Goal: Information Seeking & Learning: Learn about a topic

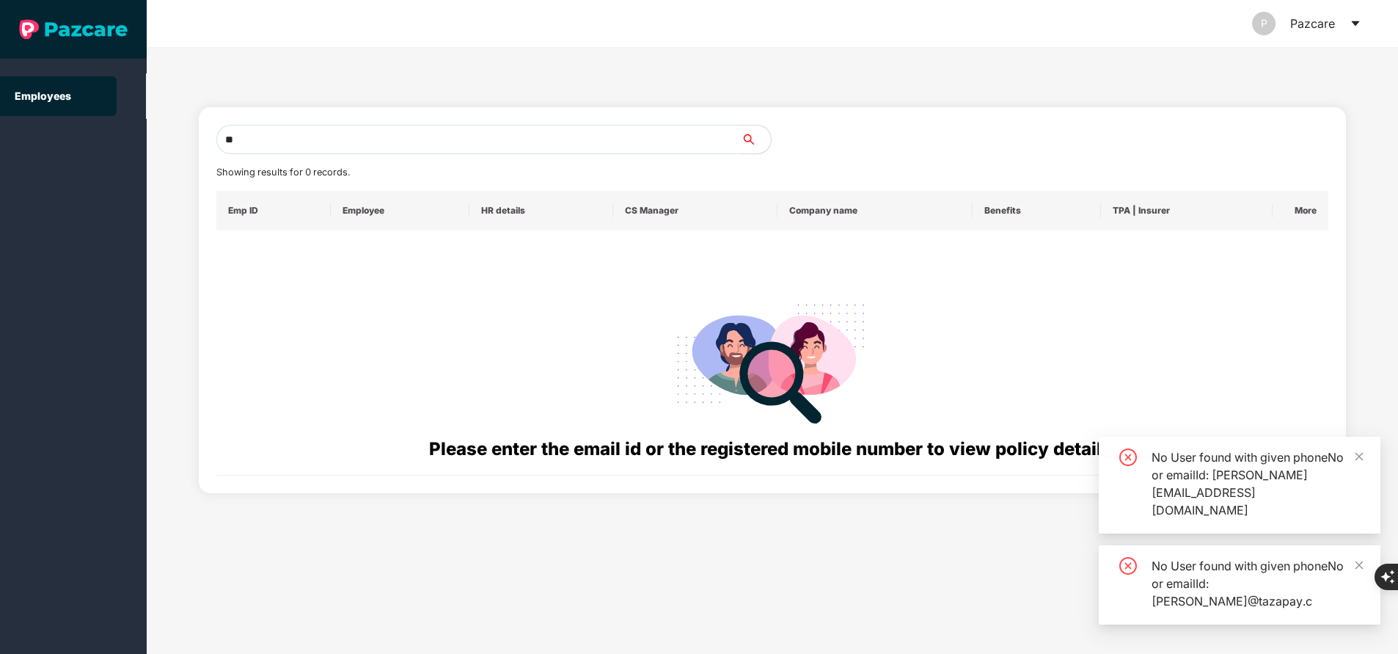
type input "*"
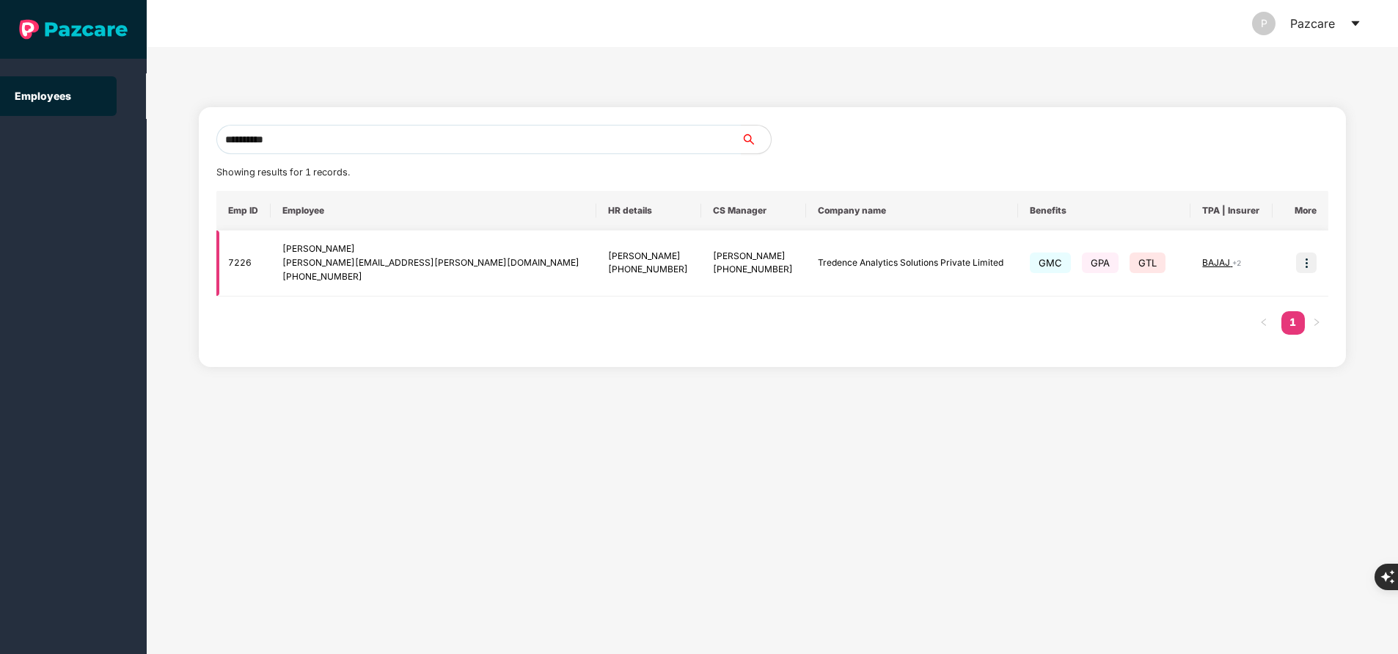
type input "**********"
click at [1305, 265] on img at bounding box center [1306, 262] width 21 height 21
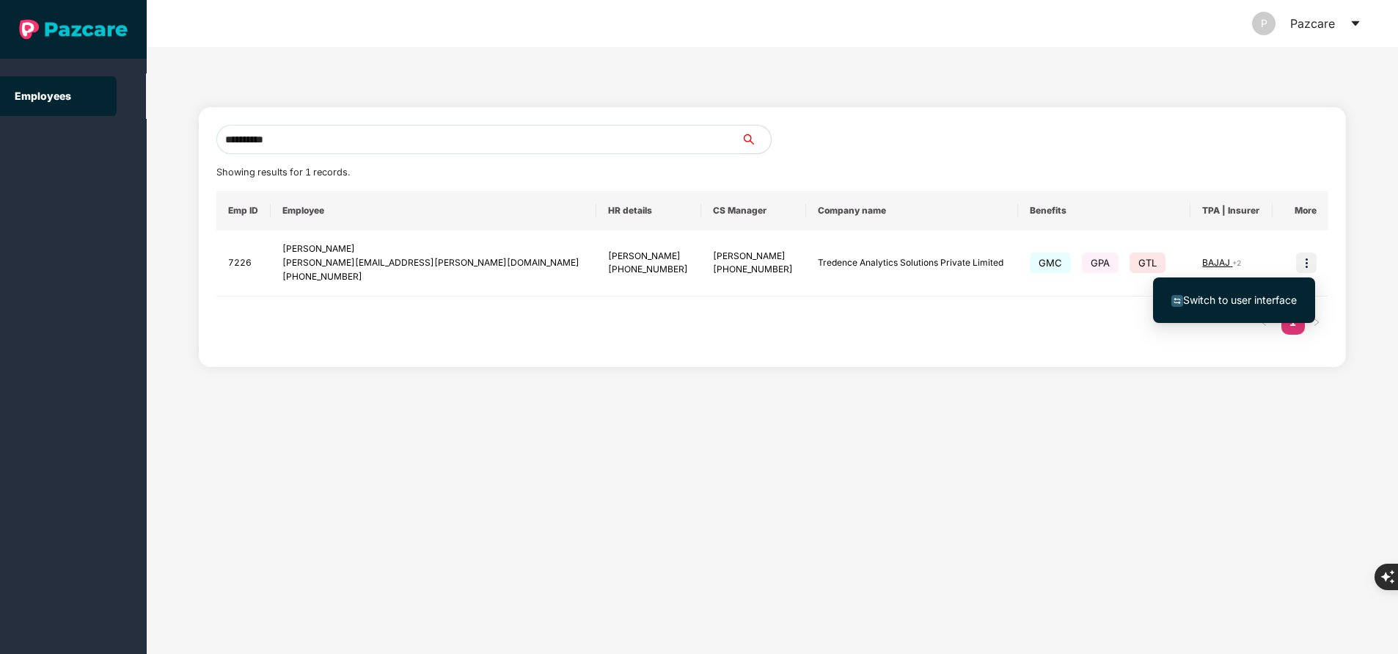
click at [1239, 301] on span "Switch to user interface" at bounding box center [1240, 299] width 114 height 12
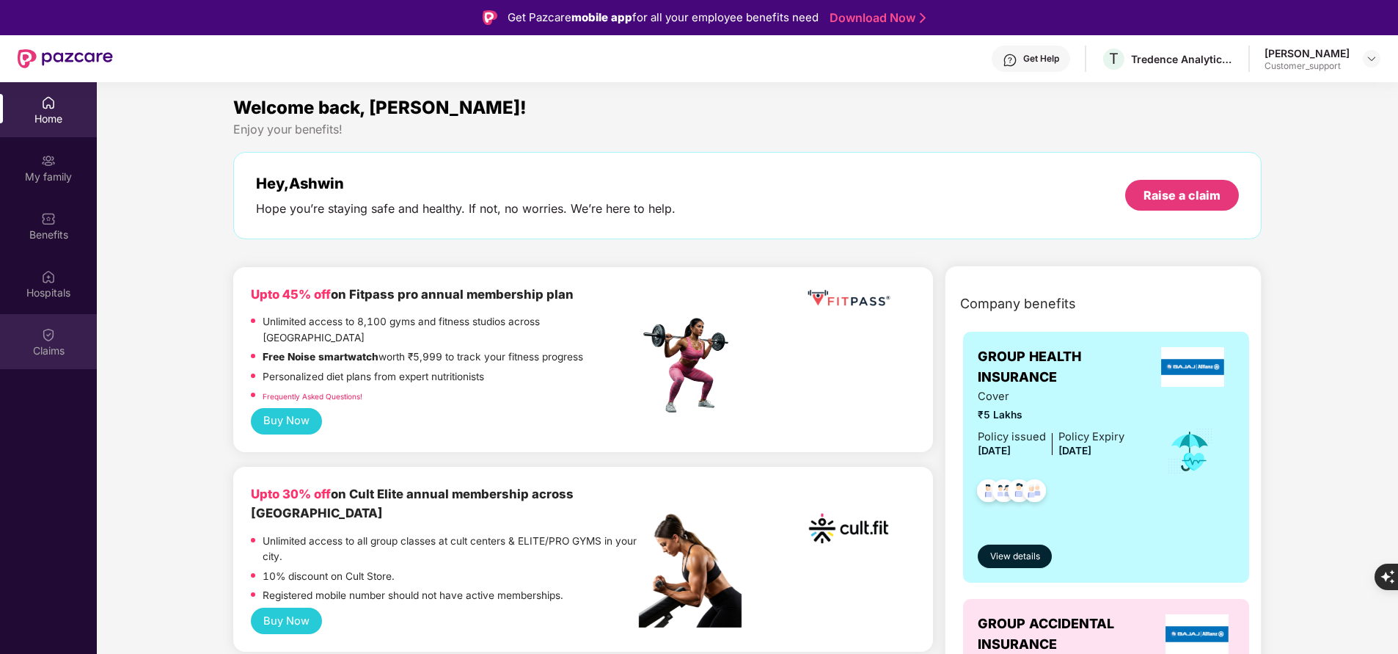
click at [45, 346] on div "Claims" at bounding box center [48, 350] width 97 height 15
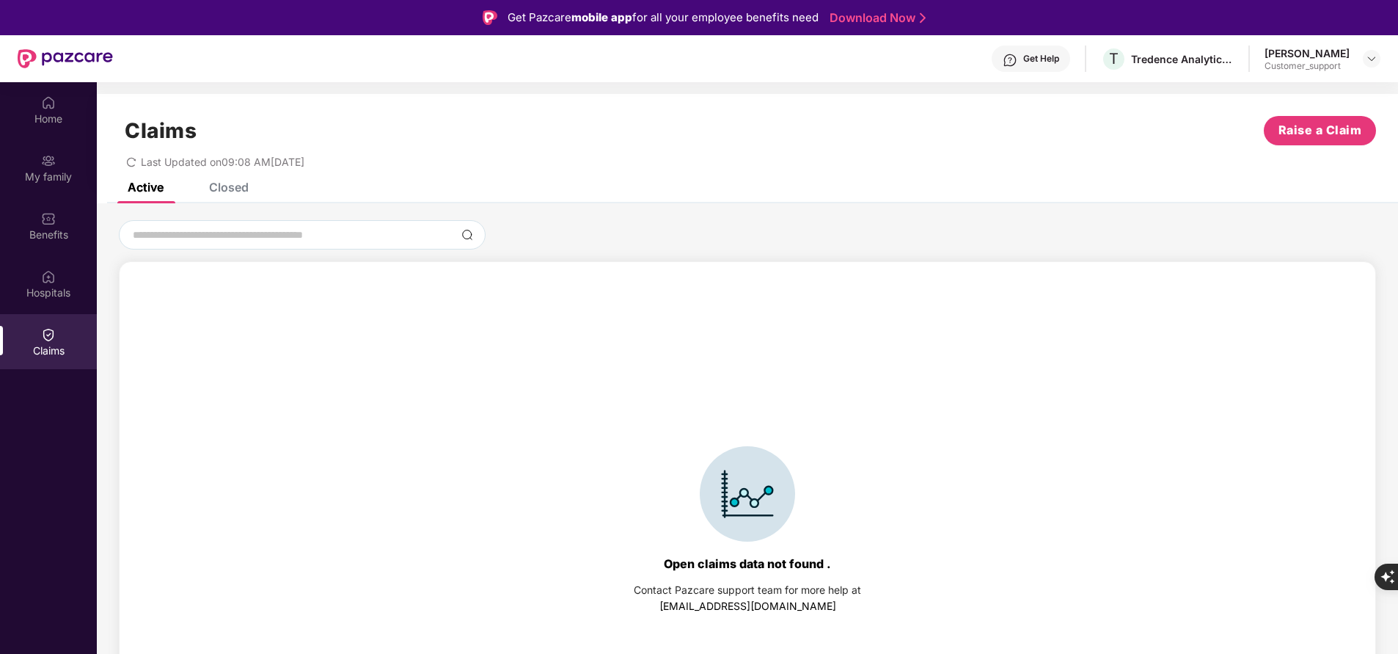
click at [239, 191] on div "Closed" at bounding box center [229, 187] width 40 height 15
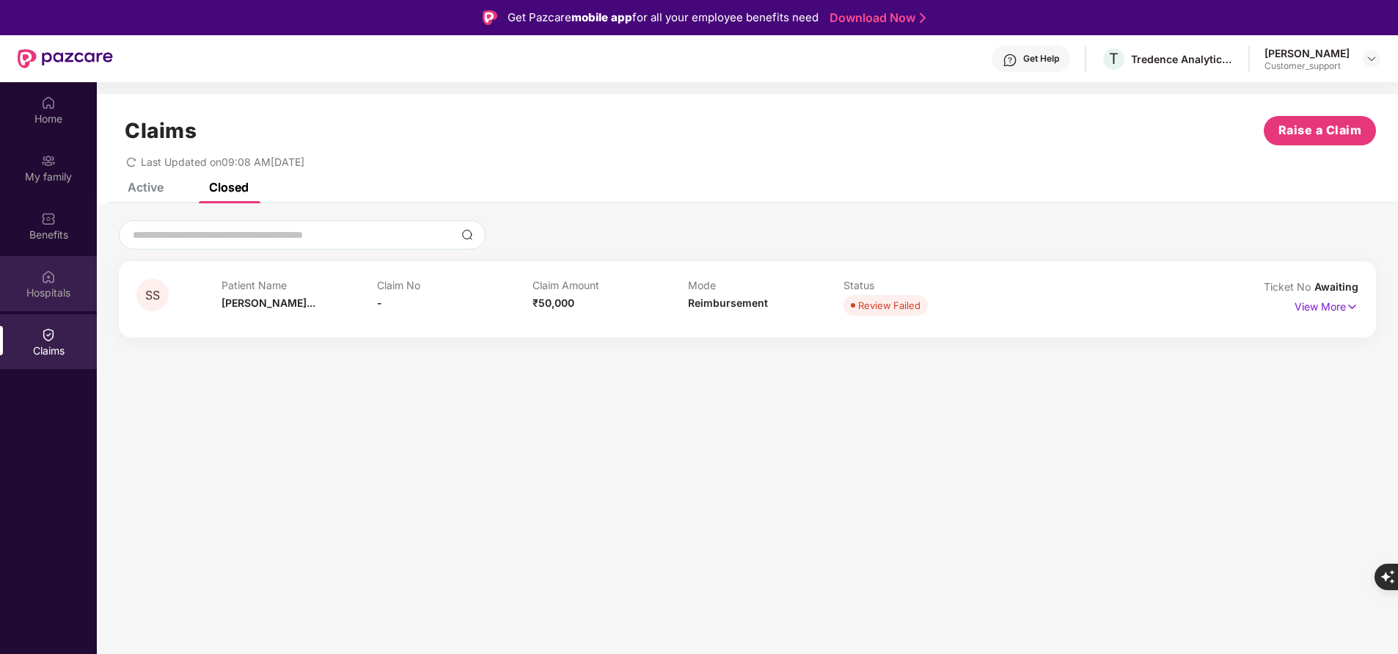
click at [48, 293] on div "Hospitals" at bounding box center [48, 292] width 97 height 15
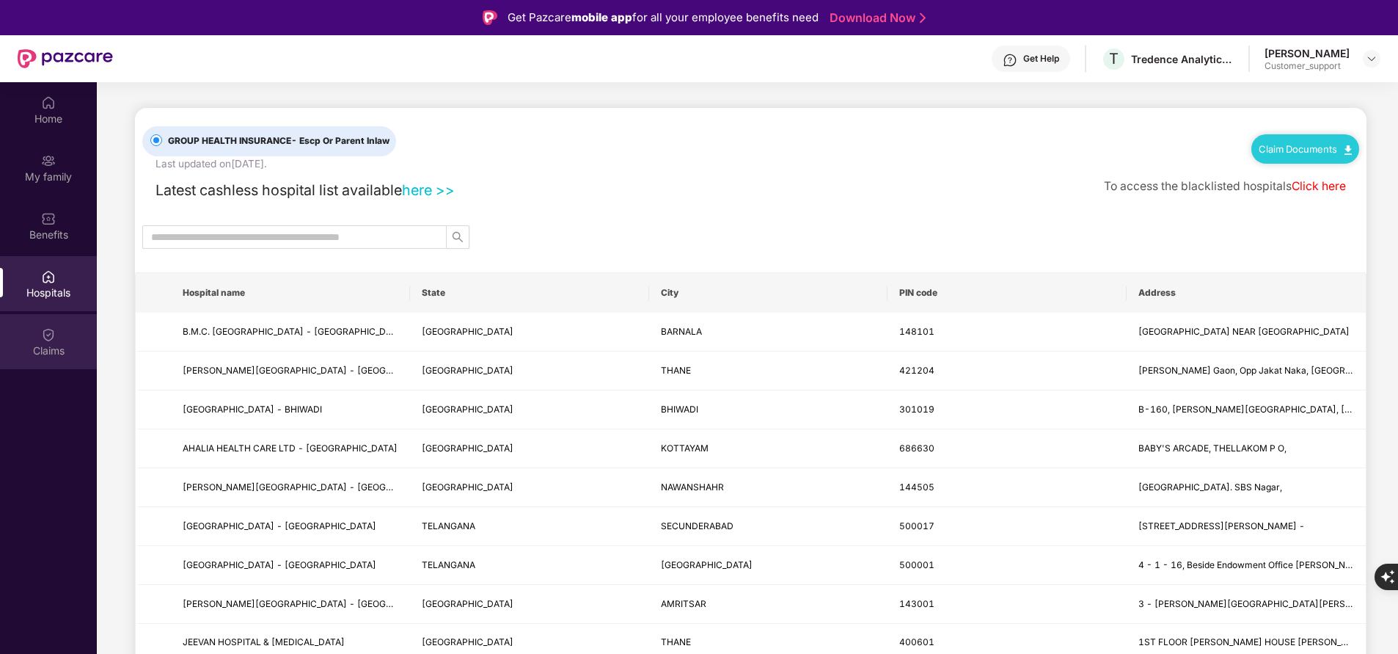
click at [46, 344] on div "Claims" at bounding box center [48, 350] width 97 height 15
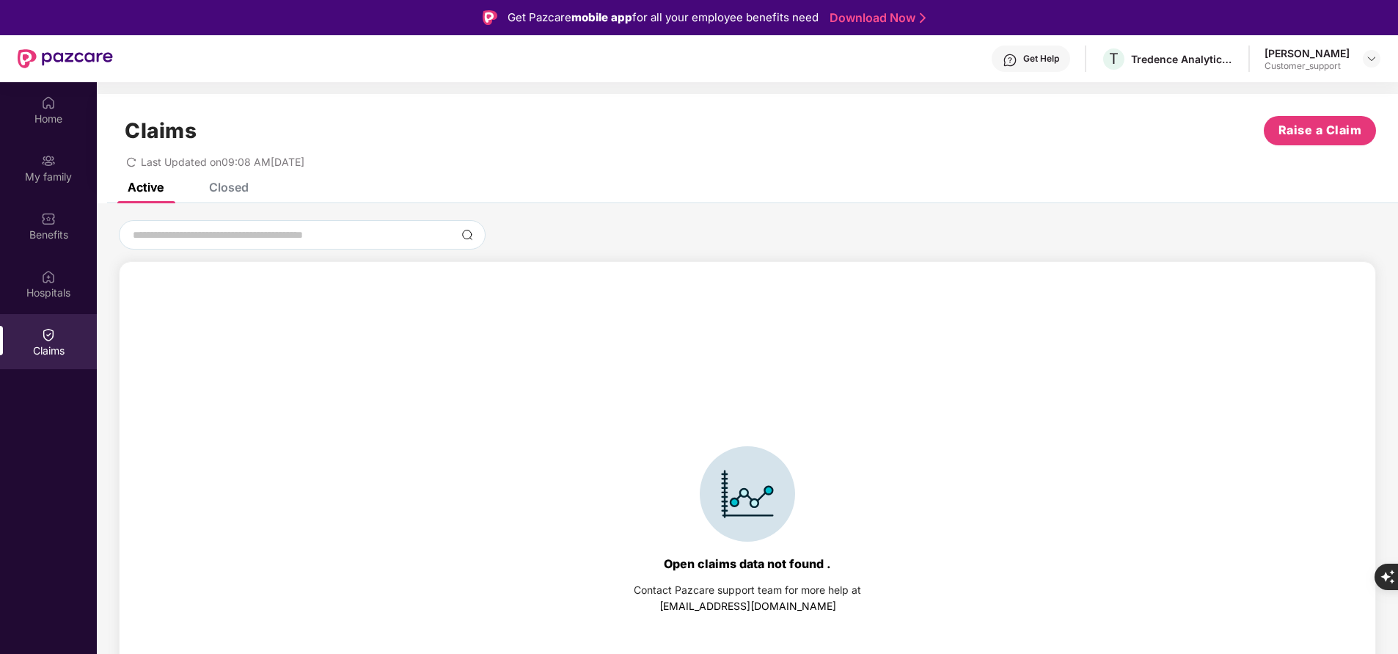
click at [233, 193] on div "Closed" at bounding box center [229, 187] width 40 height 15
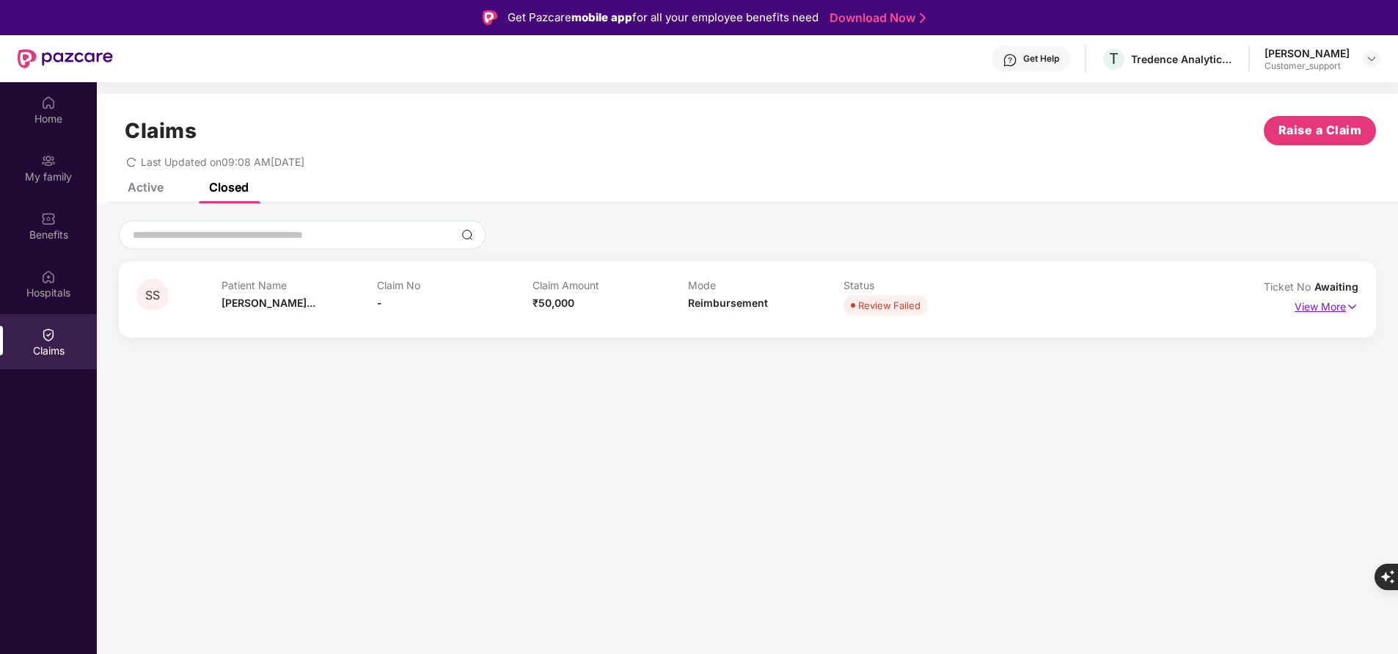
click at [1321, 307] on p "View More" at bounding box center [1327, 305] width 64 height 20
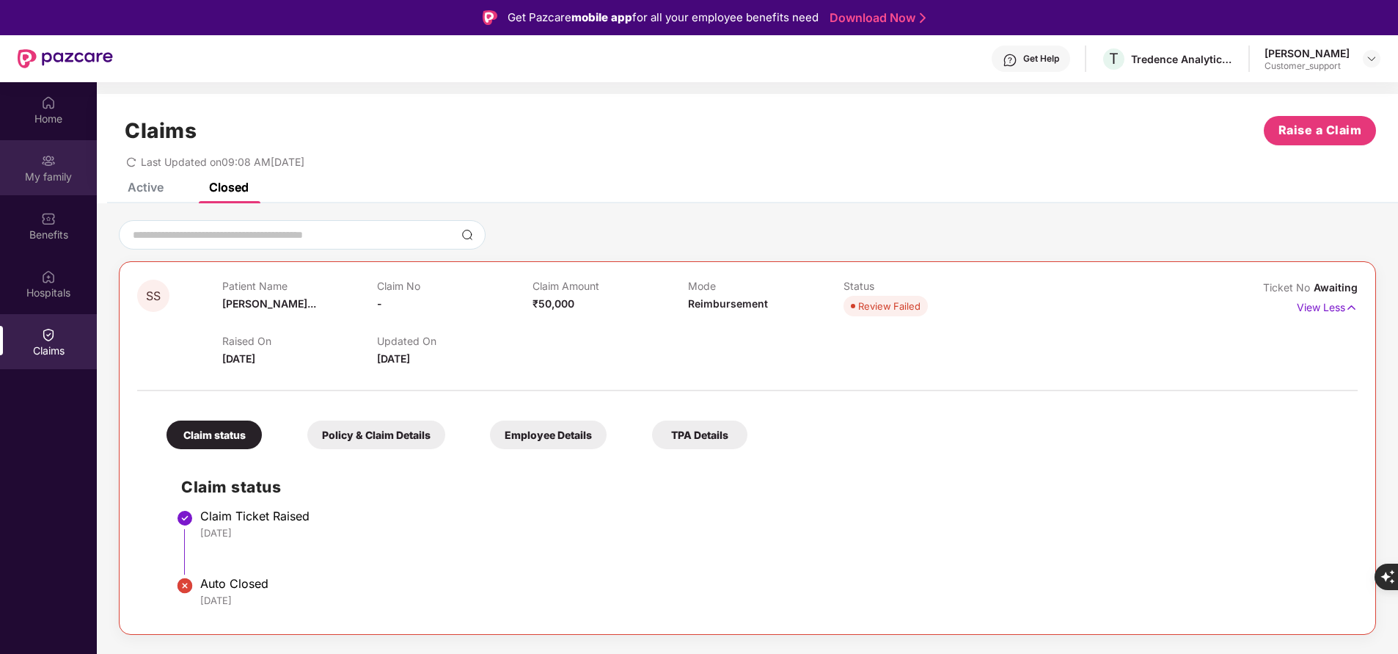
click at [52, 172] on div "My family" at bounding box center [48, 176] width 97 height 15
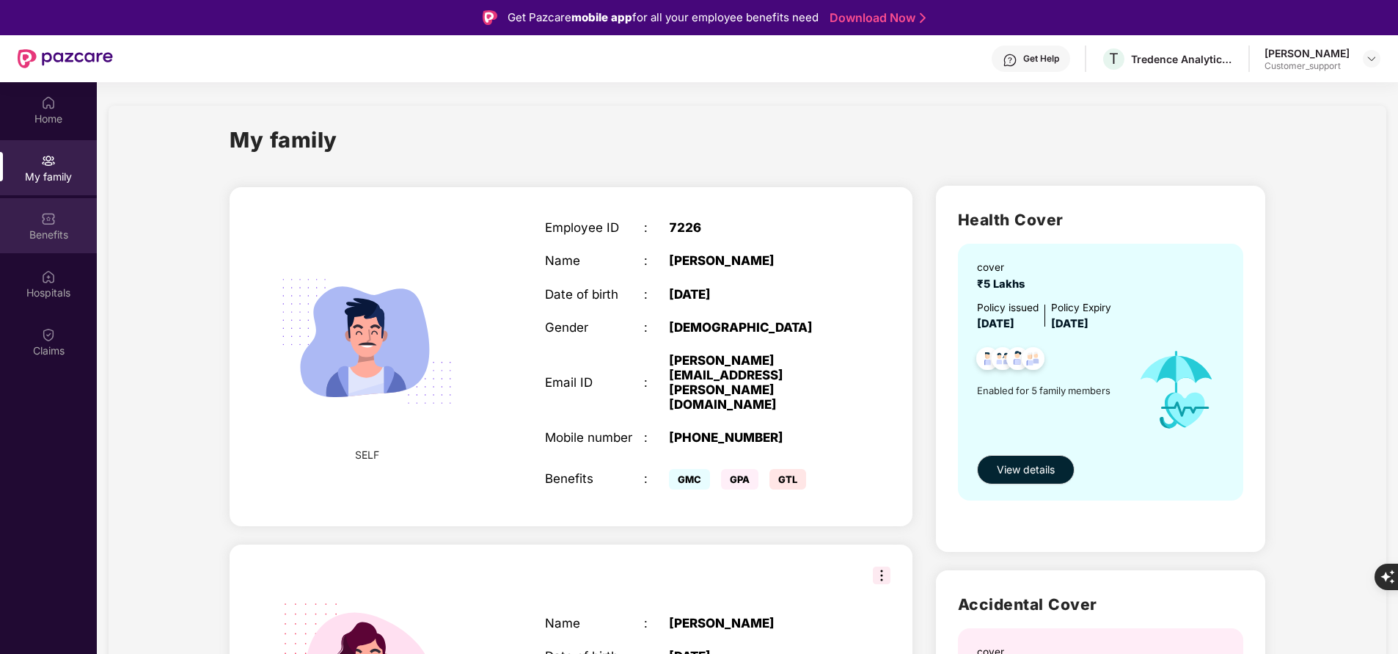
click at [56, 232] on div "Benefits" at bounding box center [48, 234] width 97 height 15
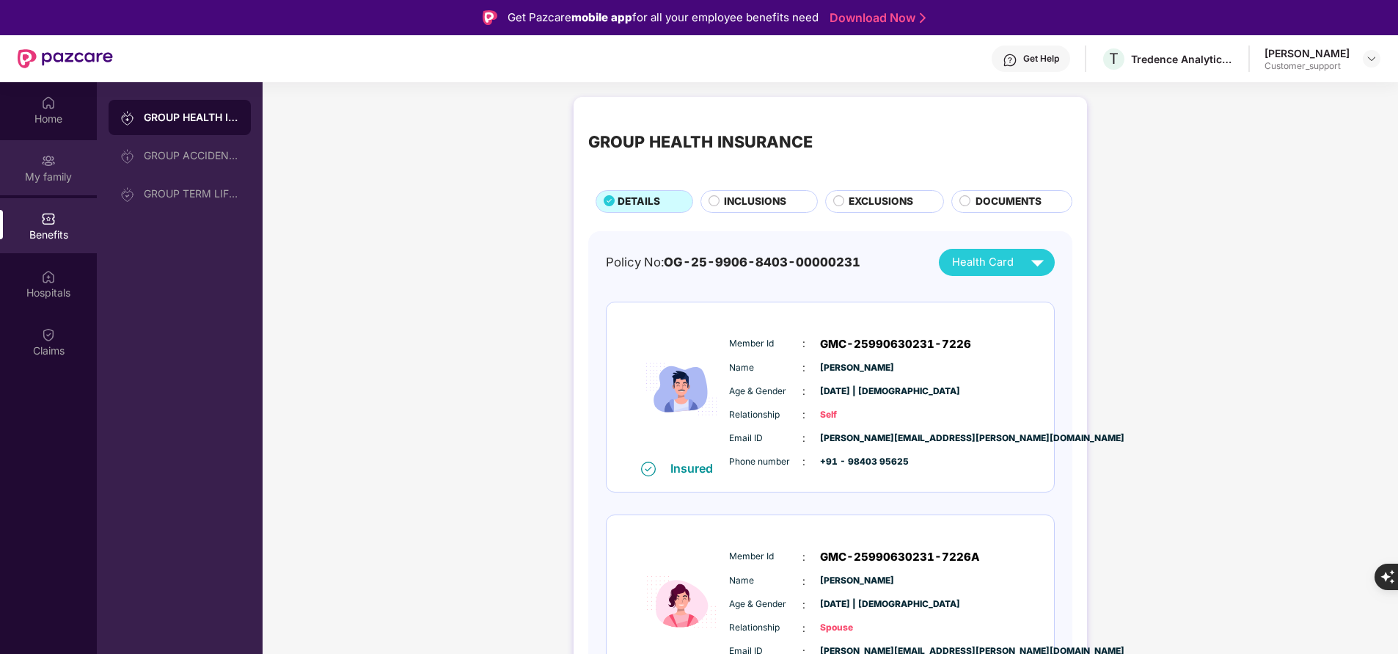
click at [45, 184] on div "My family" at bounding box center [48, 167] width 97 height 55
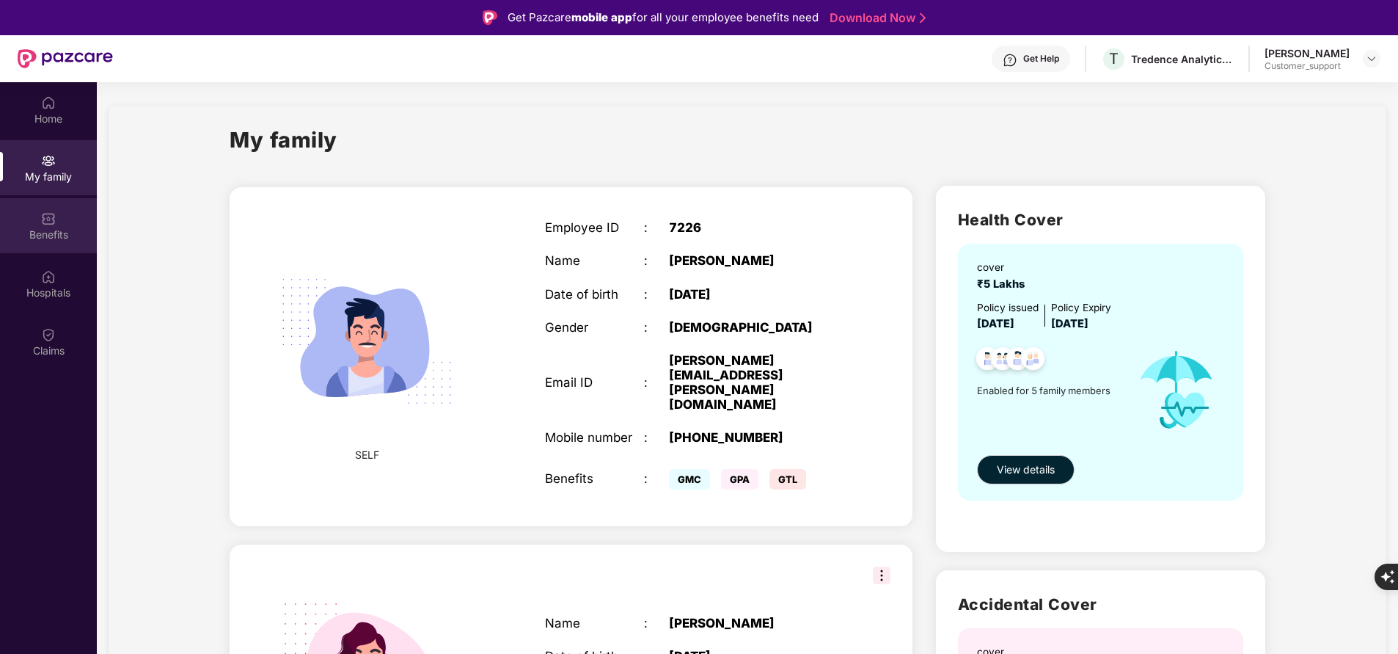
click at [53, 229] on div "Benefits" at bounding box center [48, 234] width 97 height 15
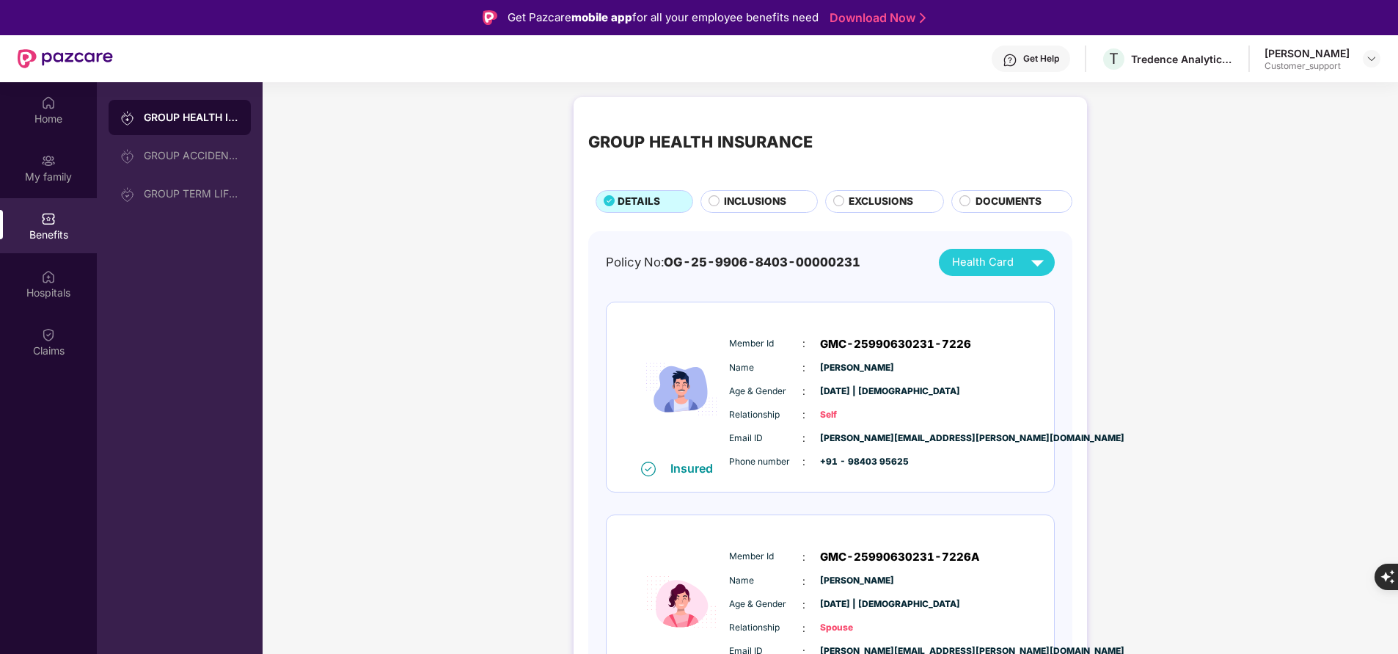
click at [736, 188] on div "GROUP HEALTH INSURANCE DETAILS INCLUSIONS EXCLUSIONS DOCUMENTS" at bounding box center [830, 162] width 484 height 101
click at [739, 206] on span "INCLUSIONS" at bounding box center [755, 201] width 62 height 15
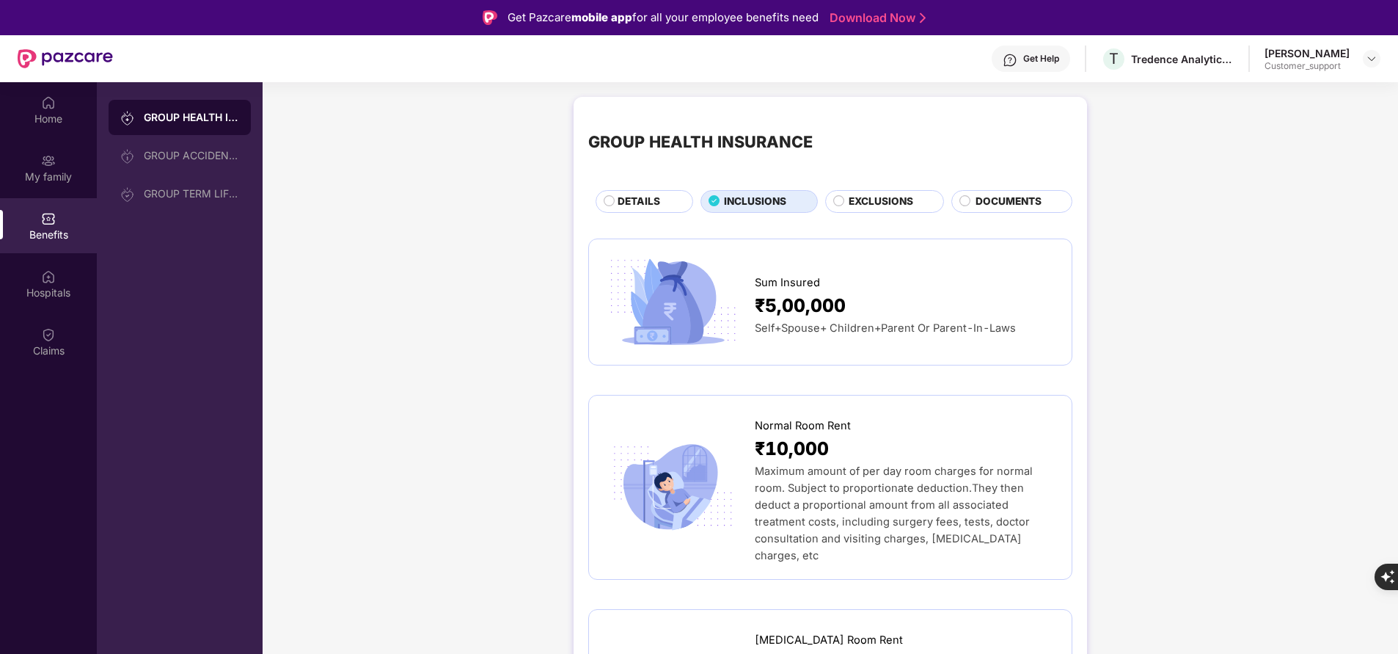
scroll to position [59, 0]
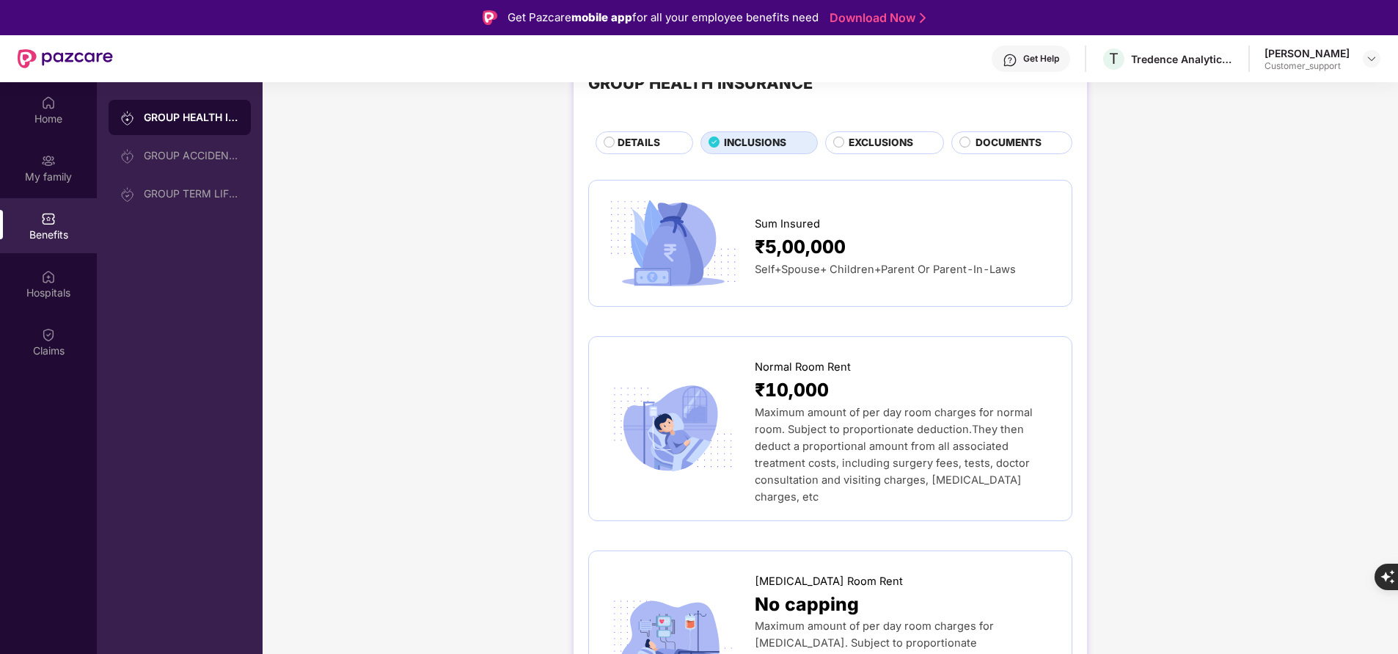
click at [662, 142] on div "DETAILS" at bounding box center [647, 144] width 75 height 18
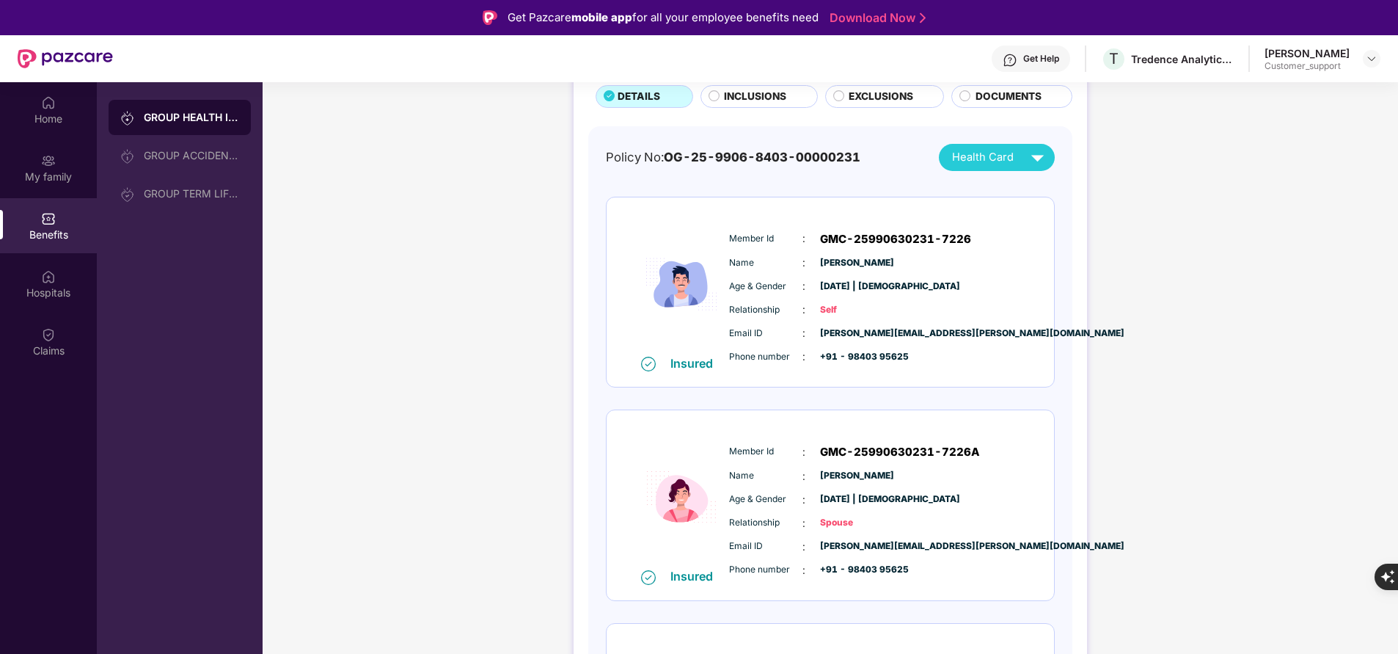
scroll to position [105, 0]
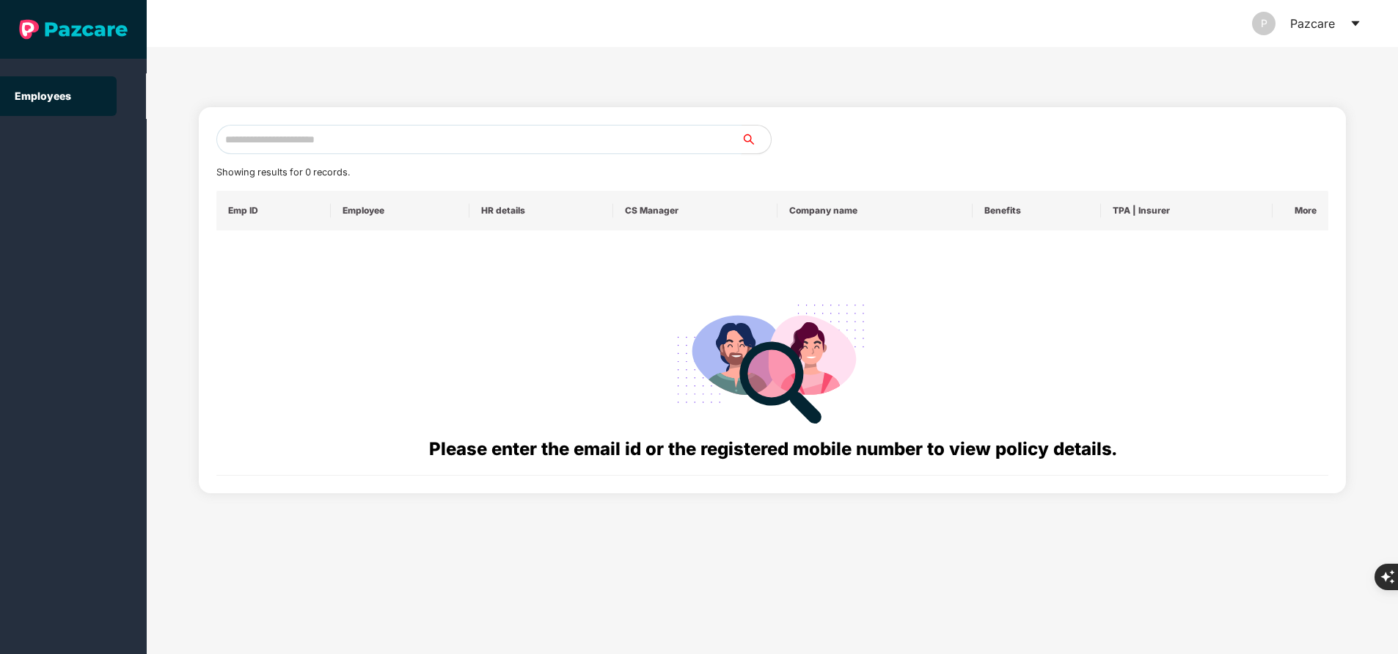
click at [396, 136] on input "text" at bounding box center [478, 139] width 525 height 29
paste input "**********"
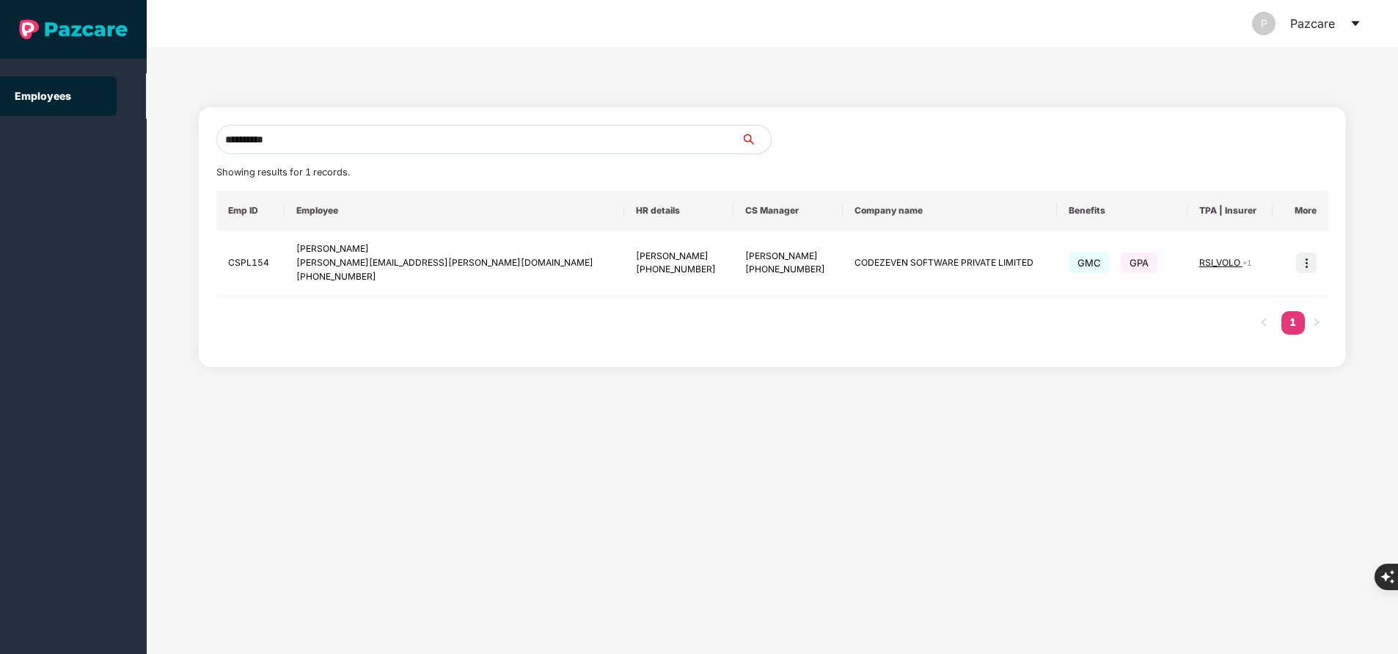
type input "**********"
click at [1304, 261] on img at bounding box center [1306, 262] width 21 height 21
click at [1235, 302] on span "Switch to user interface" at bounding box center [1240, 299] width 114 height 12
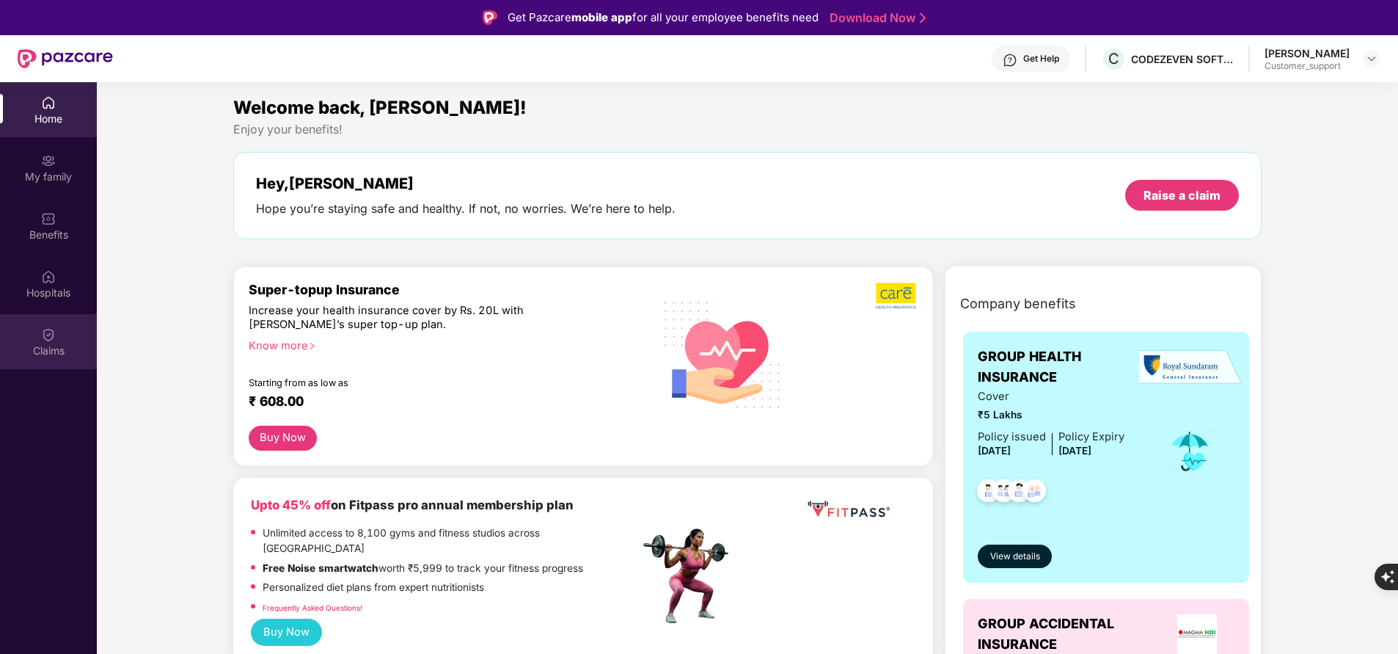
click at [45, 343] on div "Claims" at bounding box center [48, 350] width 97 height 15
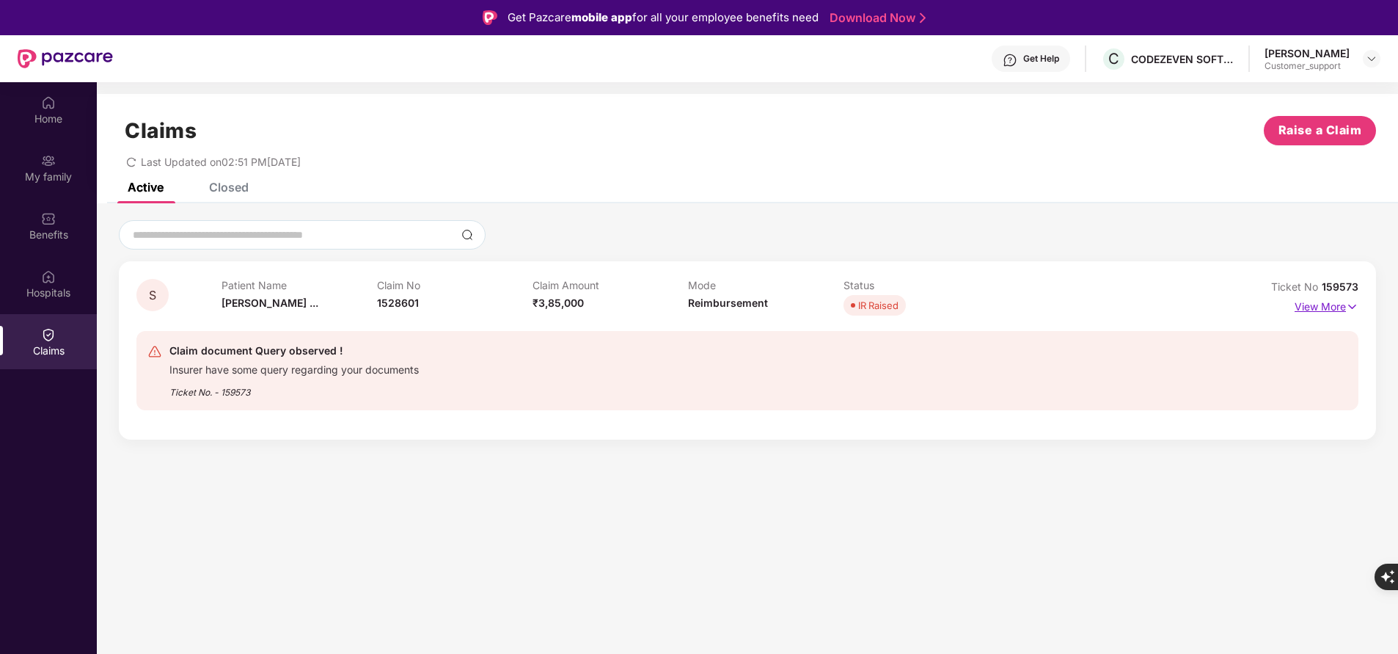
click at [1304, 310] on p "View More" at bounding box center [1327, 305] width 64 height 20
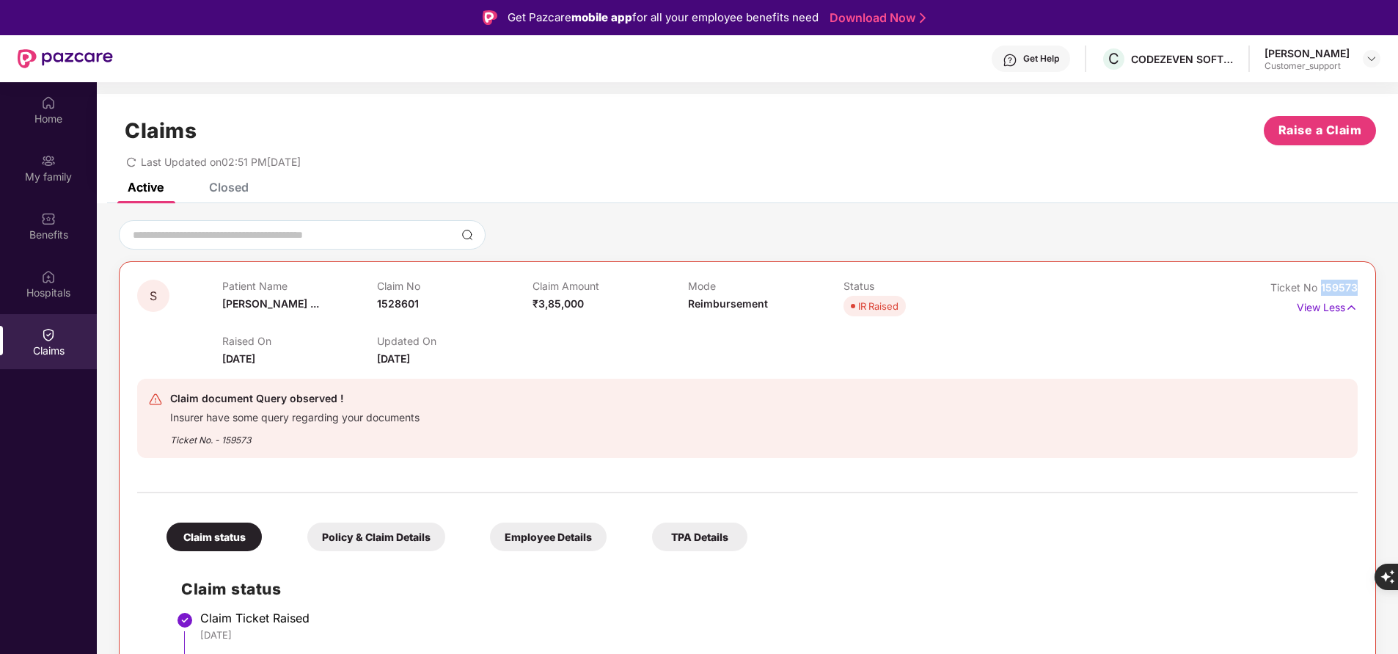
drag, startPoint x: 1321, startPoint y: 286, endPoint x: 1403, endPoint y: 275, distance: 82.9
click at [1398, 275] on html "Get Pazcare mobile app for all your employee benefits need Download Now Get Hel…" at bounding box center [699, 327] width 1398 height 654
copy span "159573"
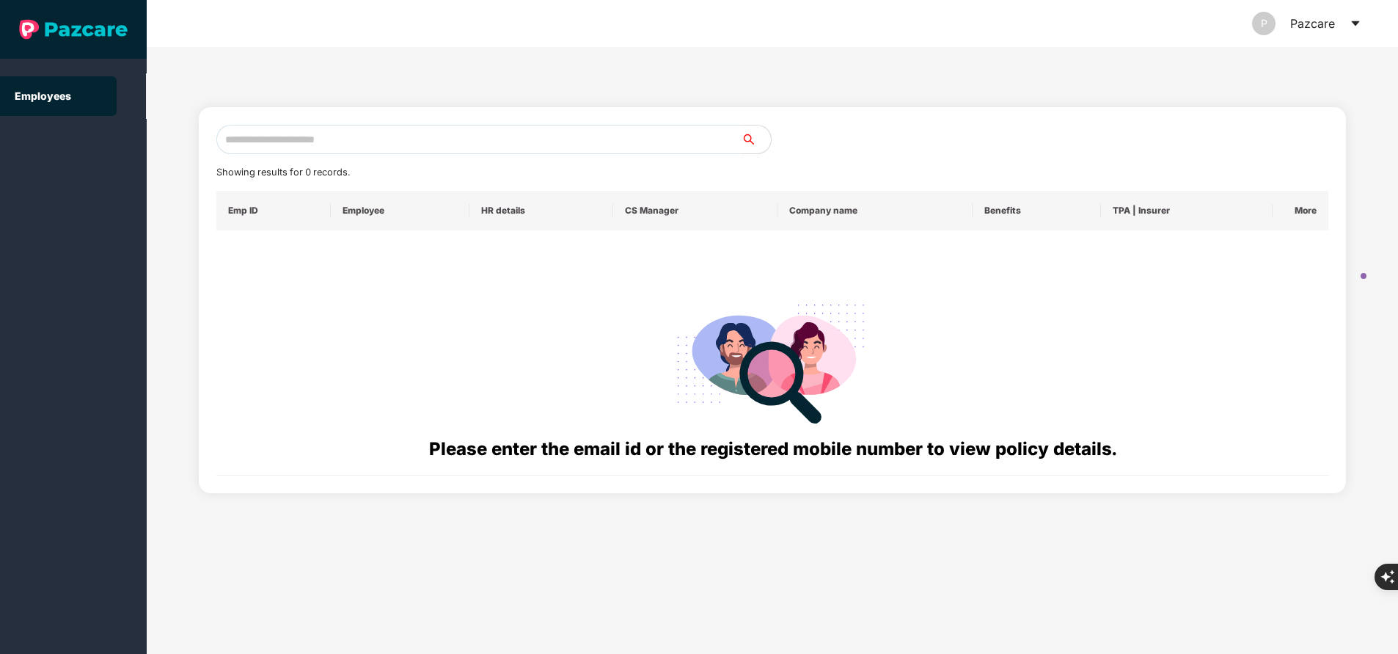
click at [343, 138] on input "text" at bounding box center [478, 139] width 525 height 29
paste input "**********"
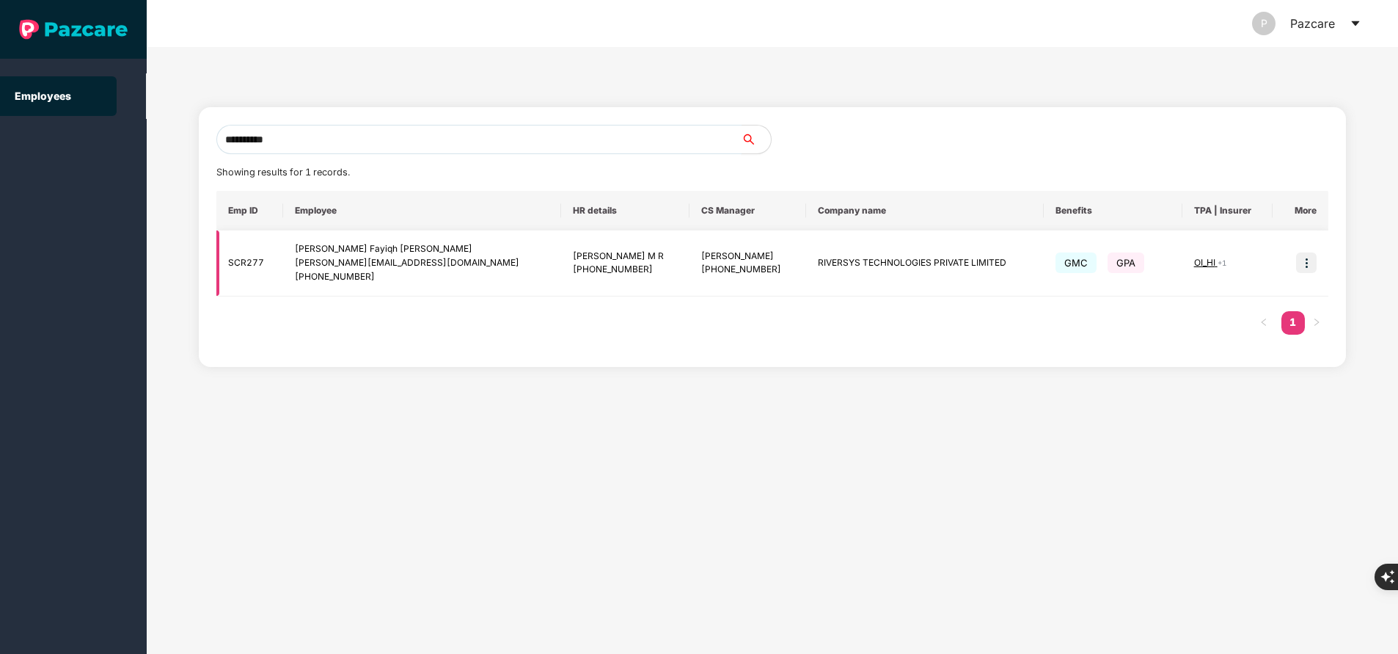
type input "**********"
click at [1304, 261] on img at bounding box center [1306, 262] width 21 height 21
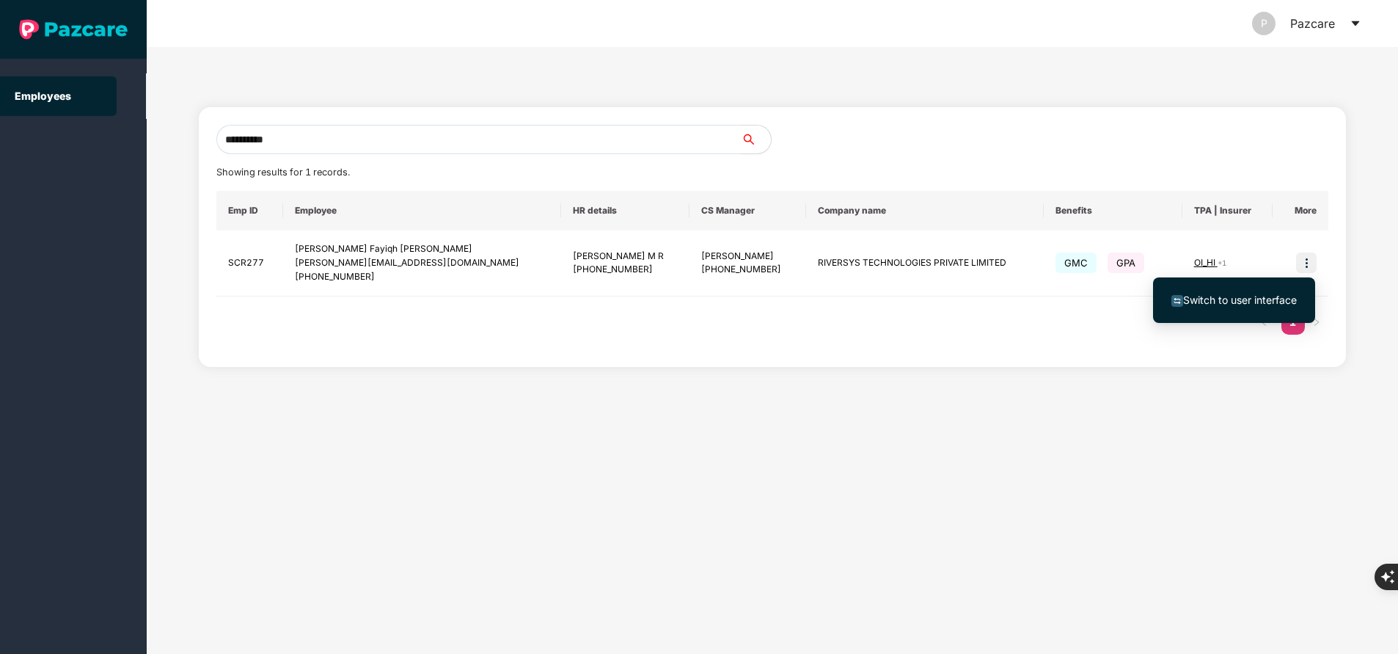
click at [1232, 301] on span "Switch to user interface" at bounding box center [1240, 299] width 114 height 12
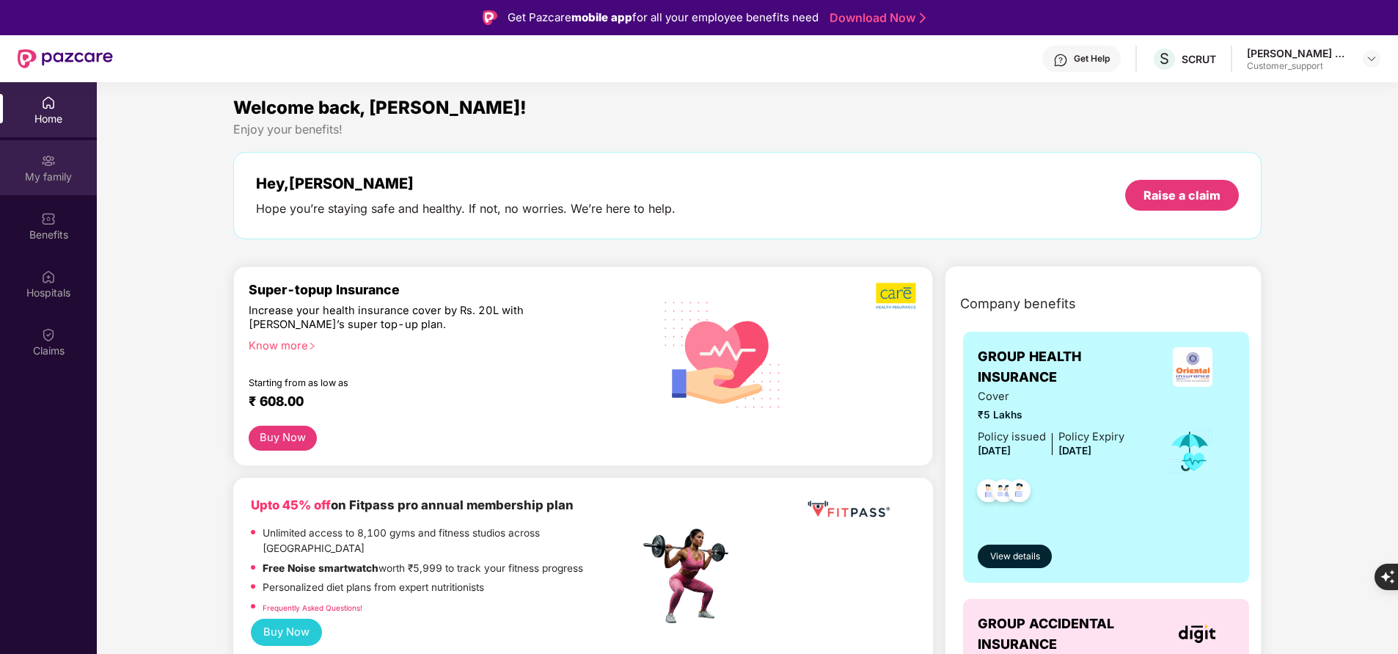
click at [41, 180] on div "My family" at bounding box center [48, 176] width 97 height 15
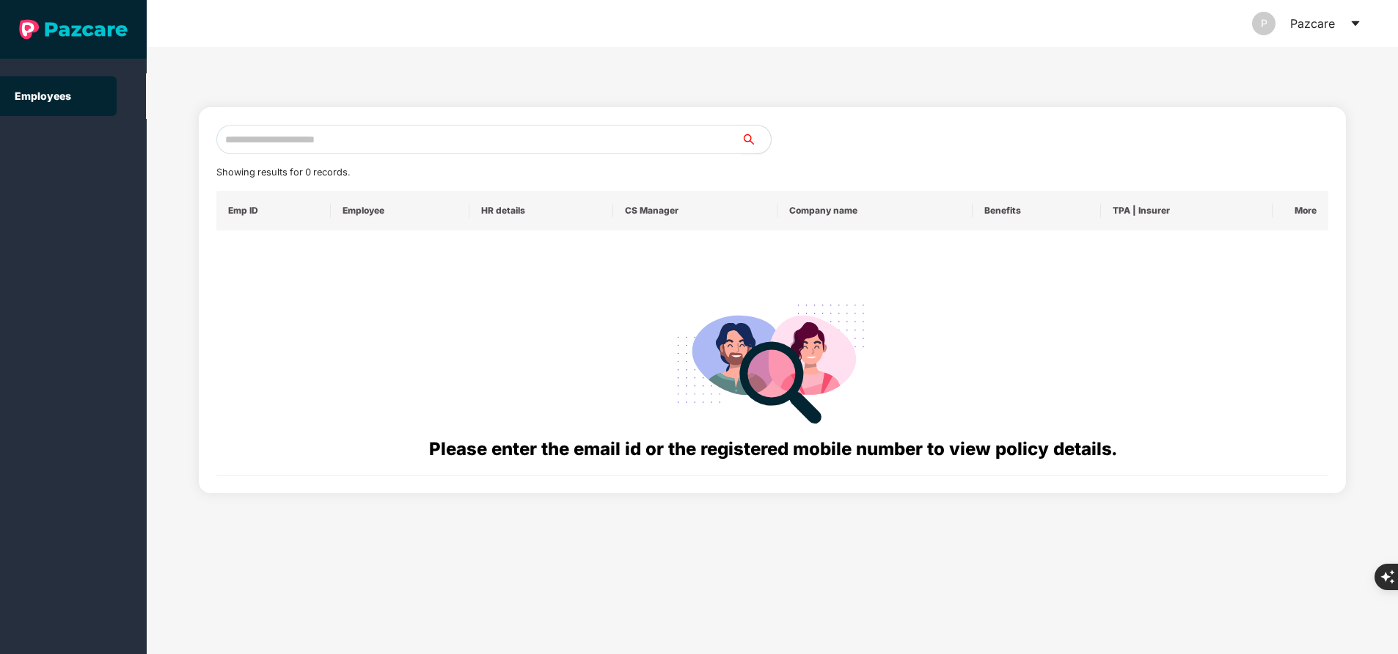
click at [337, 151] on input "text" at bounding box center [478, 139] width 525 height 29
paste input "**********"
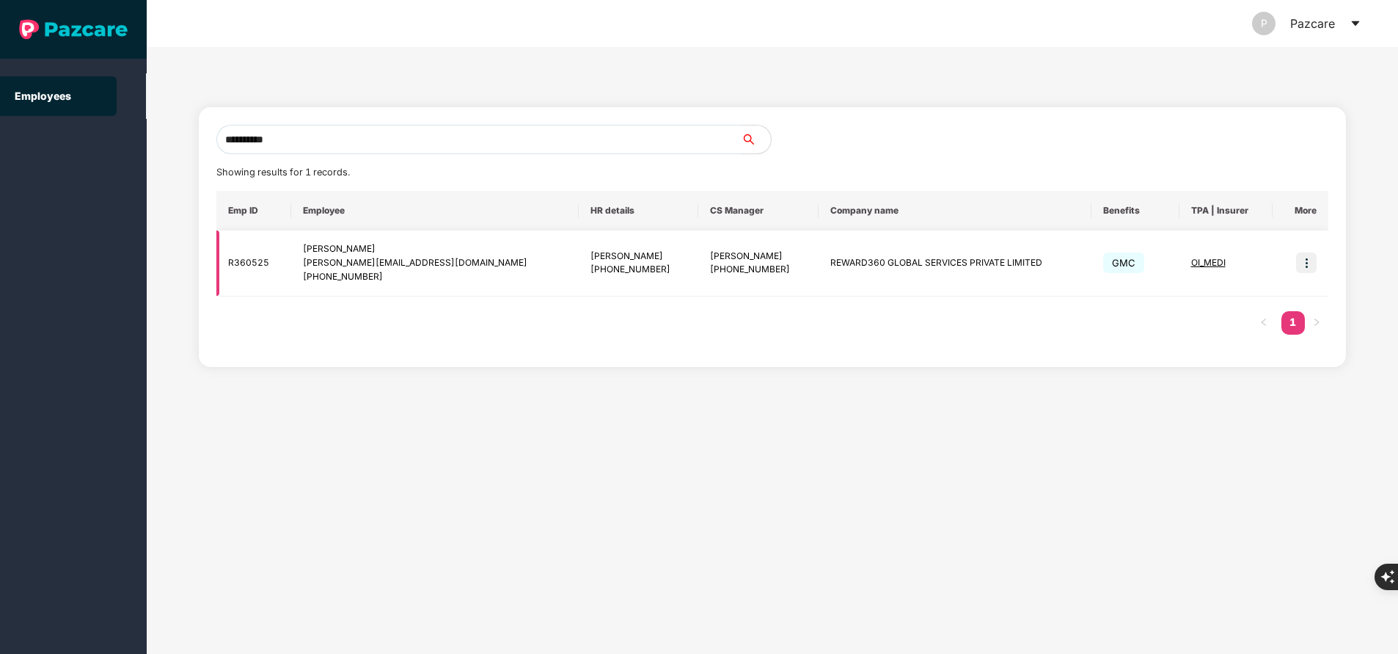
type input "**********"
click at [1310, 263] on img at bounding box center [1306, 262] width 21 height 21
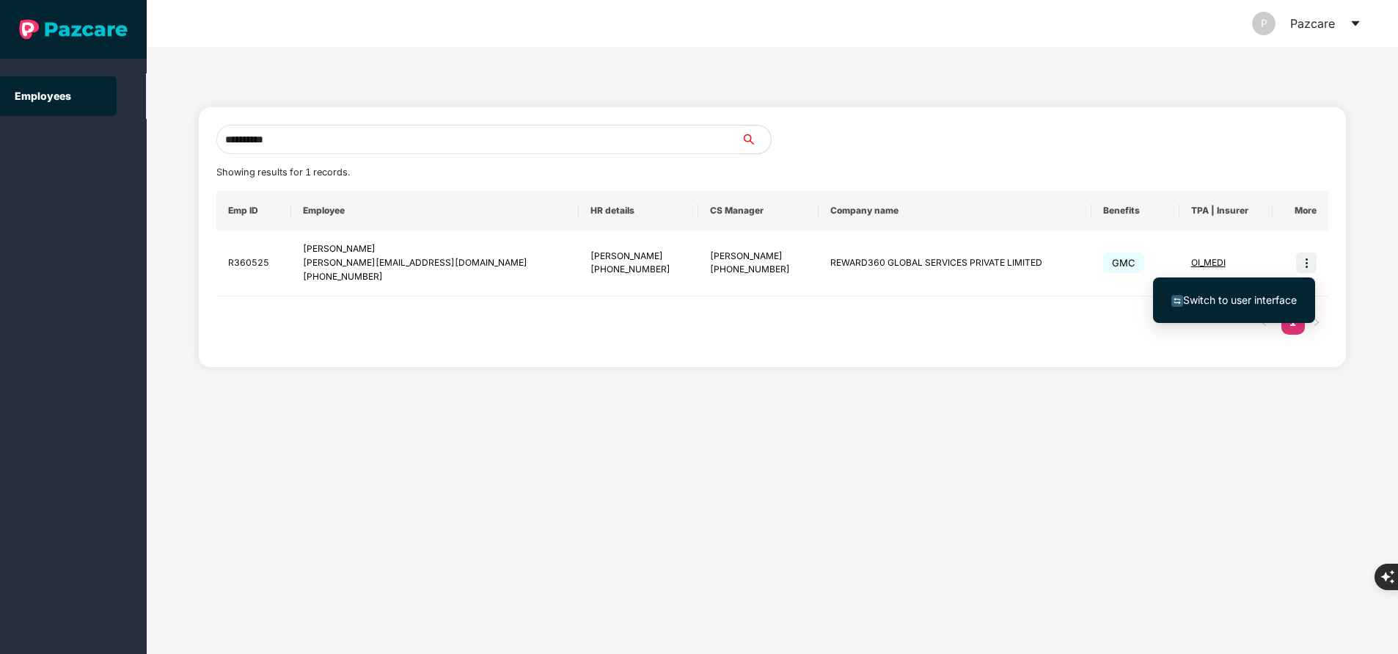
click at [1214, 300] on span "Switch to user interface" at bounding box center [1240, 299] width 114 height 12
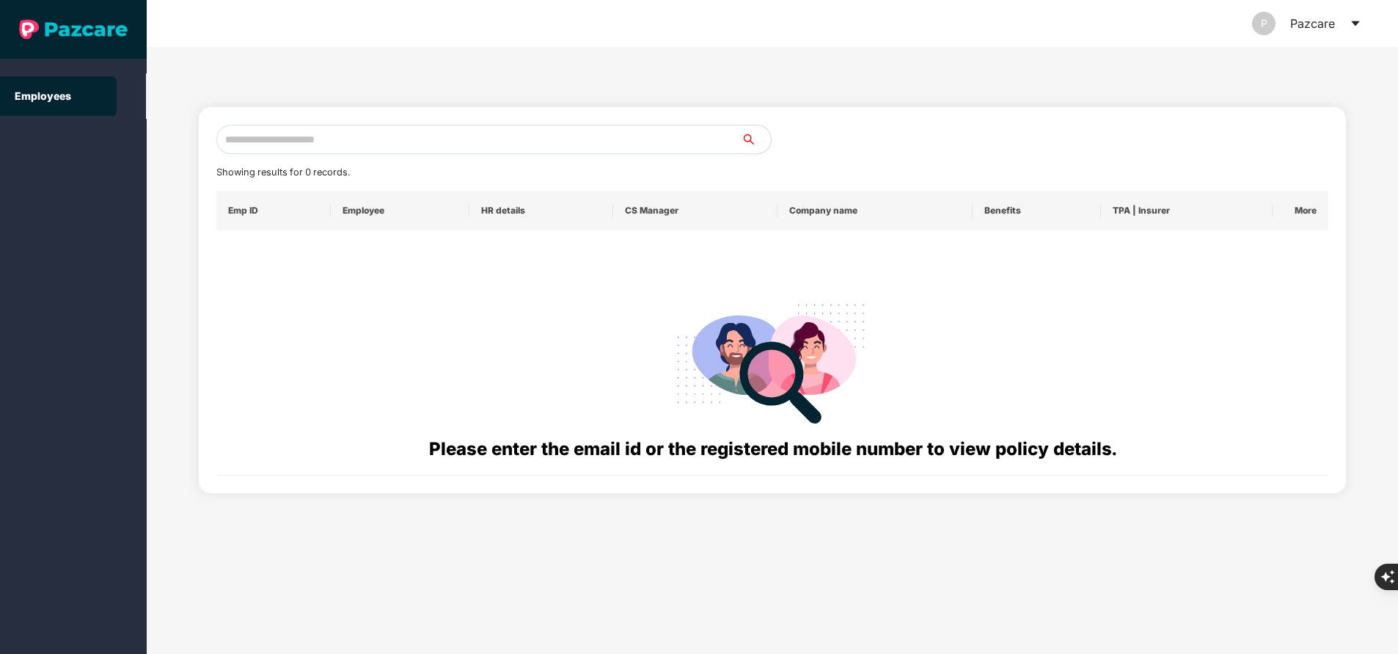
click at [453, 133] on input "text" at bounding box center [478, 139] width 525 height 29
paste input "**********"
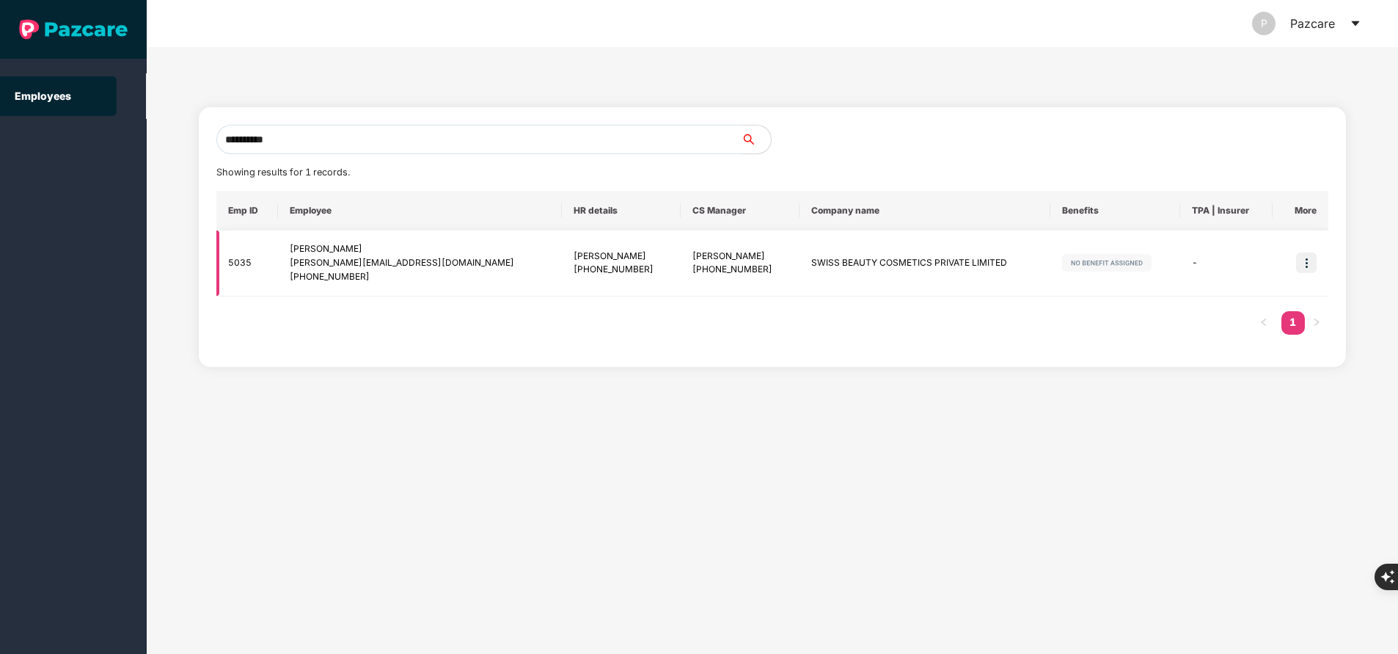
type input "**********"
click at [1310, 270] on img at bounding box center [1306, 262] width 21 height 21
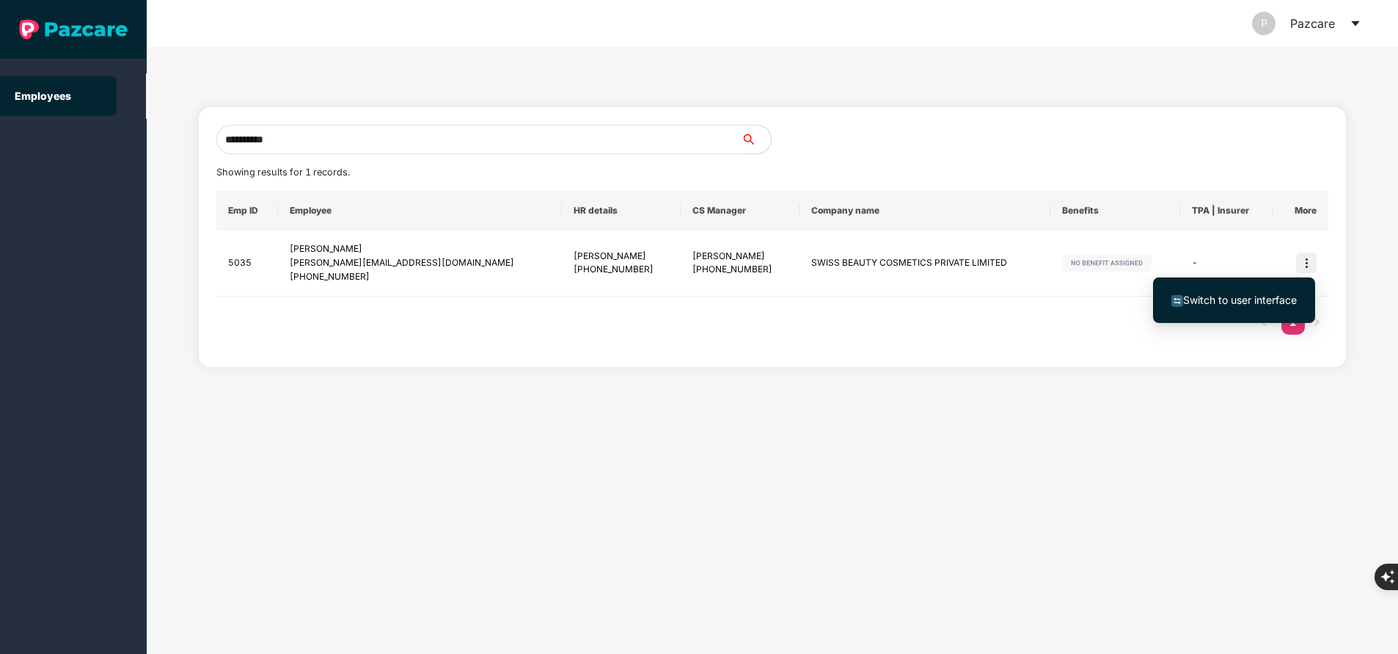
click at [1249, 303] on span "Switch to user interface" at bounding box center [1240, 299] width 114 height 12
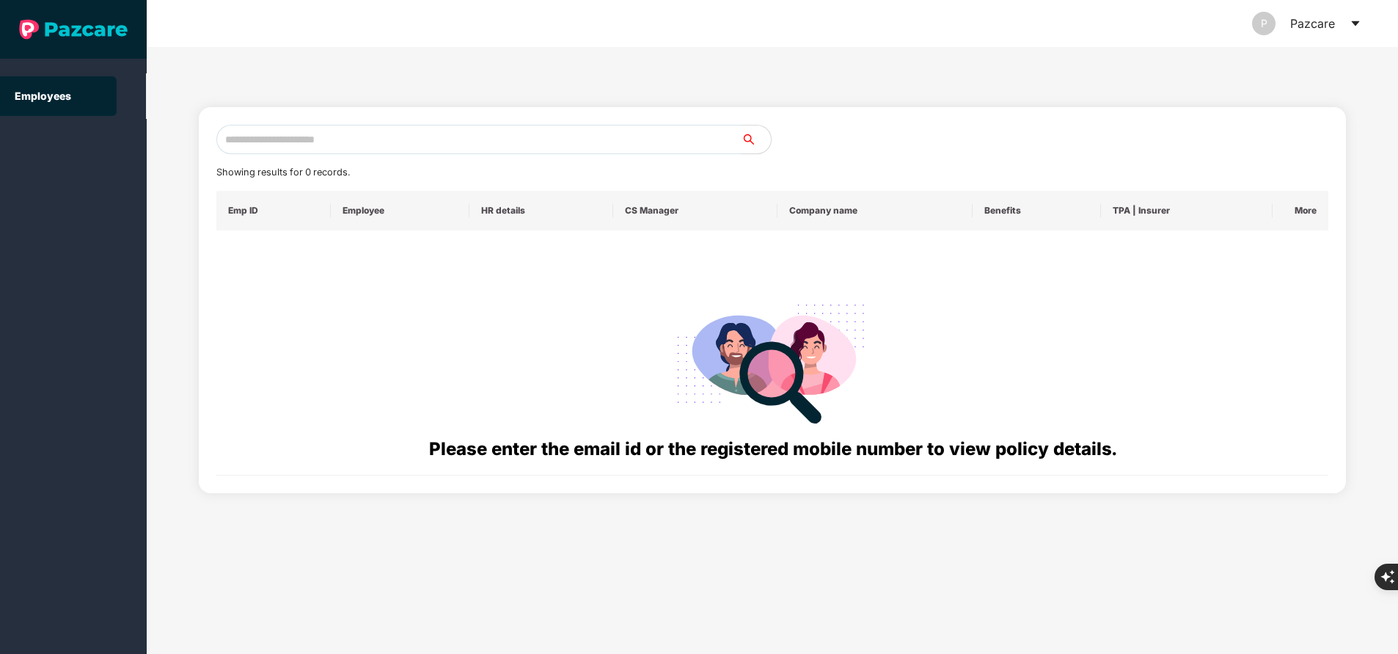
click at [354, 145] on input "text" at bounding box center [478, 139] width 525 height 29
paste input "**********"
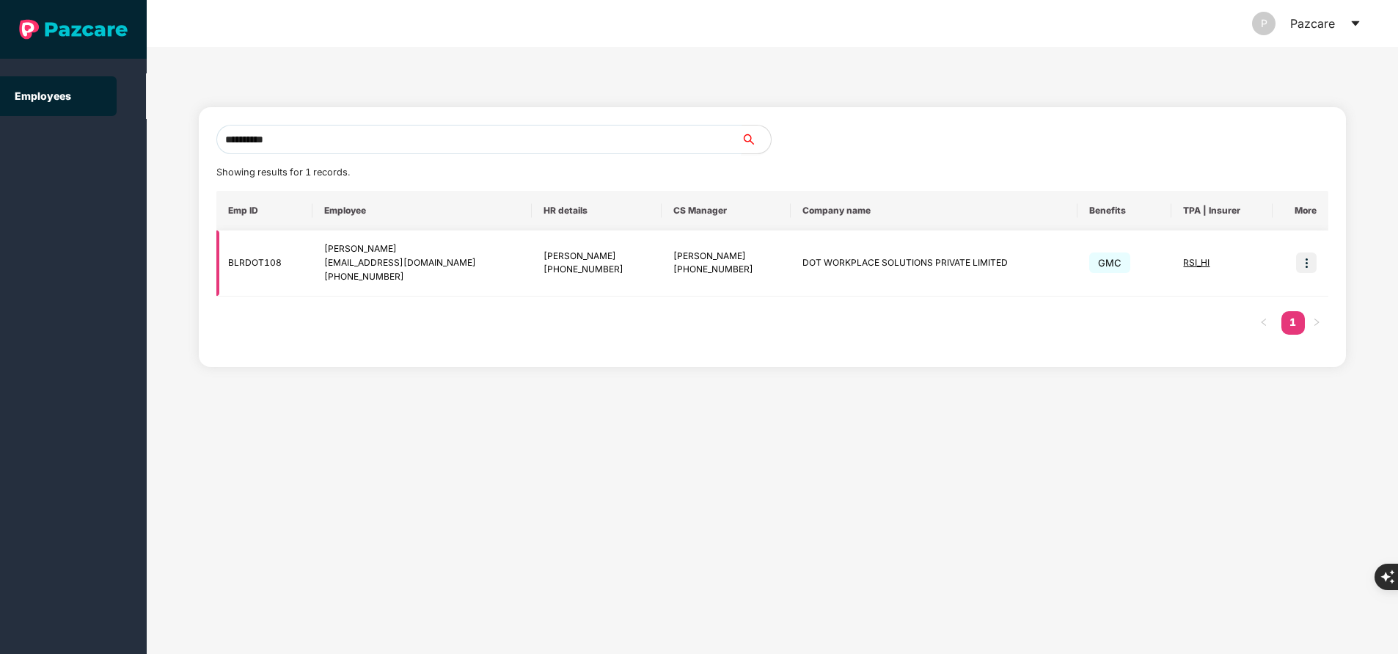
type input "**********"
click at [1312, 260] on img at bounding box center [1306, 262] width 21 height 21
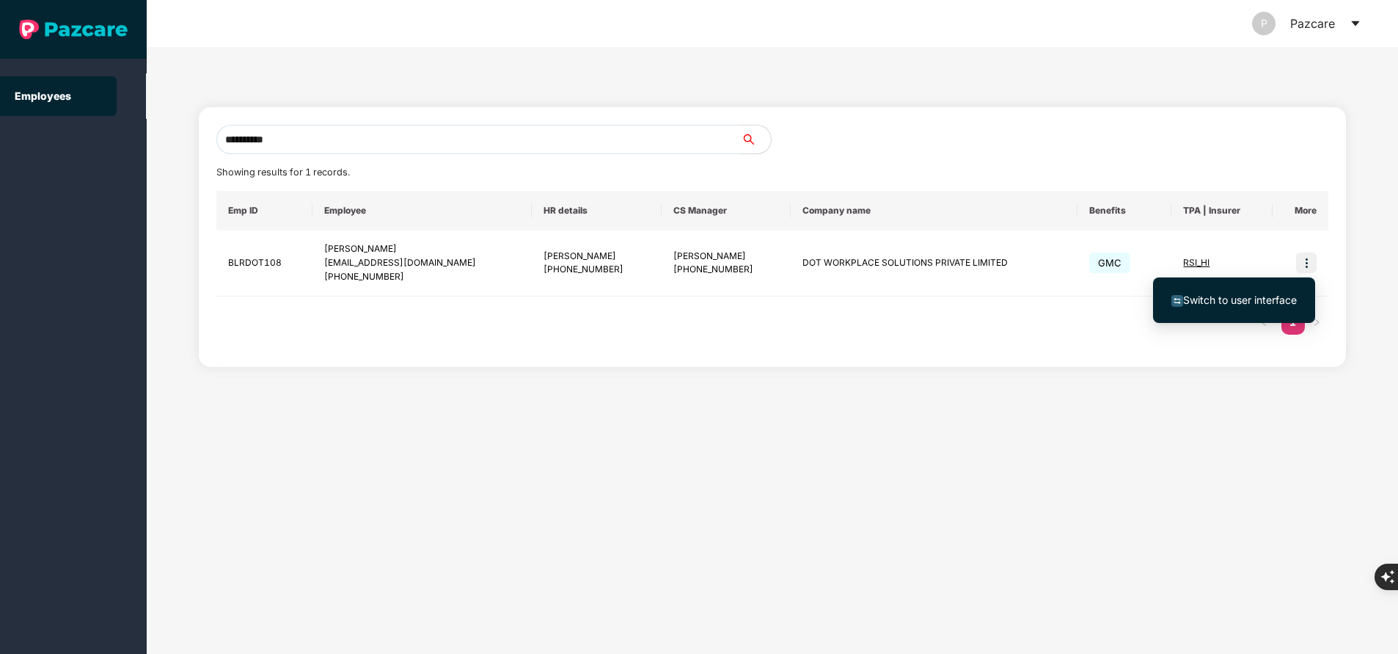
click at [1236, 298] on span "Switch to user interface" at bounding box center [1240, 299] width 114 height 12
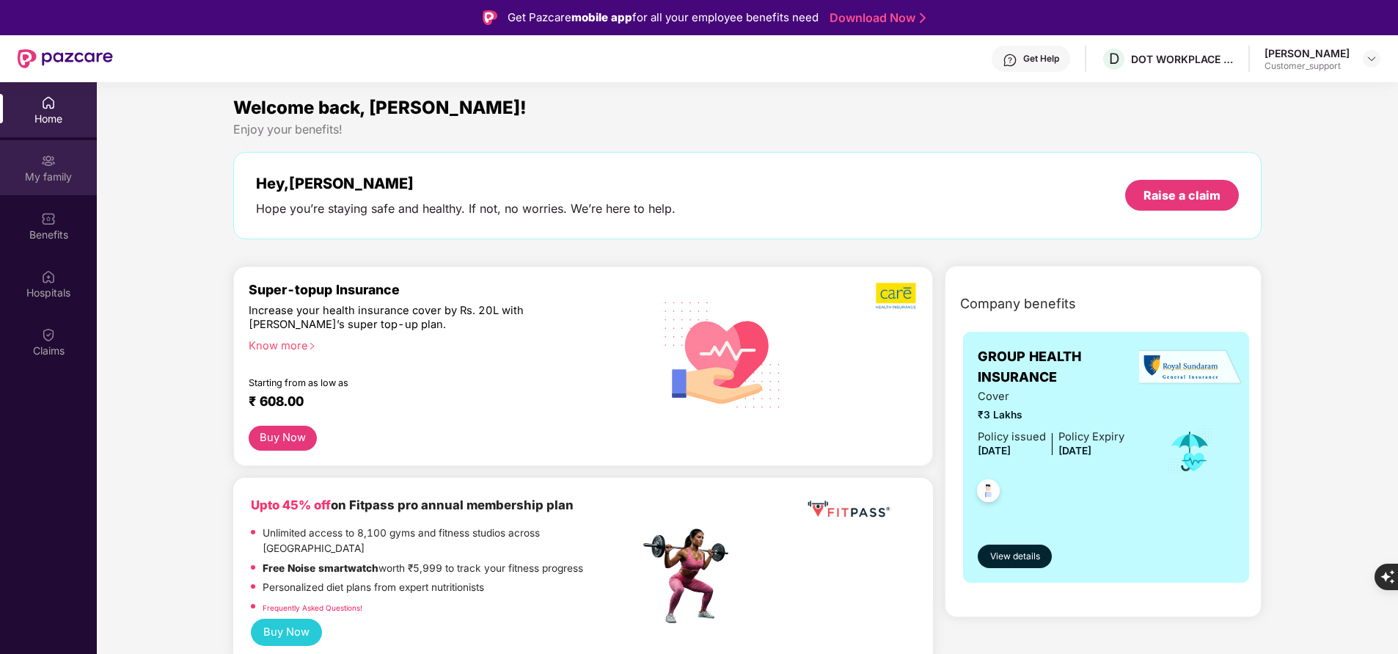
click at [64, 183] on div "My family" at bounding box center [48, 176] width 97 height 15
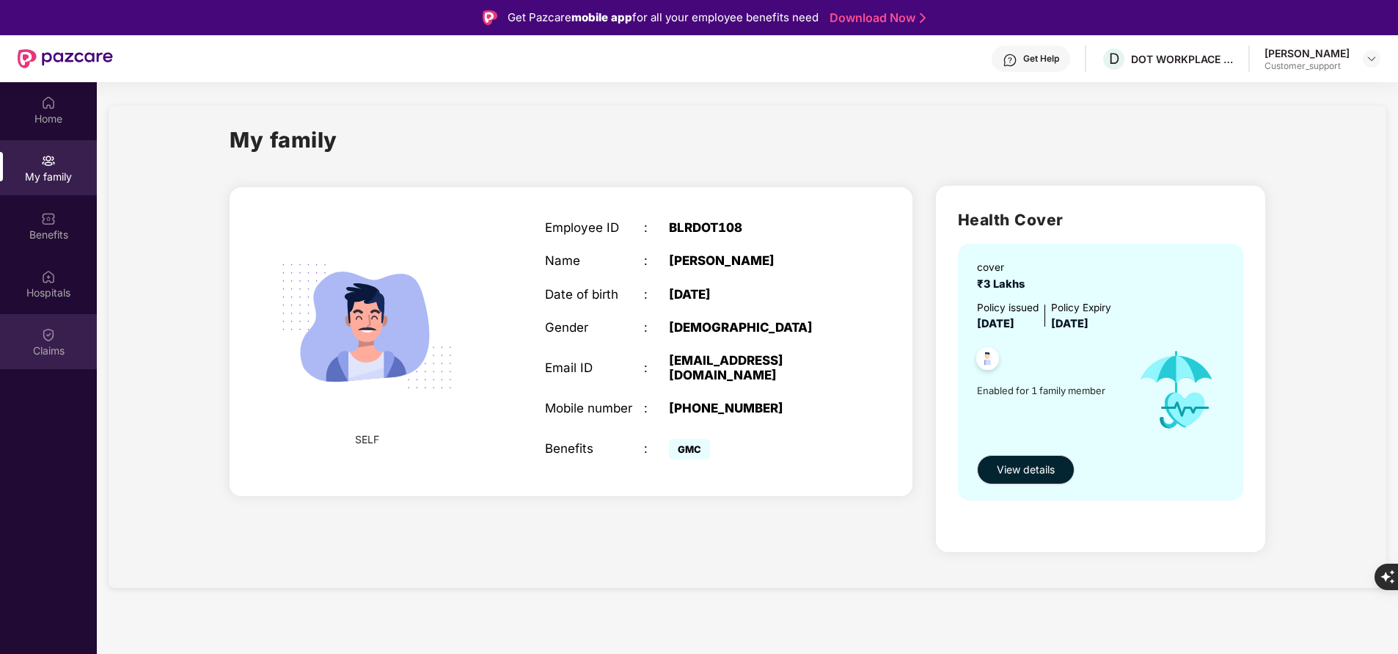
click at [40, 346] on div "Claims" at bounding box center [48, 350] width 97 height 15
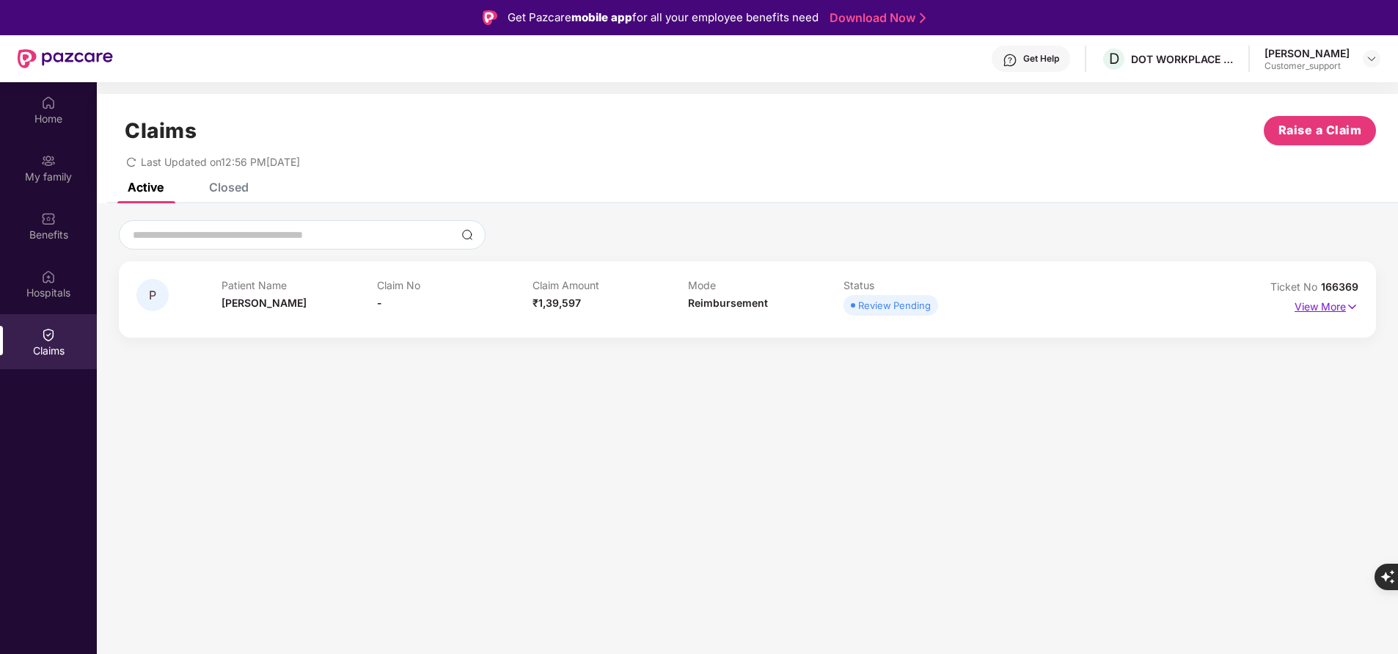
click at [1337, 302] on p "View More" at bounding box center [1327, 305] width 64 height 20
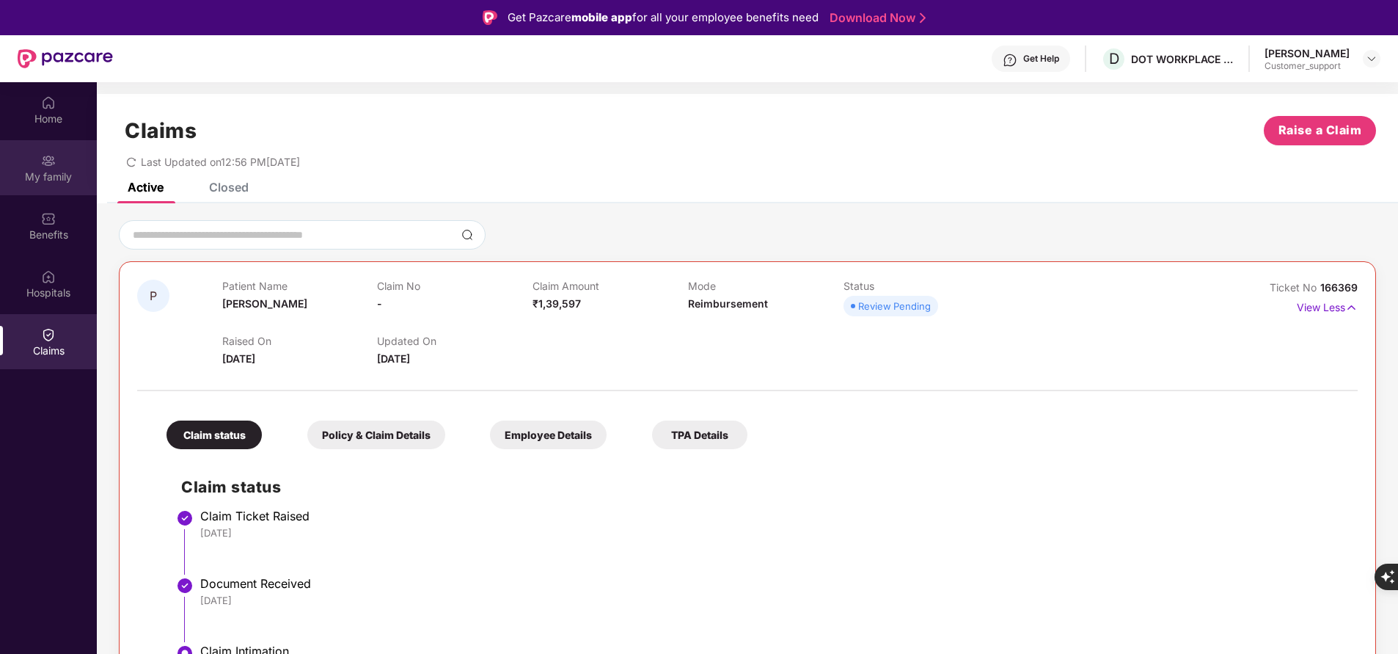
click at [50, 178] on div "My family" at bounding box center [48, 176] width 97 height 15
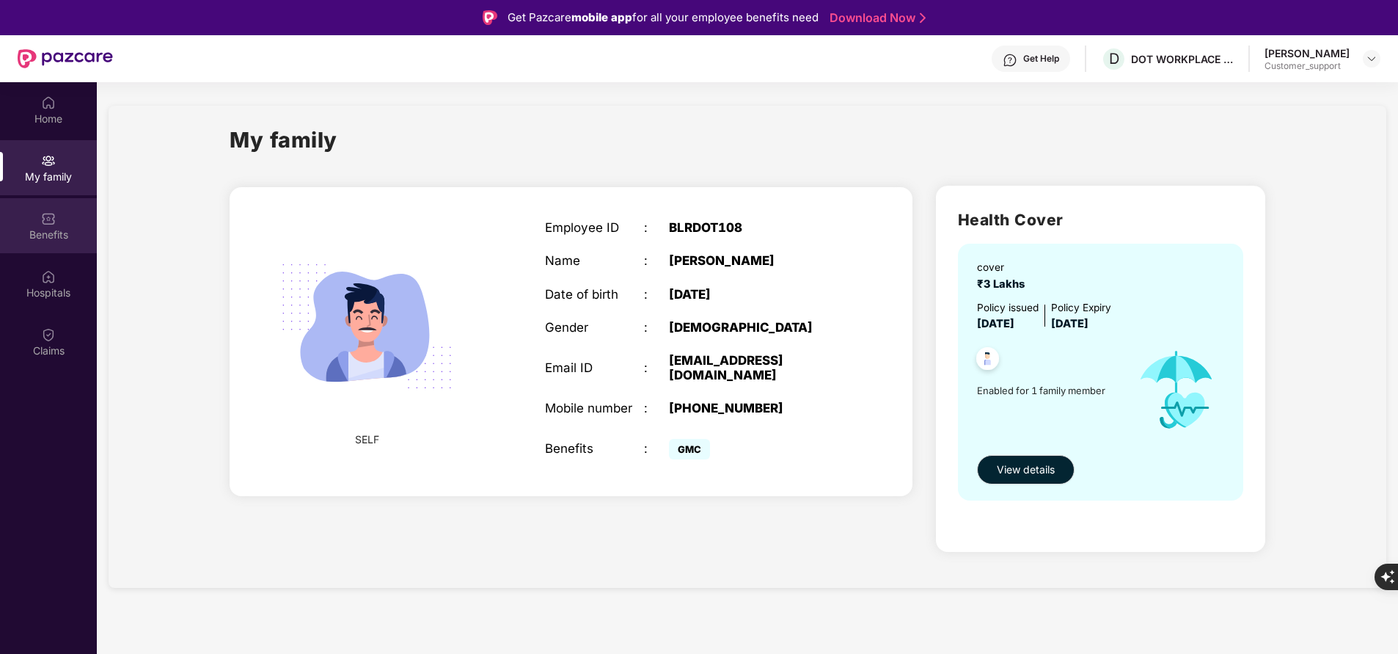
click at [64, 224] on div "Benefits" at bounding box center [48, 225] width 97 height 55
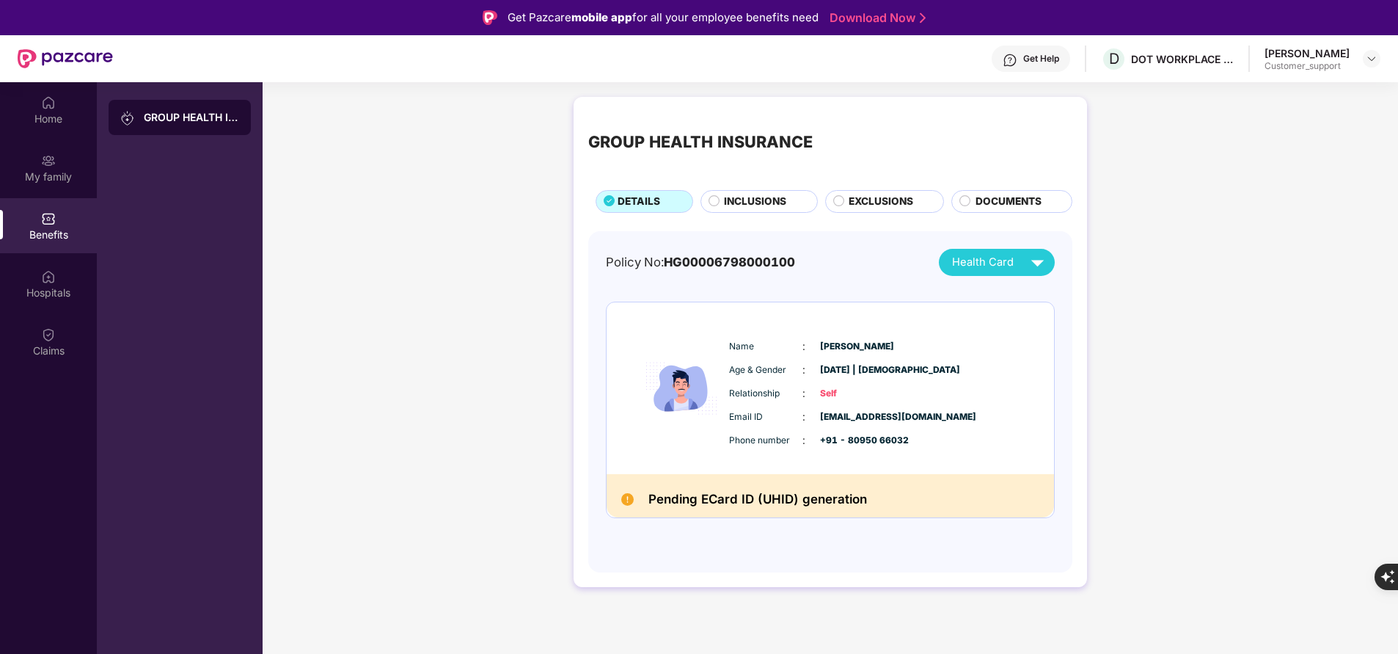
click at [774, 190] on div "INCLUSIONS" at bounding box center [759, 201] width 117 height 22
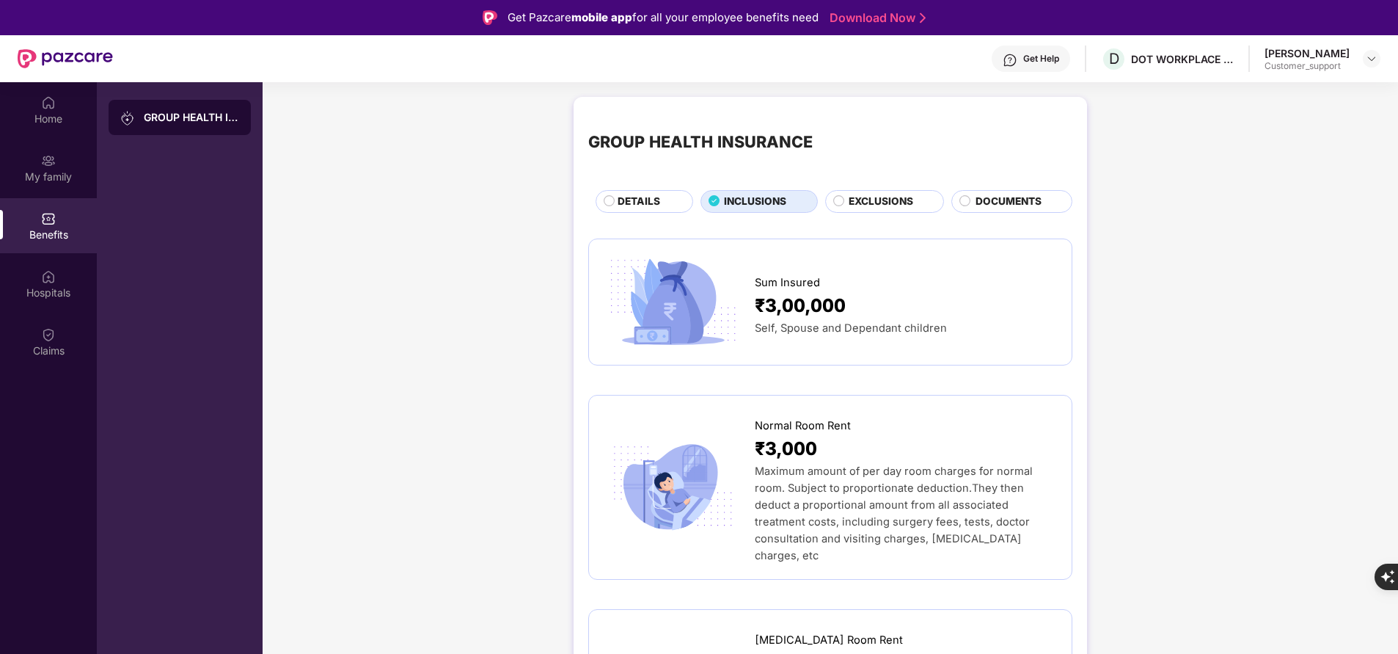
click at [866, 208] on span "EXCLUSIONS" at bounding box center [881, 201] width 65 height 15
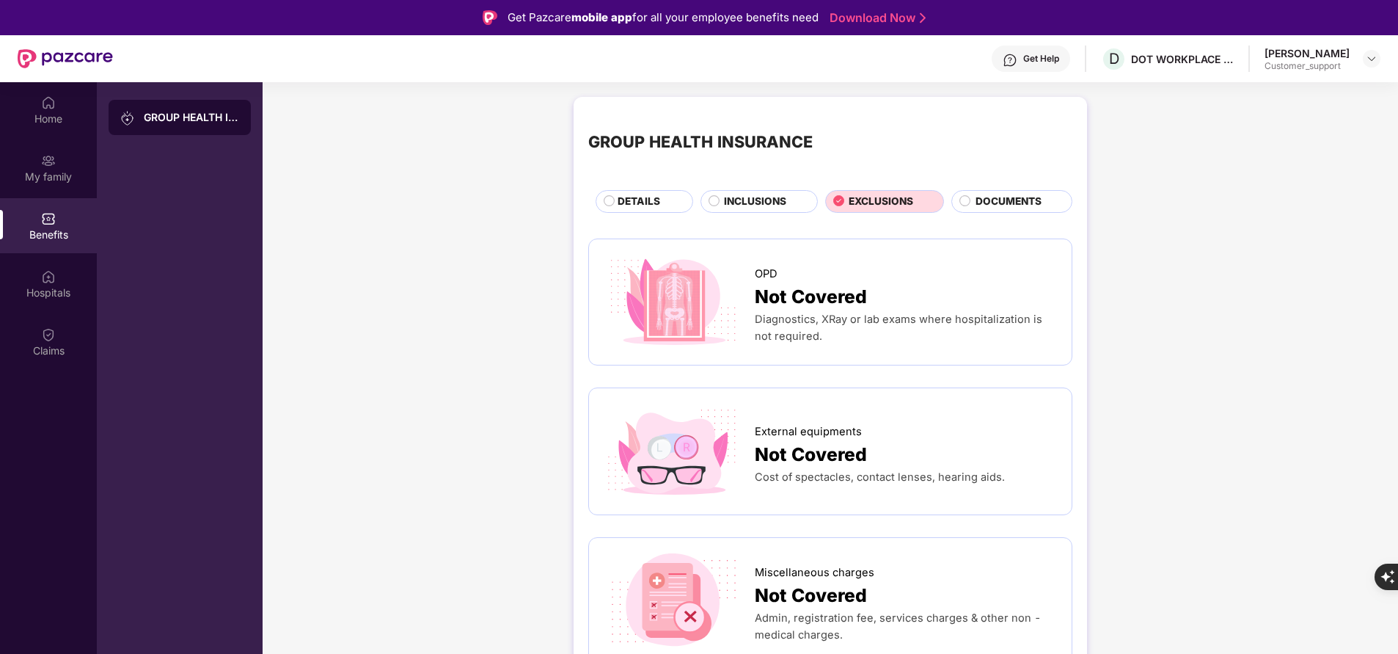
click at [986, 200] on span "DOCUMENTS" at bounding box center [1009, 201] width 66 height 15
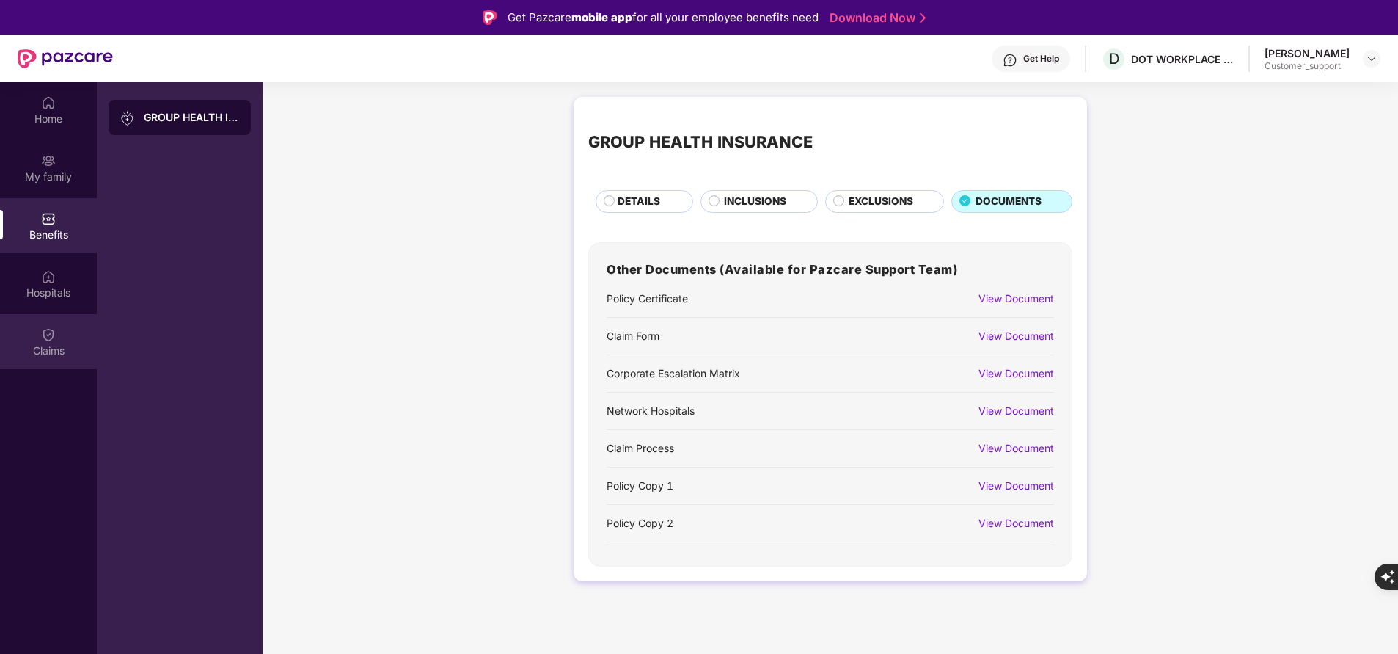
click at [46, 351] on div "Claims" at bounding box center [48, 350] width 97 height 15
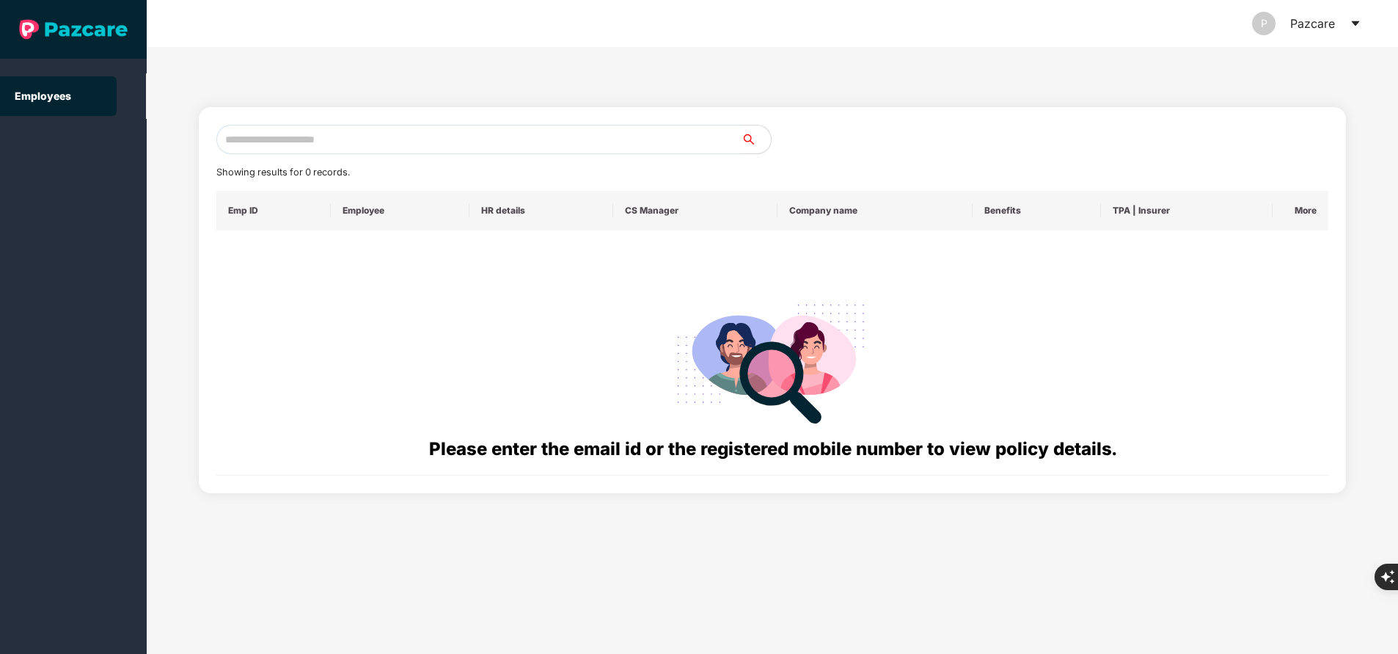
click at [313, 141] on input "text" at bounding box center [478, 139] width 525 height 29
paste input "**********"
type input "*"
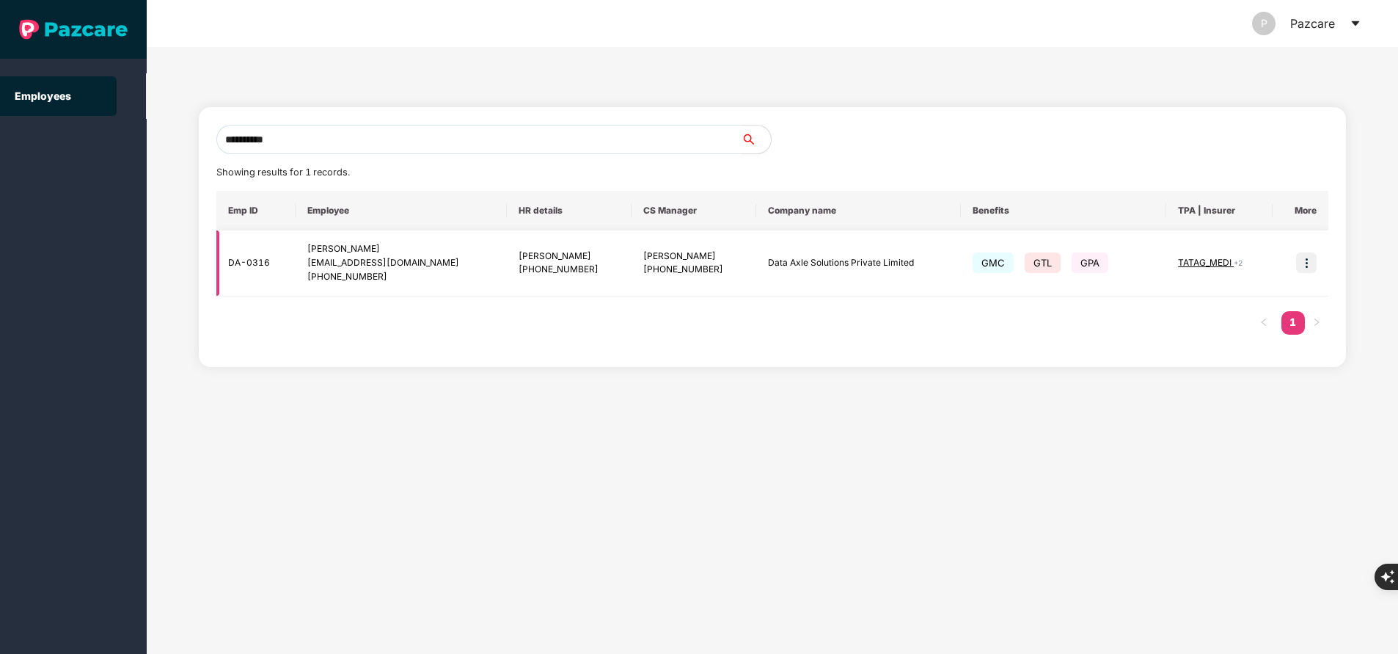
type input "**********"
click at [1308, 265] on img at bounding box center [1306, 262] width 21 height 21
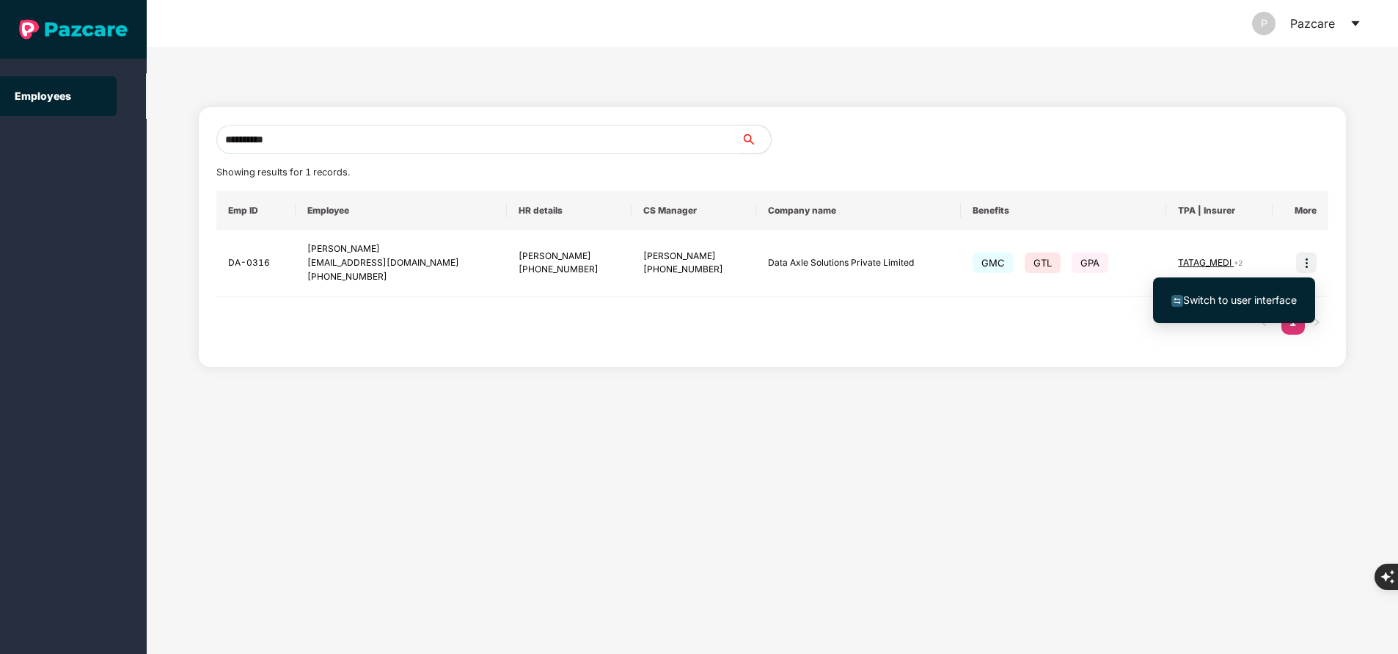
click at [1217, 303] on span "Switch to user interface" at bounding box center [1240, 299] width 114 height 12
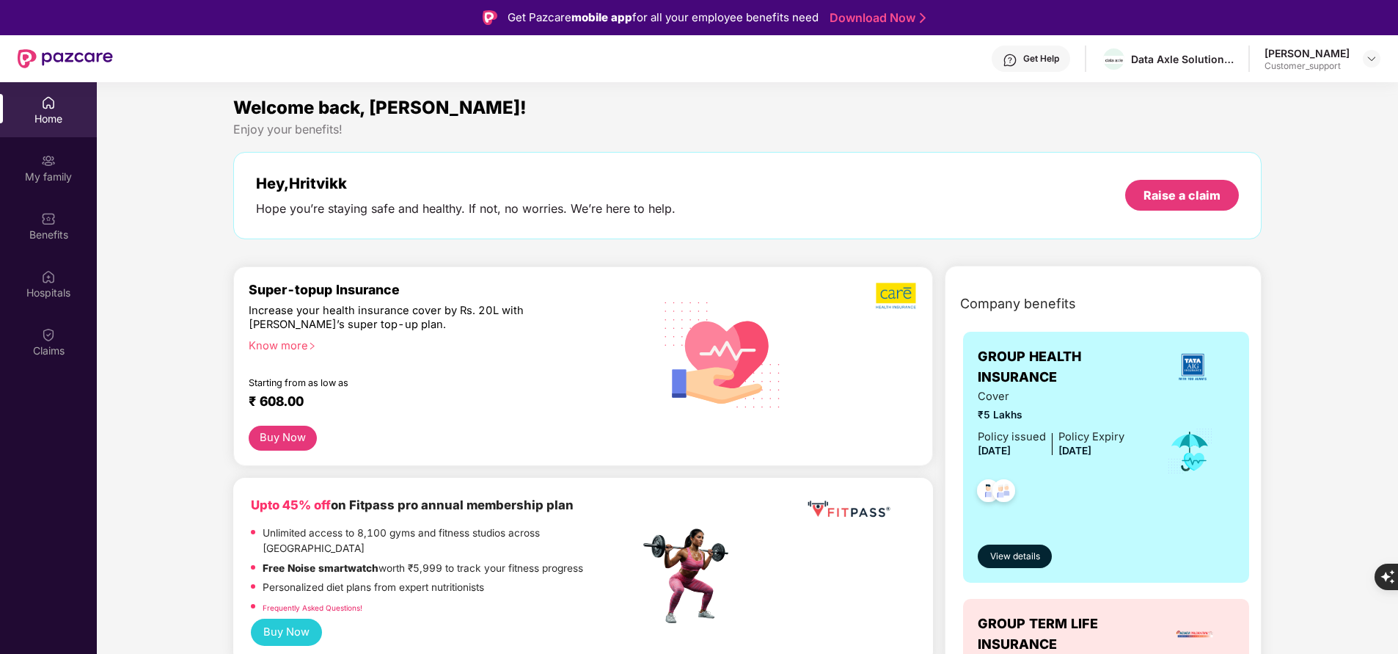
click at [62, 370] on div "Home My family Benefits Hospitals Claims" at bounding box center [48, 227] width 97 height 290
click at [53, 229] on div "Benefits" at bounding box center [48, 234] width 97 height 15
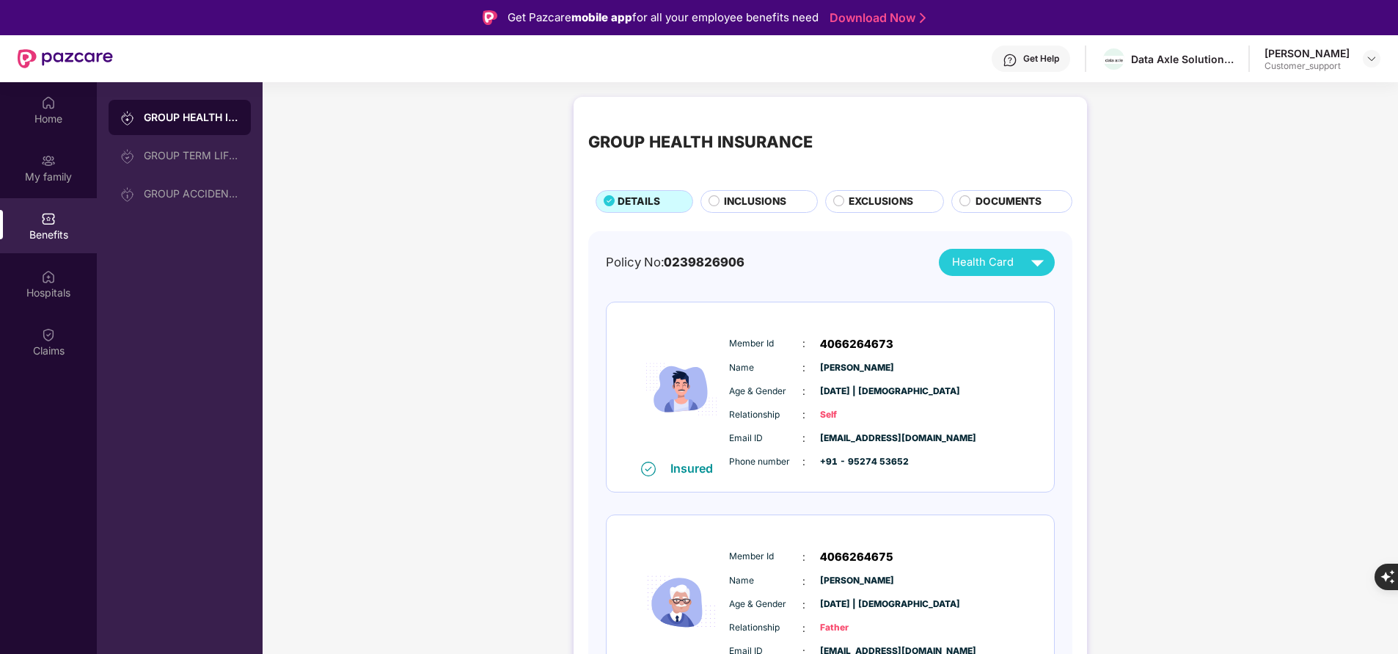
click at [761, 194] on span "INCLUSIONS" at bounding box center [755, 201] width 62 height 15
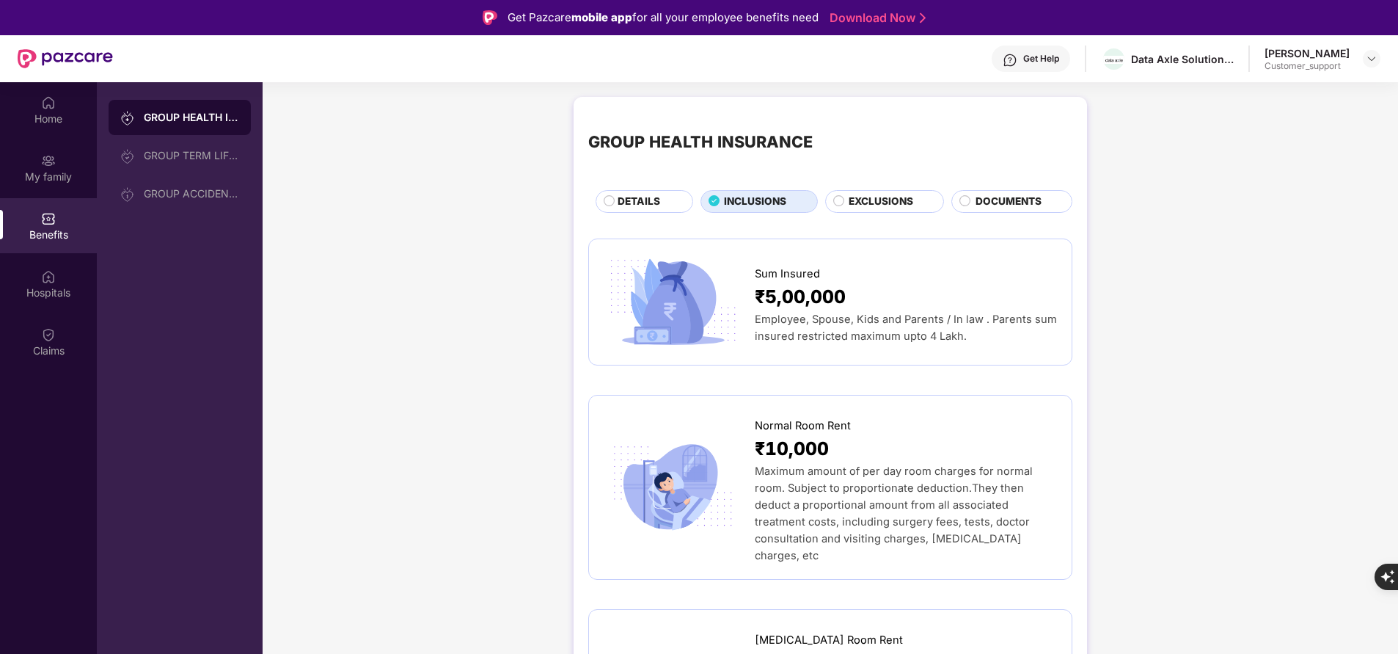
scroll to position [175, 0]
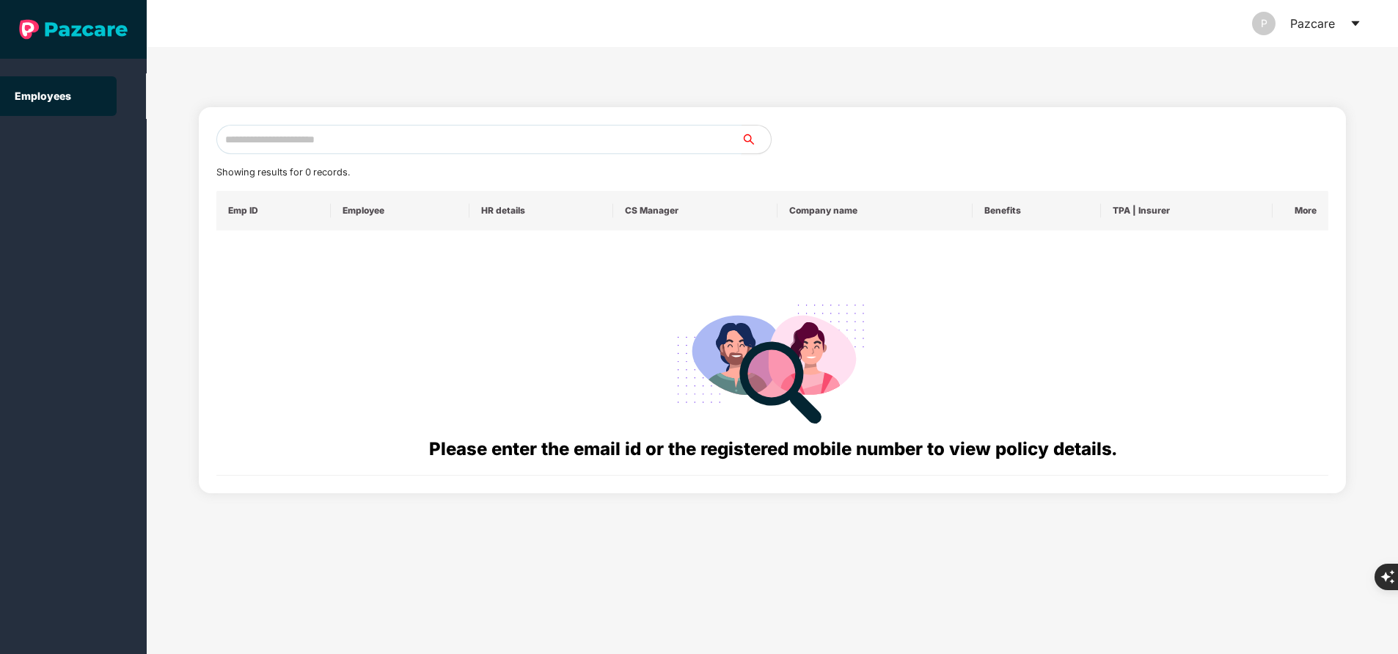
click at [359, 136] on input "text" at bounding box center [478, 139] width 525 height 29
paste input "**********"
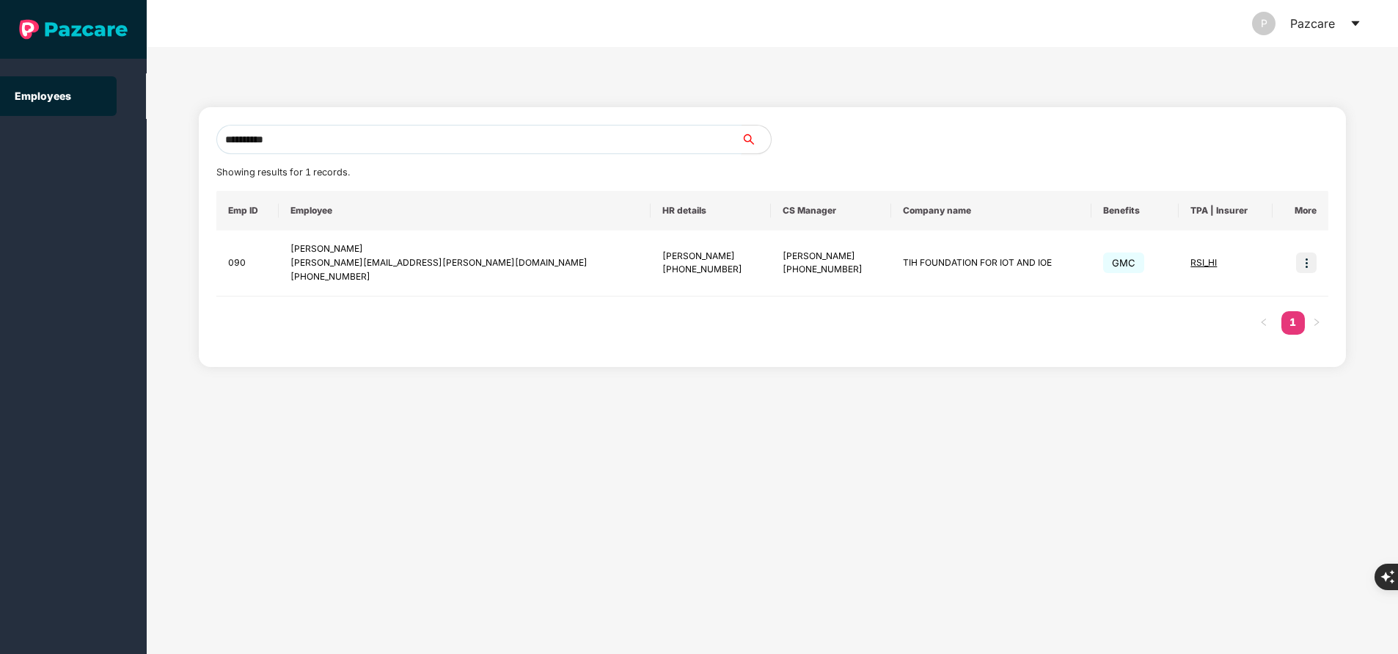
type input "**********"
paste input "**********"
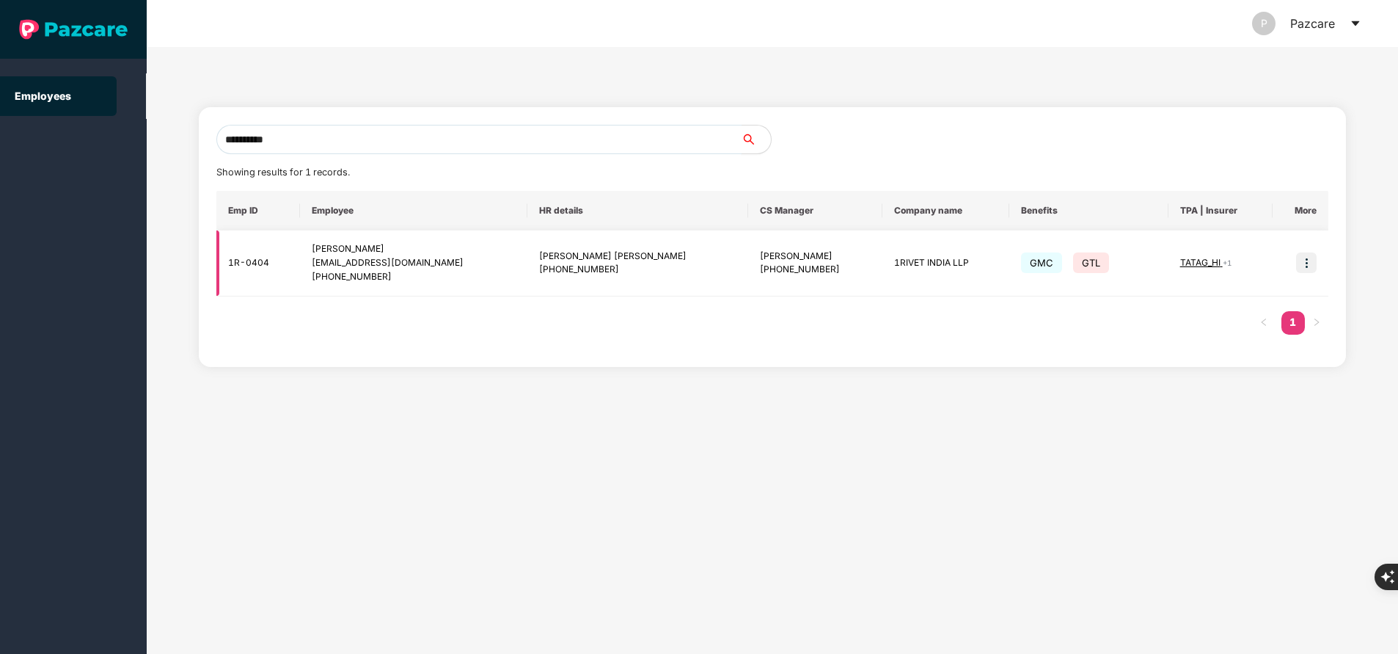
type input "**********"
click at [1301, 263] on img at bounding box center [1306, 262] width 21 height 21
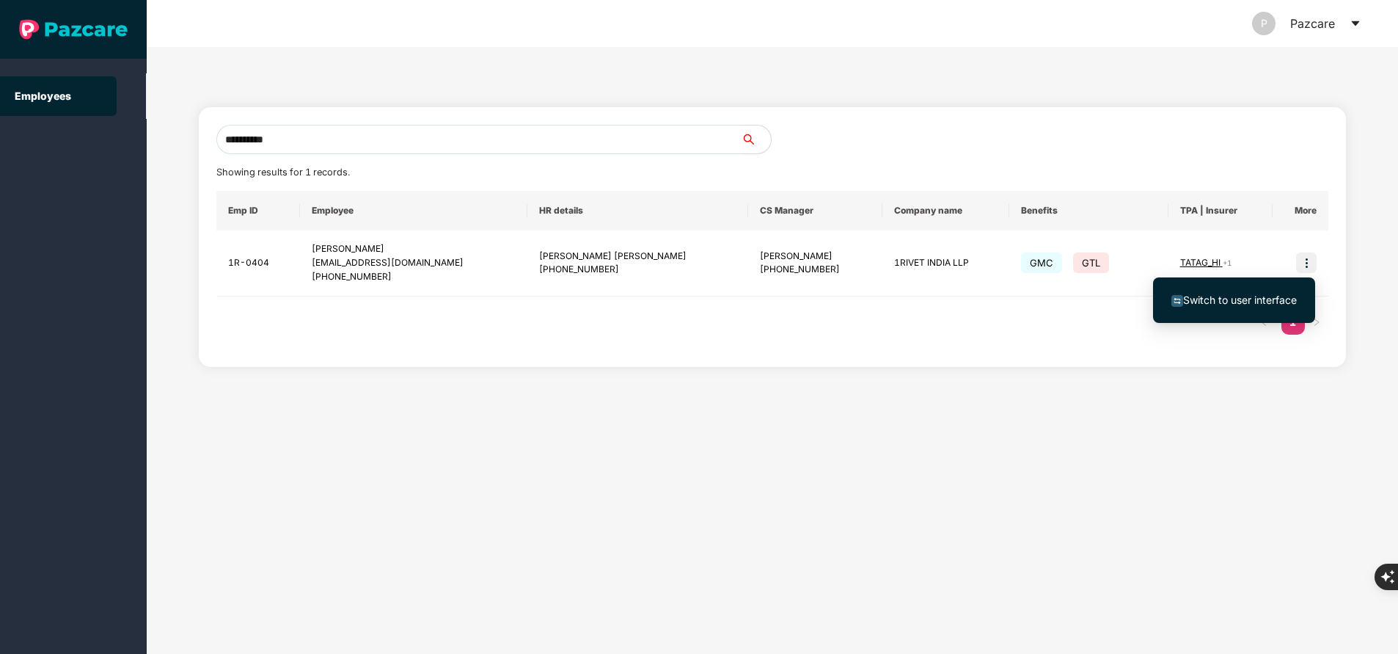
click at [1228, 302] on span "Switch to user interface" at bounding box center [1240, 299] width 114 height 12
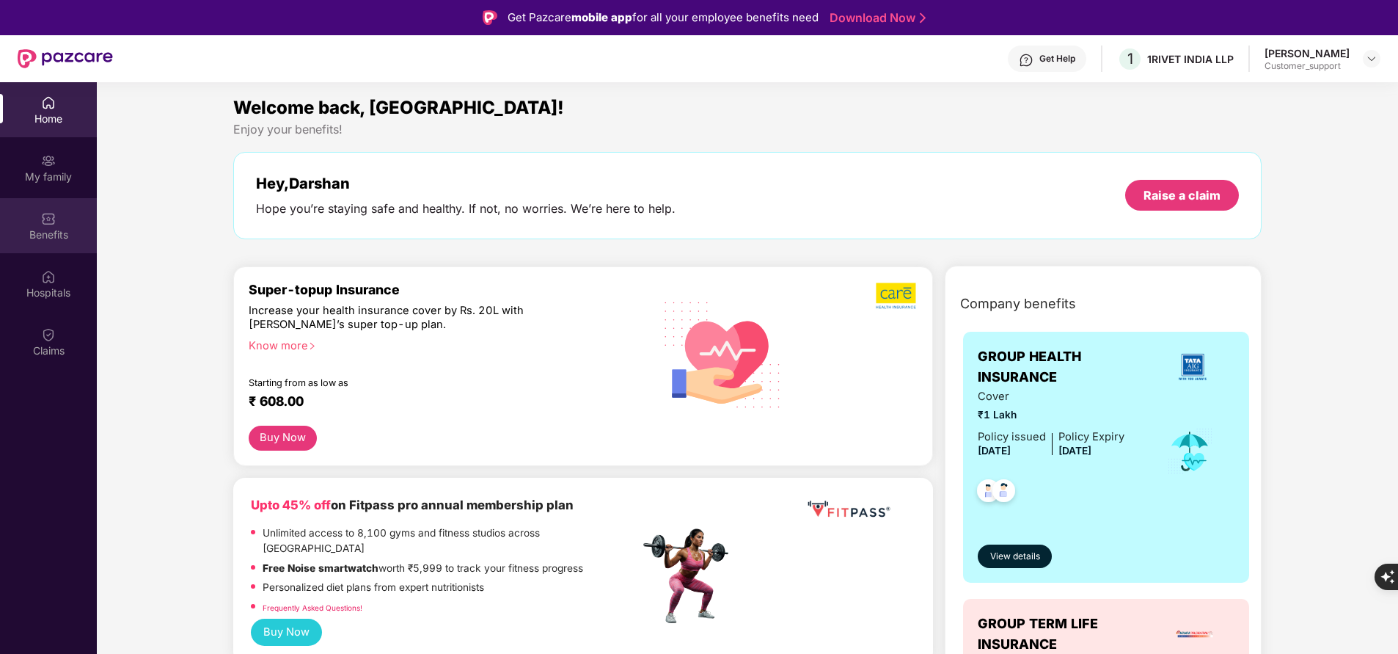
click at [54, 240] on div "Benefits" at bounding box center [48, 234] width 97 height 15
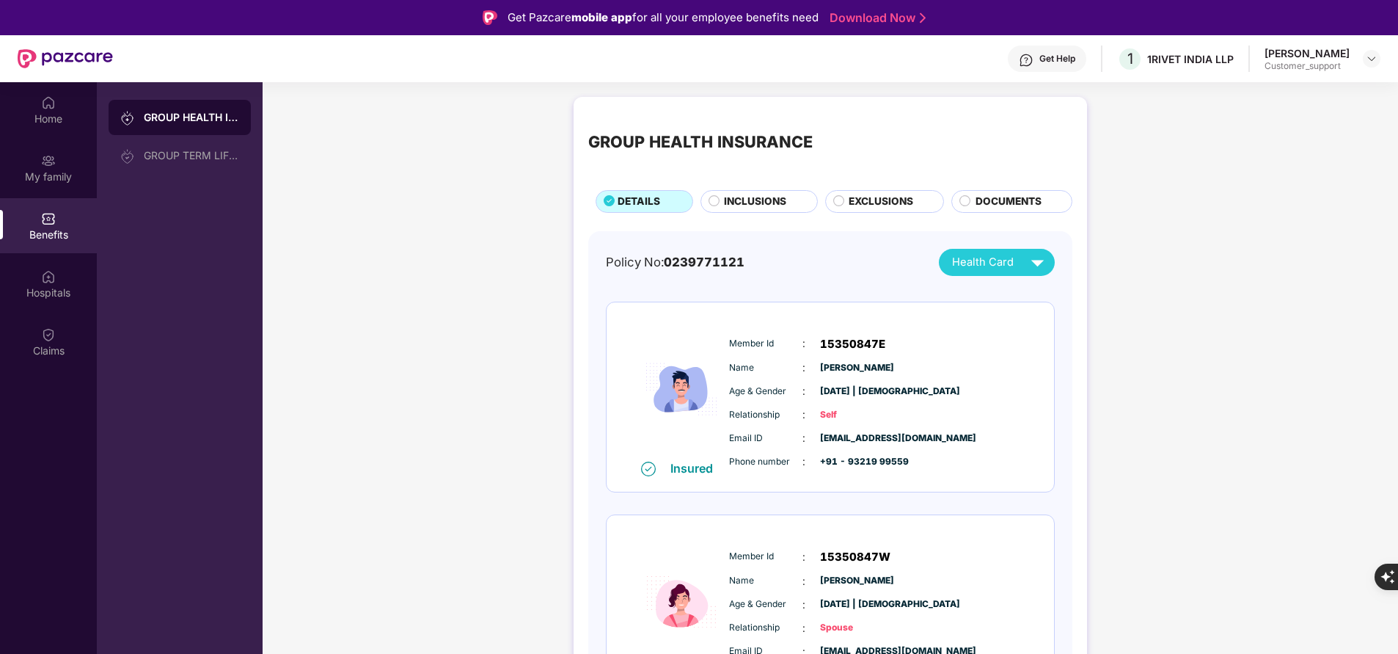
scroll to position [61, 0]
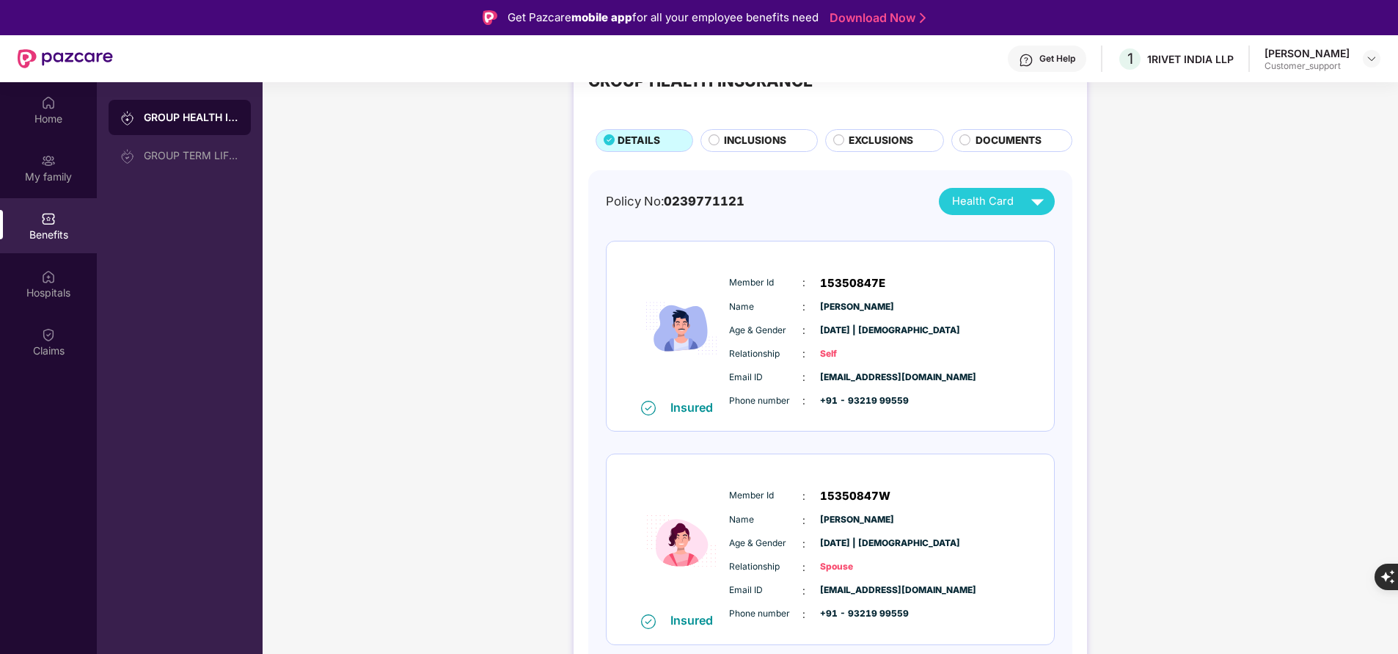
click at [739, 139] on span "INCLUSIONS" at bounding box center [755, 140] width 62 height 15
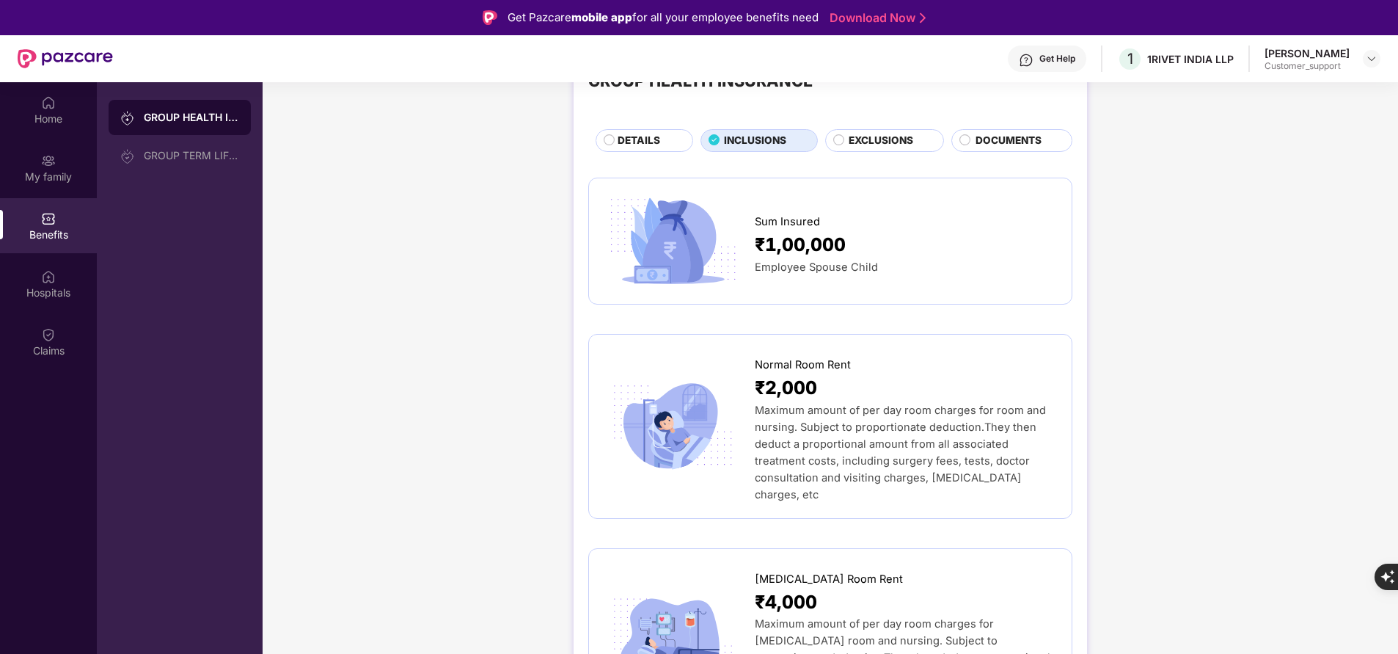
click at [649, 139] on span "DETAILS" at bounding box center [639, 140] width 43 height 15
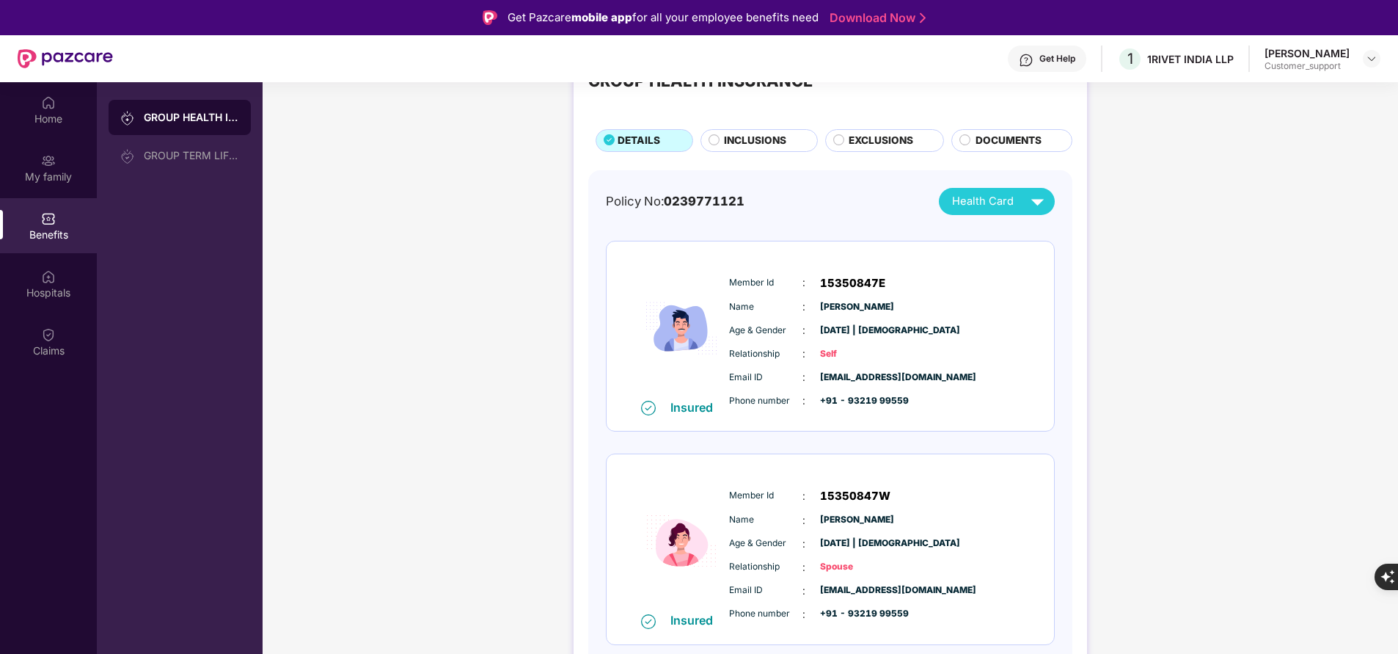
scroll to position [0, 0]
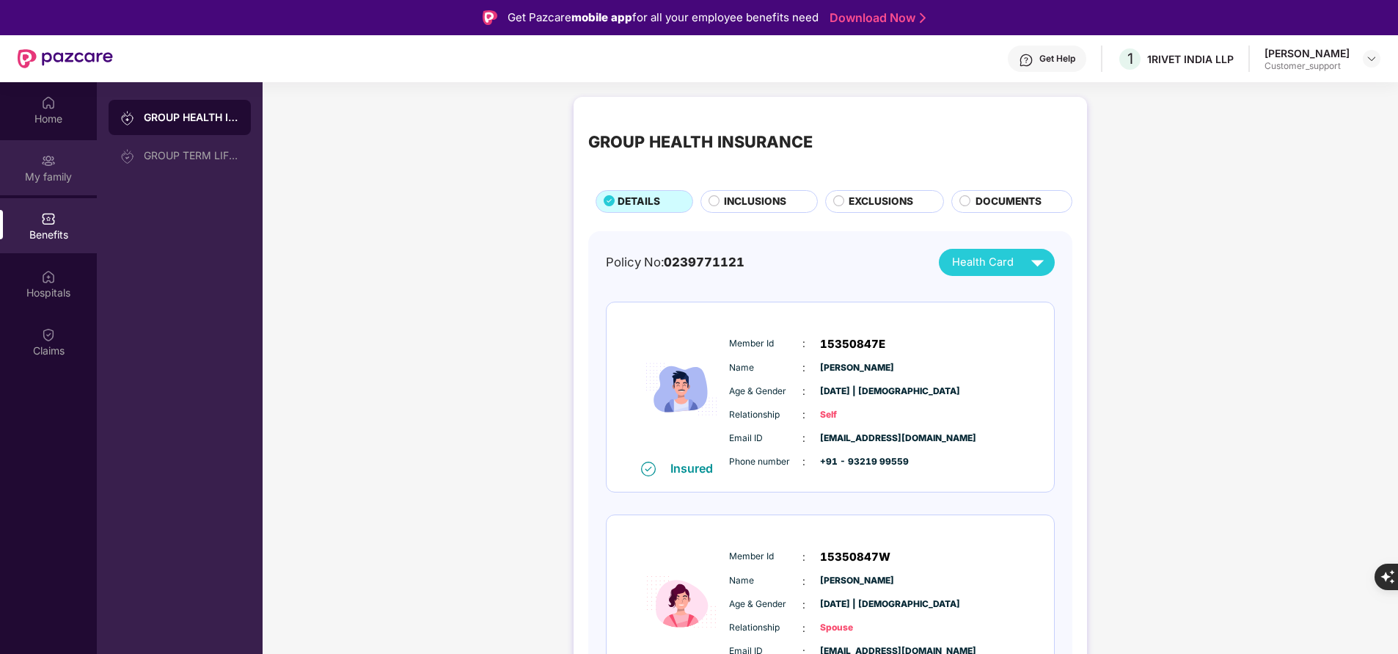
click at [61, 186] on div "My family" at bounding box center [48, 167] width 97 height 55
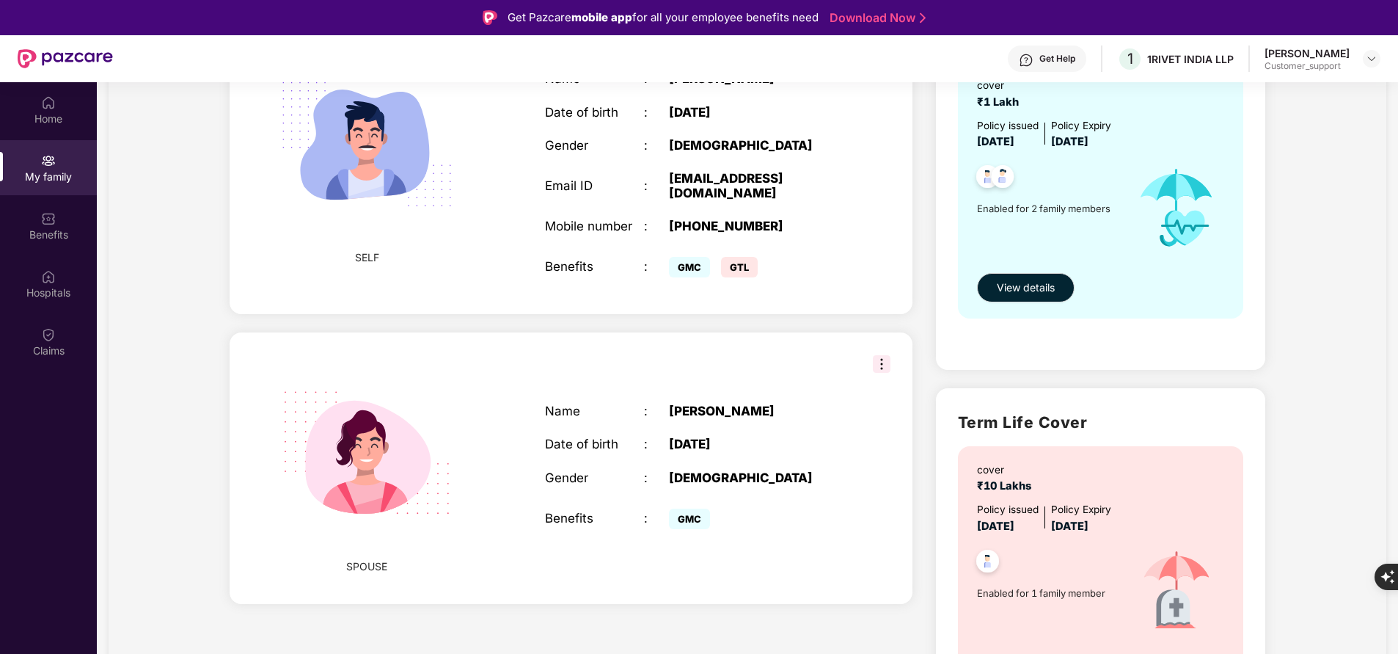
scroll to position [180, 0]
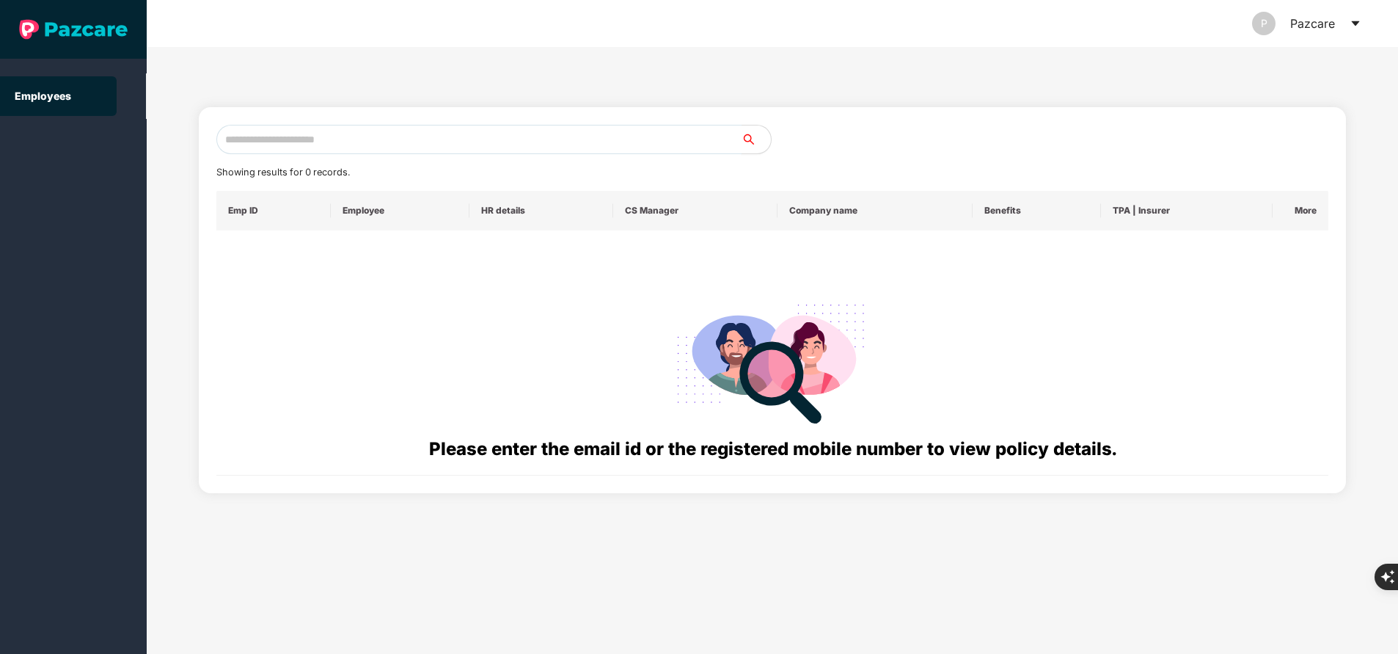
click at [412, 125] on input "text" at bounding box center [478, 139] width 525 height 29
paste input "**********"
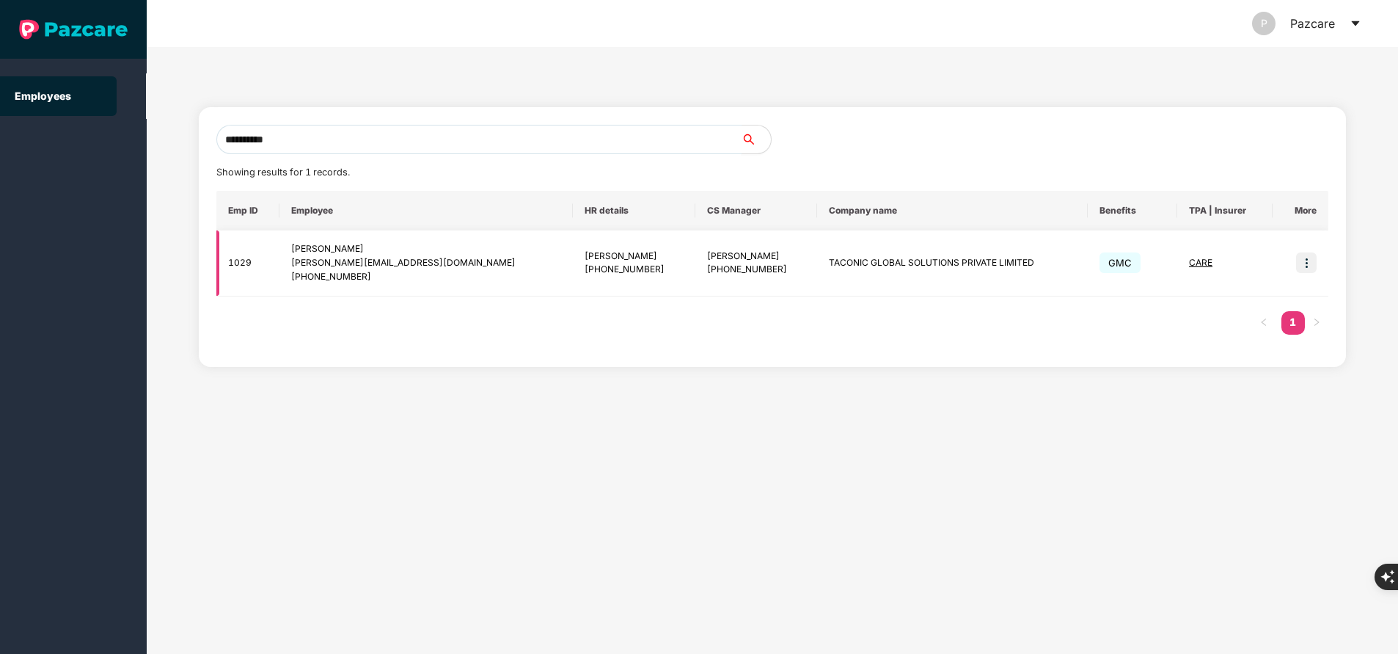
type input "**********"
click at [1304, 261] on img at bounding box center [1306, 262] width 21 height 21
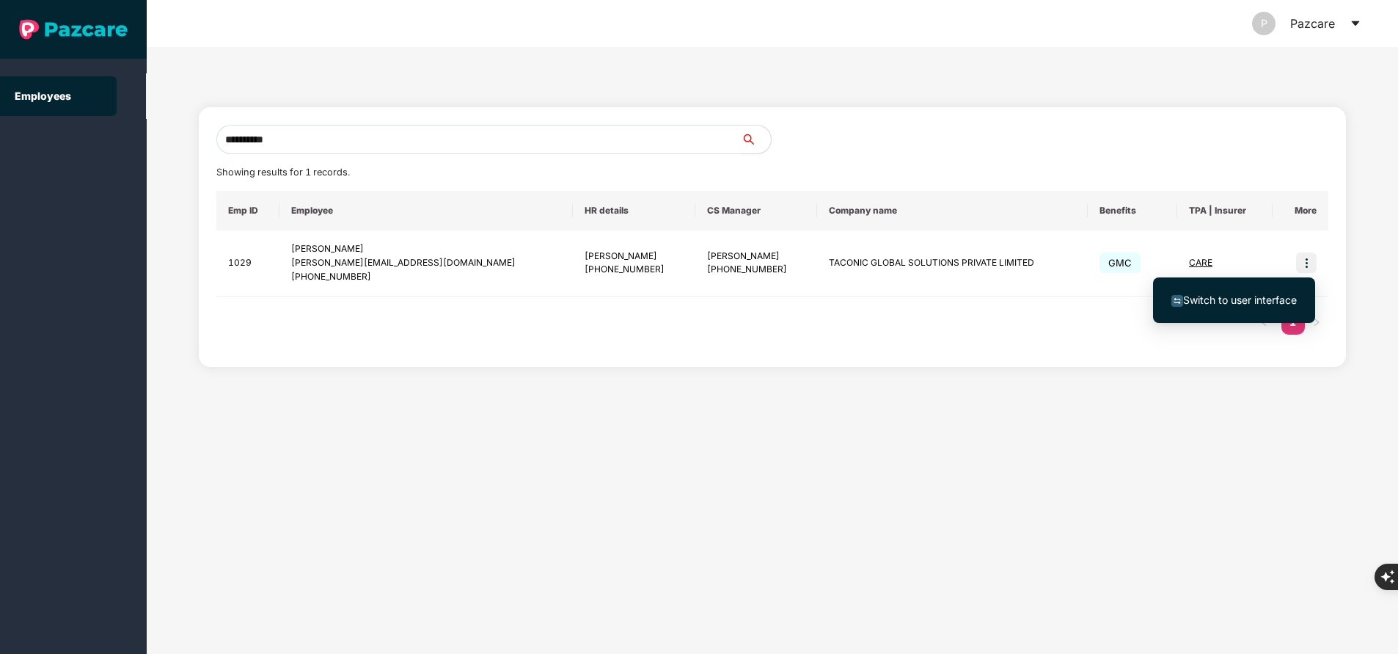
click at [1235, 288] on li "Switch to user interface" at bounding box center [1234, 300] width 162 height 31
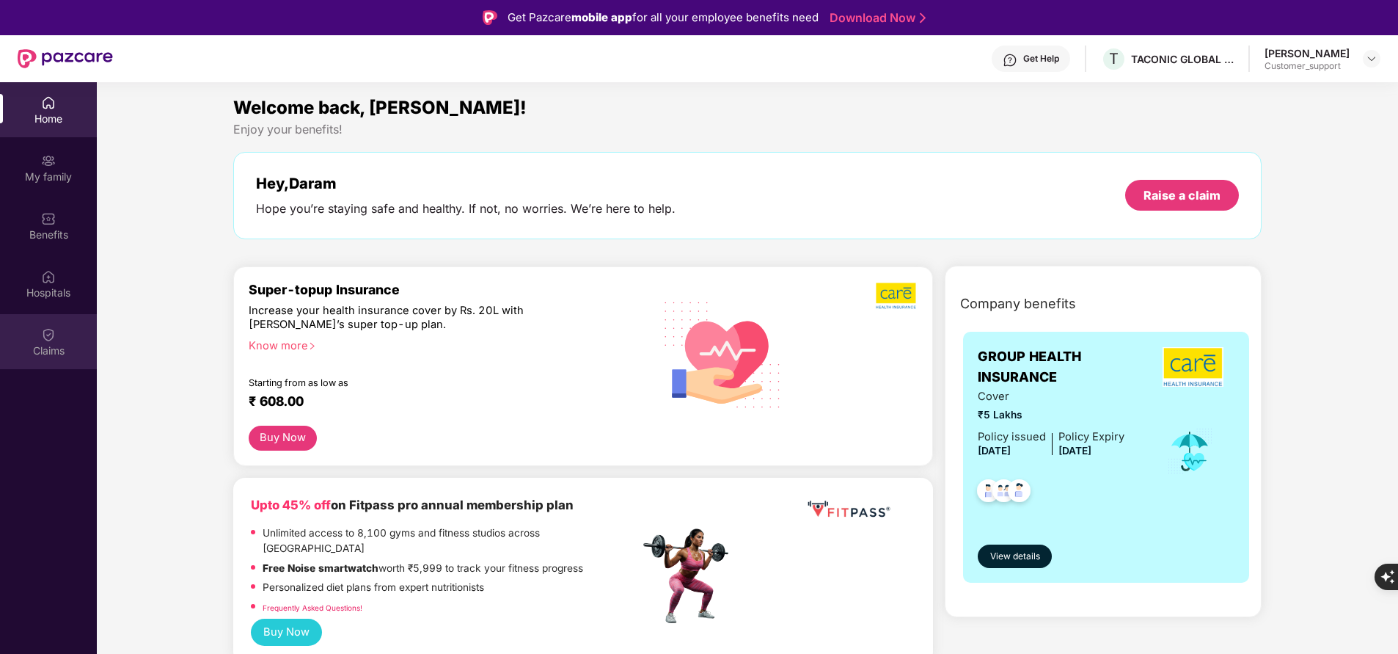
click at [75, 349] on div "Claims" at bounding box center [48, 350] width 97 height 15
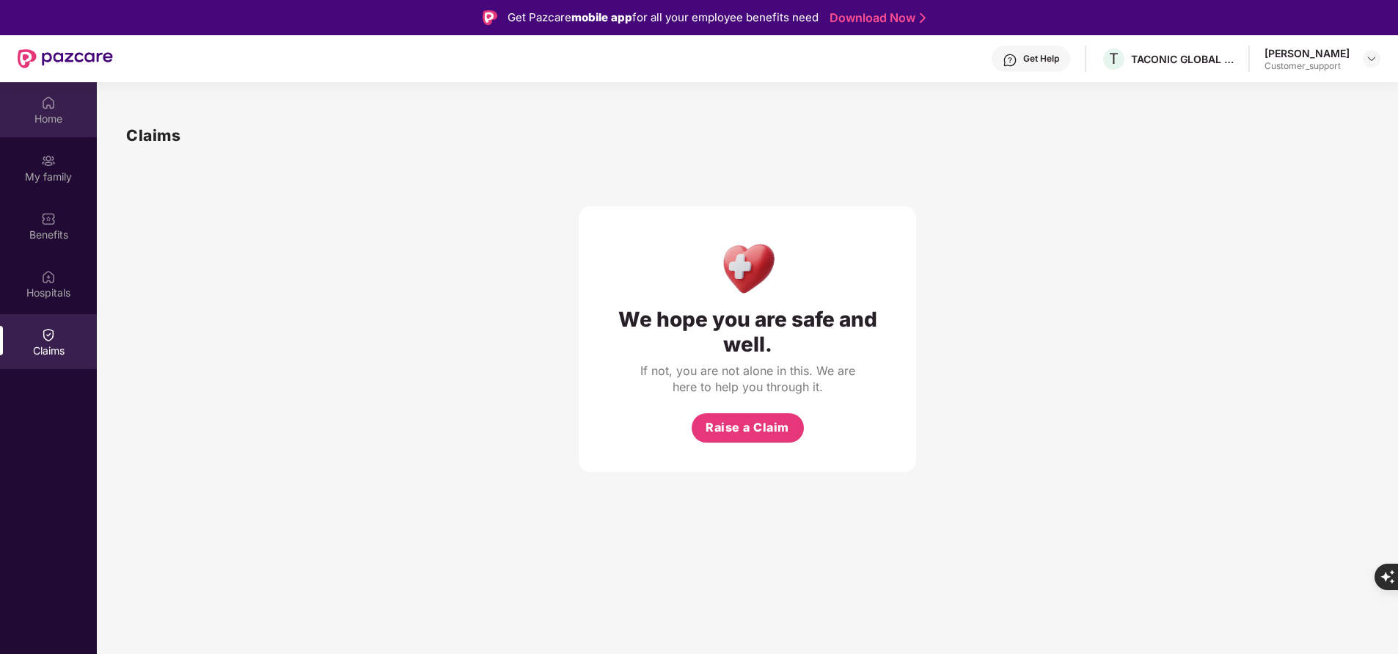
click at [40, 103] on div "Home" at bounding box center [48, 109] width 97 height 55
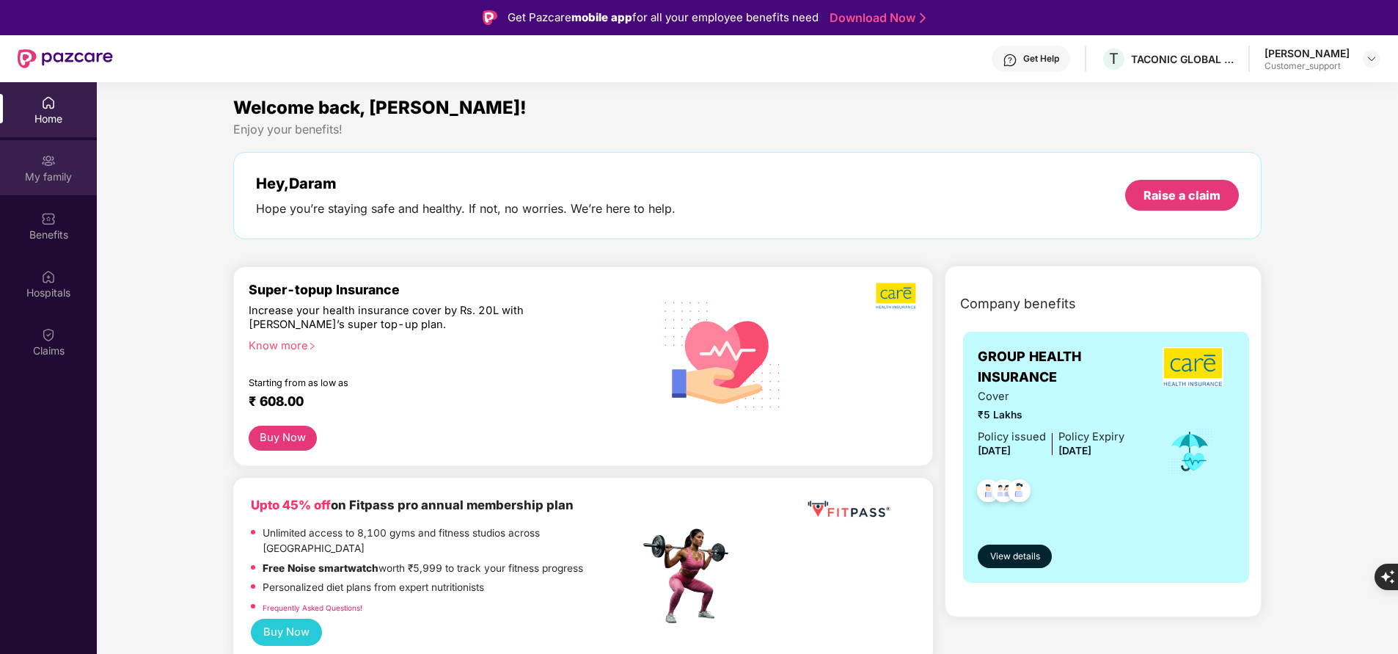
click at [44, 167] on img at bounding box center [48, 160] width 15 height 15
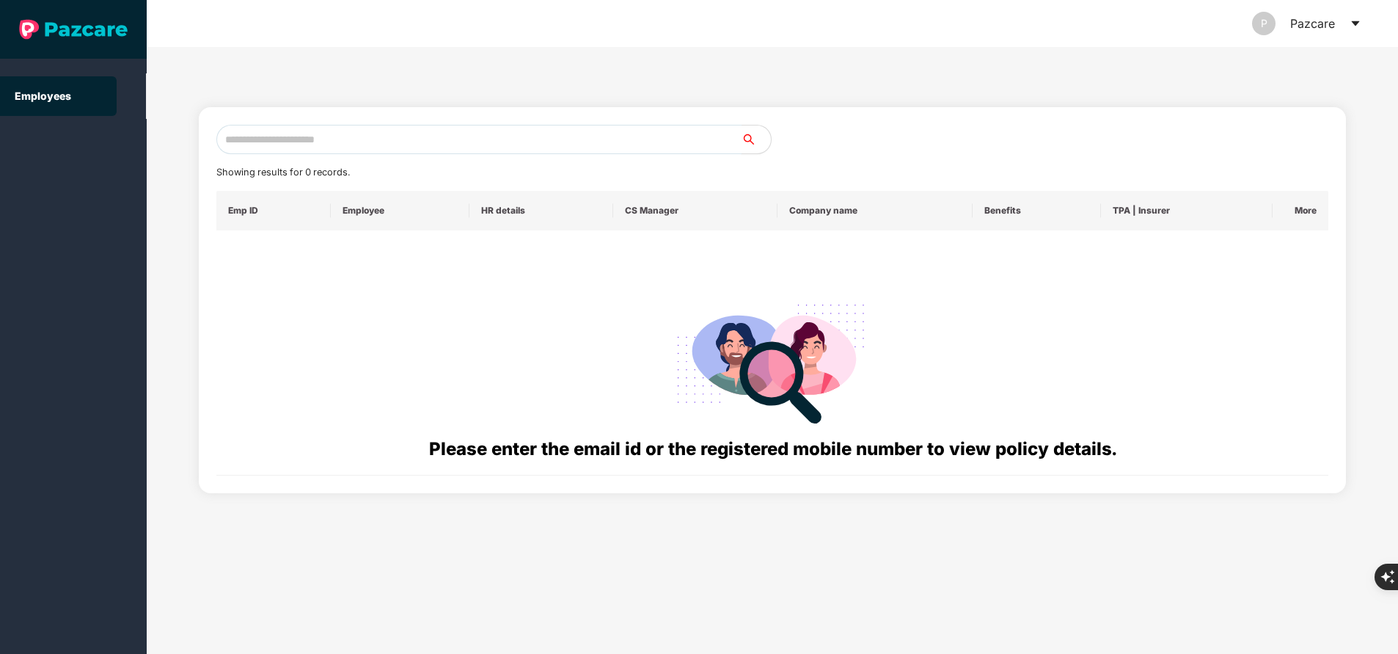
click at [313, 144] on input "text" at bounding box center [478, 139] width 525 height 29
paste input "**********"
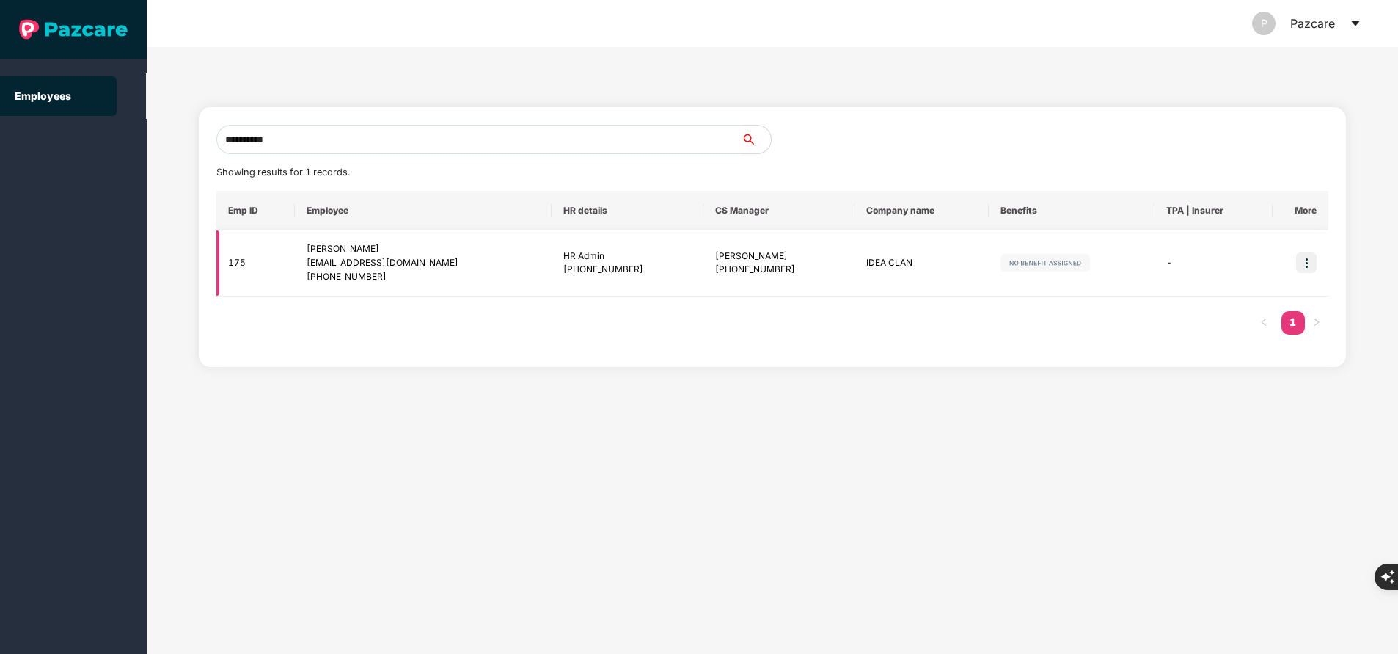
type input "**********"
click at [1314, 263] on img at bounding box center [1306, 262] width 21 height 21
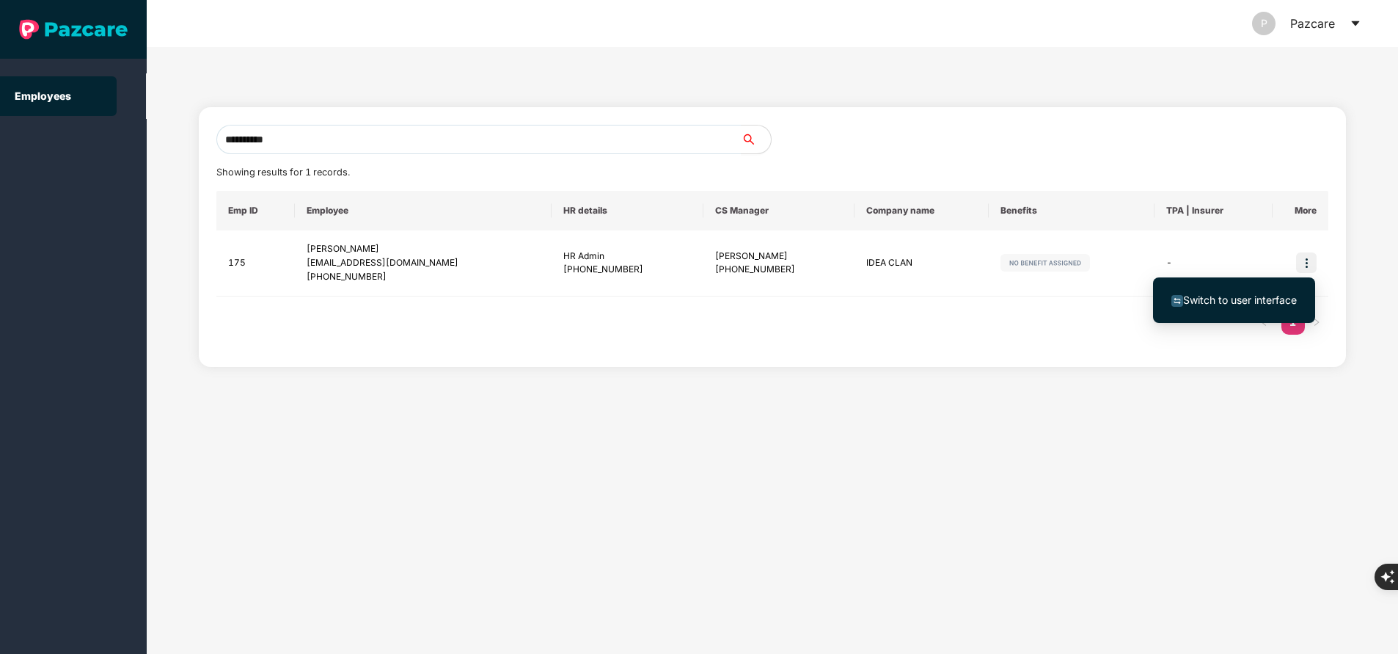
click at [1221, 299] on span "Switch to user interface" at bounding box center [1240, 299] width 114 height 12
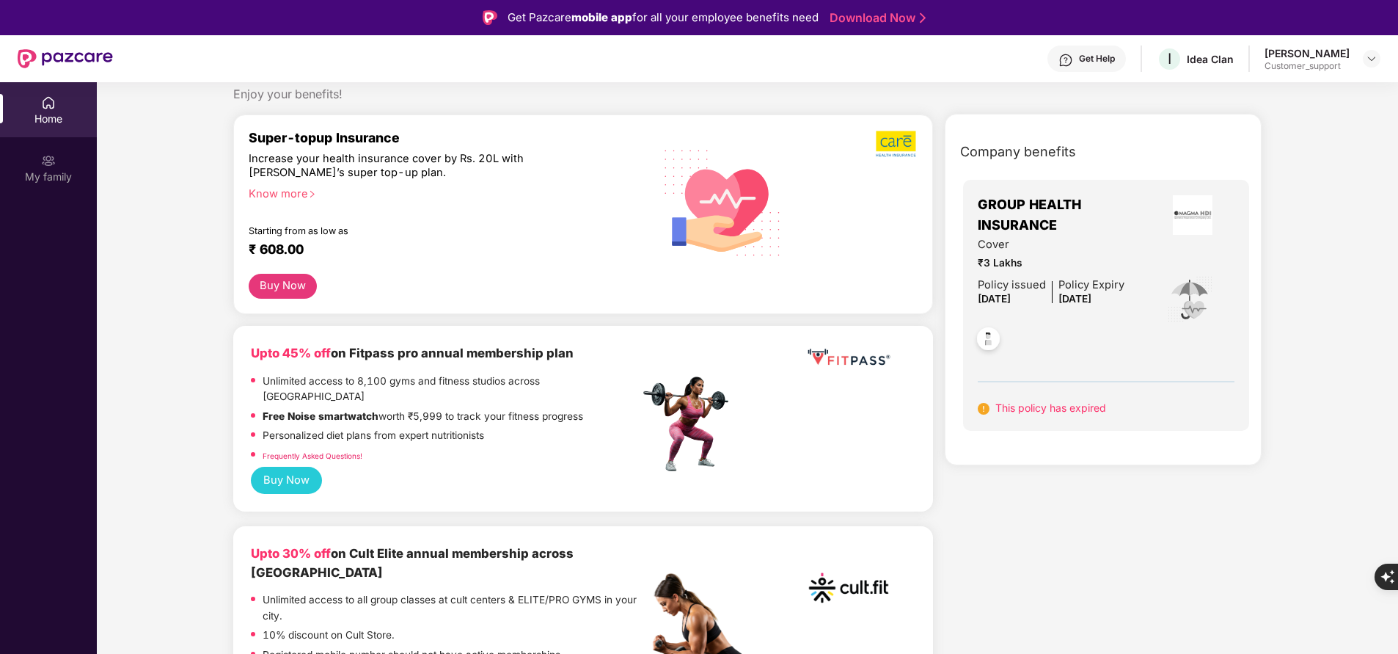
scroll to position [64, 0]
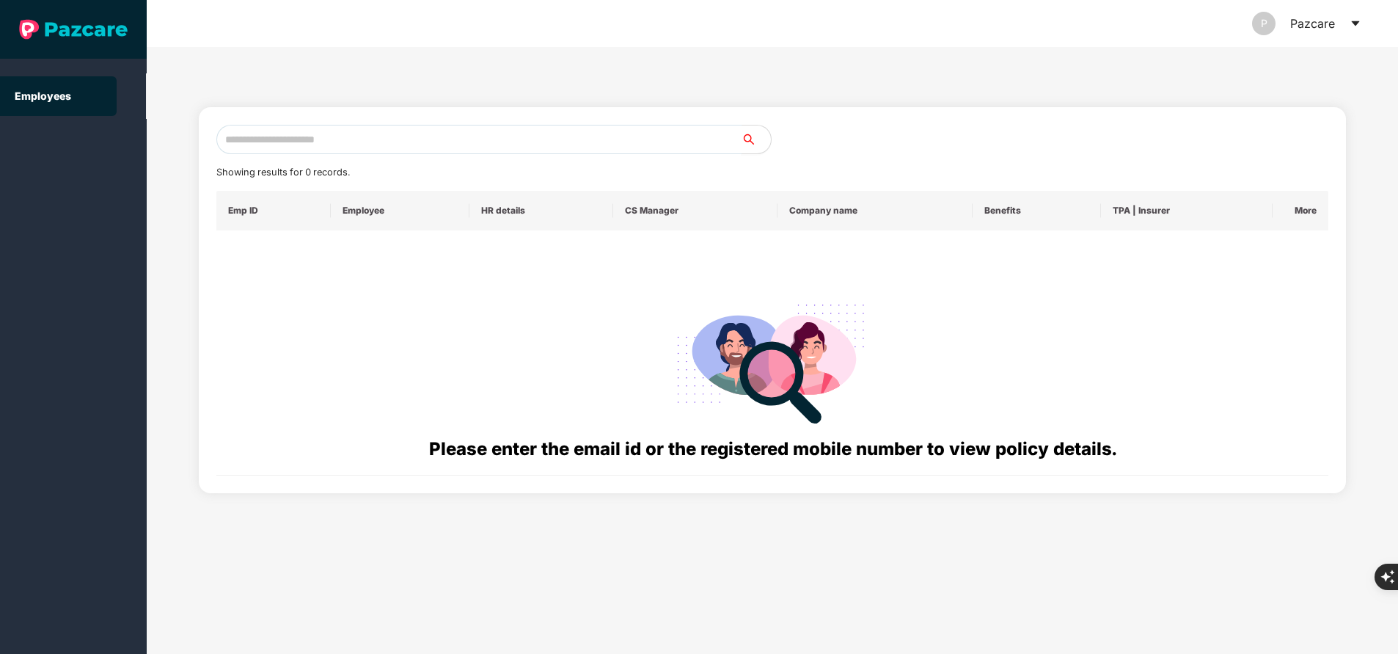
click at [389, 136] on input "text" at bounding box center [478, 139] width 525 height 29
paste input "**********"
type input "**********"
paste input "**********"
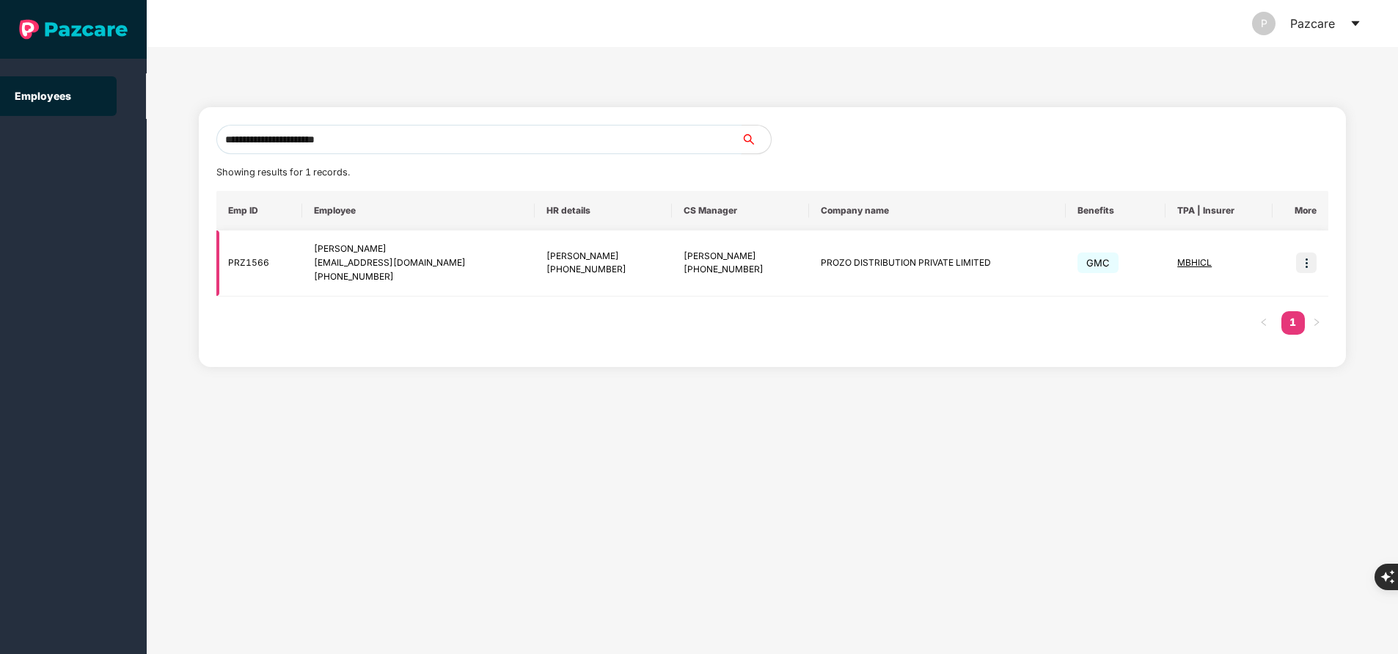
type input "**********"
click at [1307, 259] on img at bounding box center [1306, 262] width 21 height 21
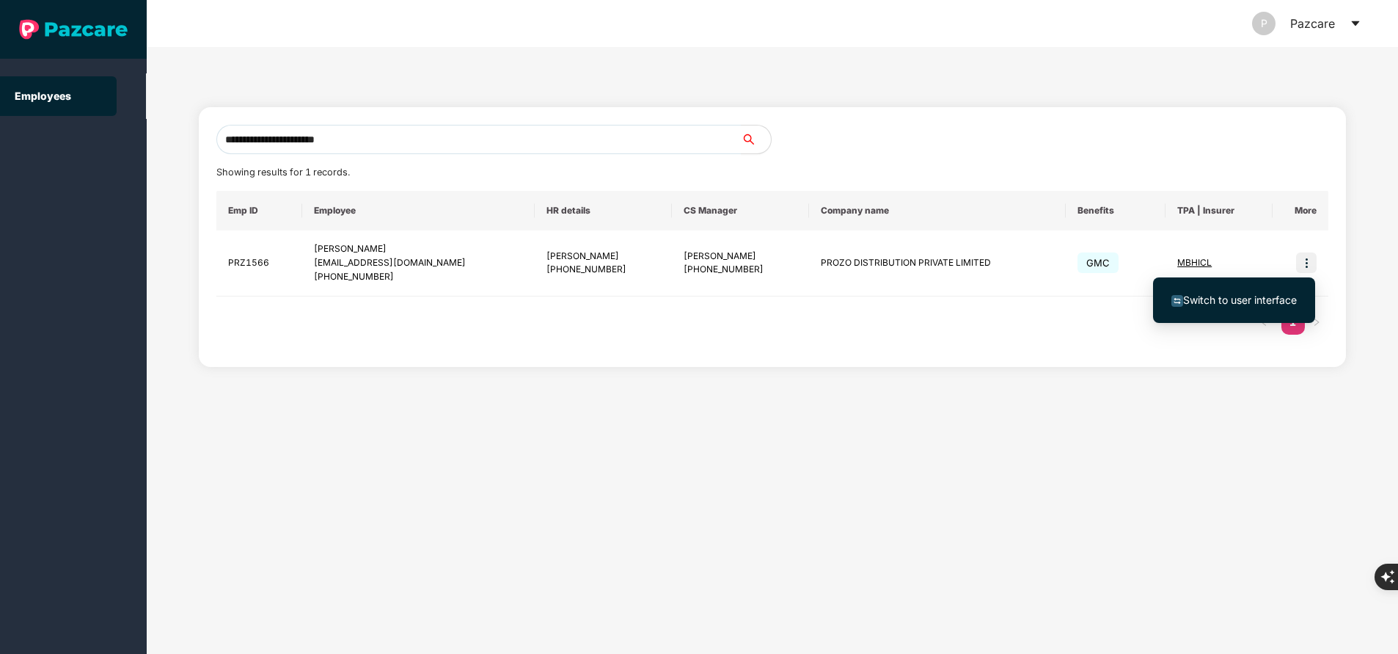
click at [1233, 302] on span "Switch to user interface" at bounding box center [1240, 299] width 114 height 12
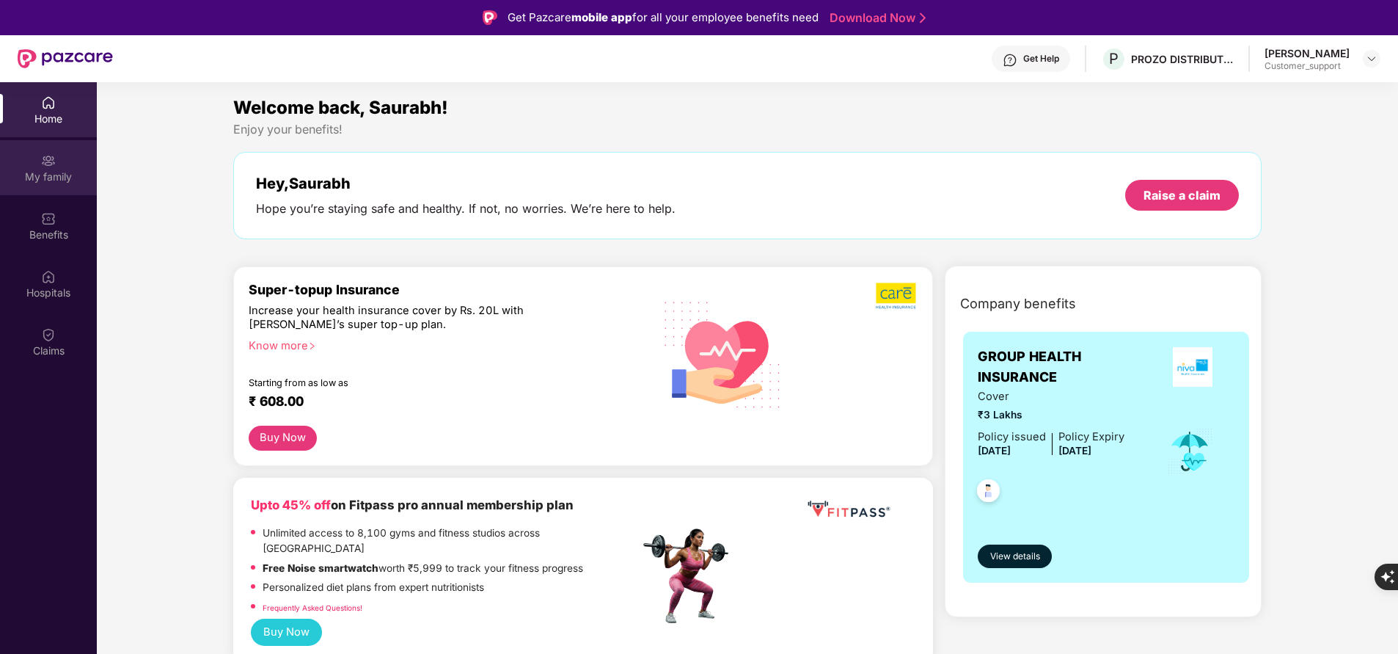
click at [45, 172] on div "My family" at bounding box center [48, 176] width 97 height 15
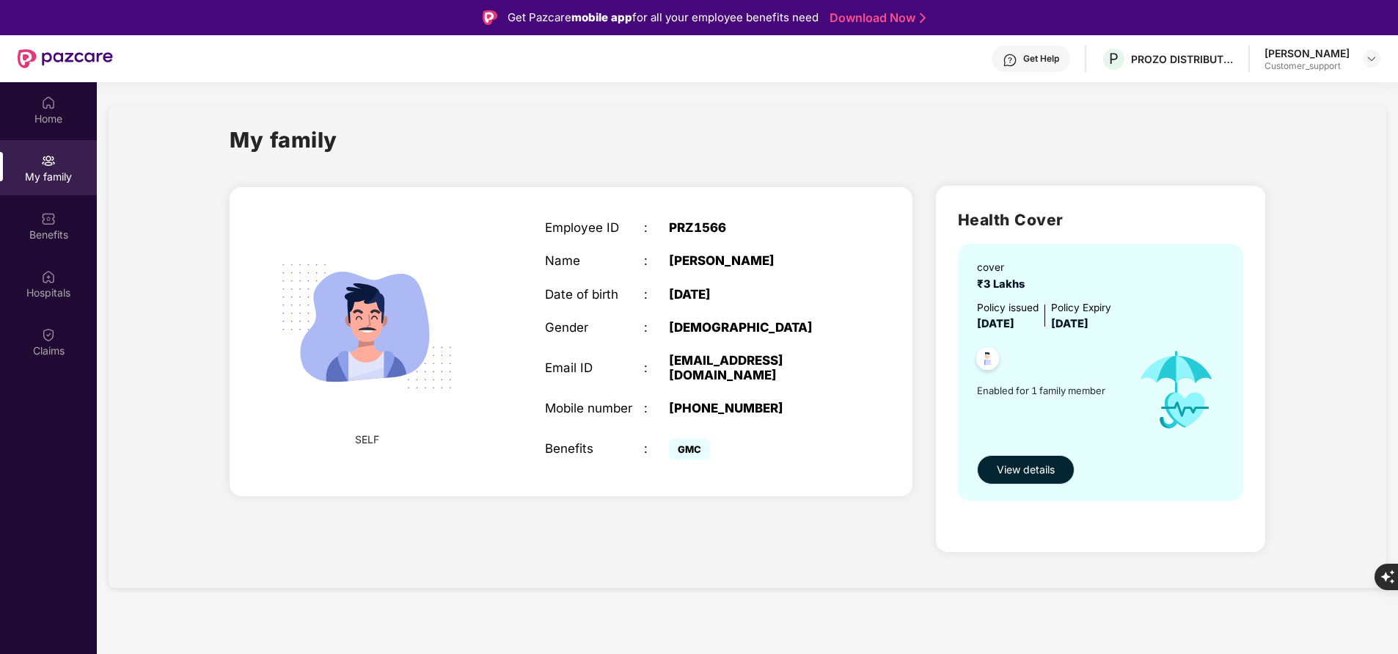
click at [1043, 468] on span "View details" at bounding box center [1026, 469] width 58 height 16
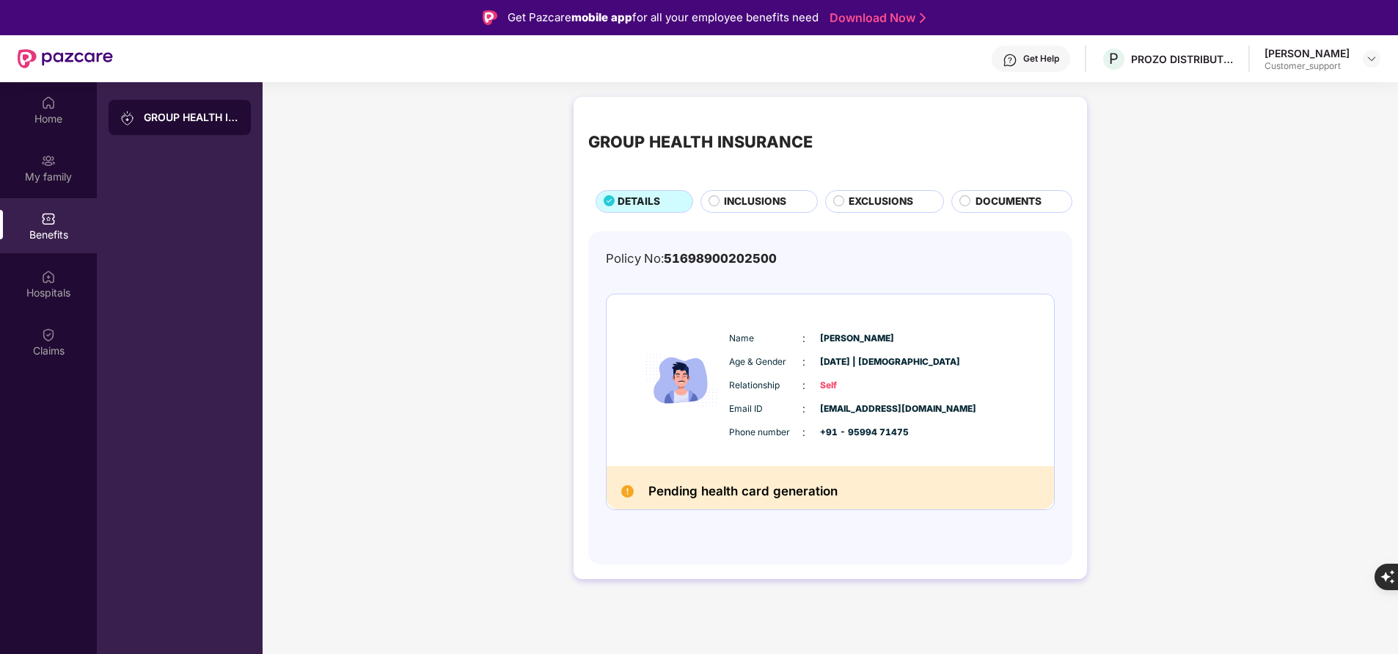
click at [752, 205] on span "INCLUSIONS" at bounding box center [755, 201] width 62 height 15
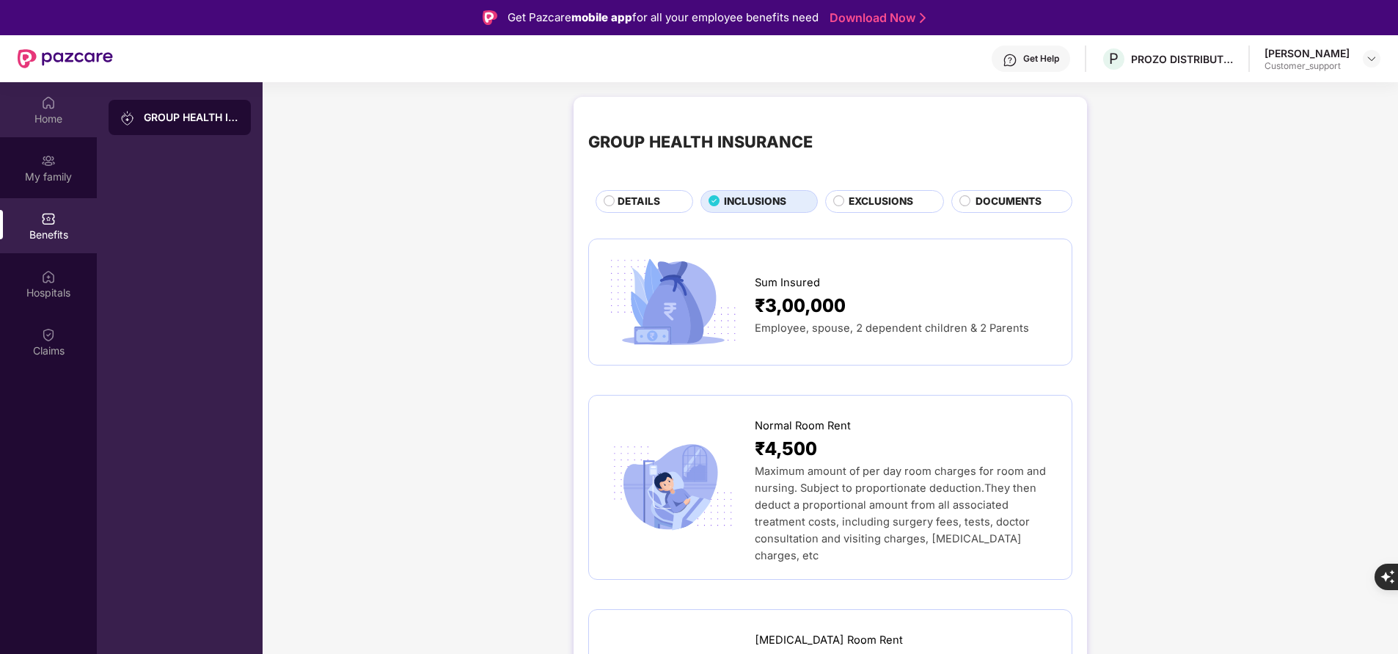
click at [51, 127] on div "Home" at bounding box center [48, 109] width 97 height 55
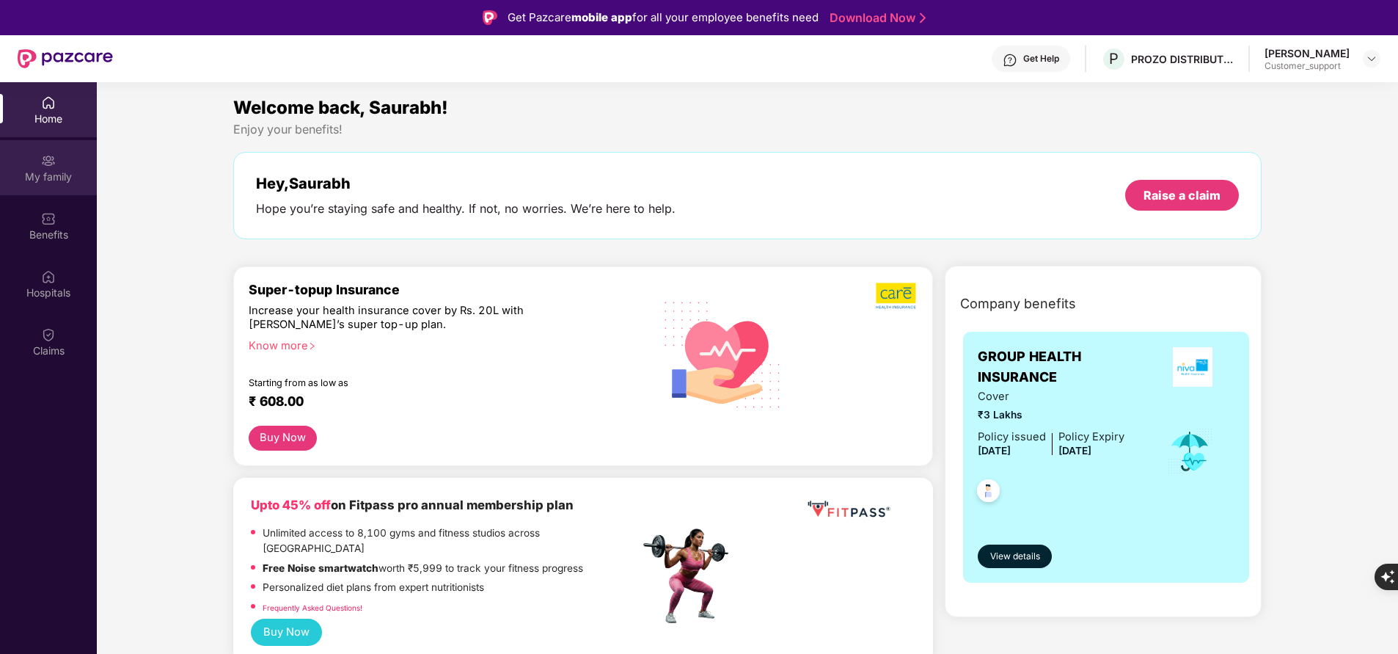
click at [62, 178] on div "My family" at bounding box center [48, 176] width 97 height 15
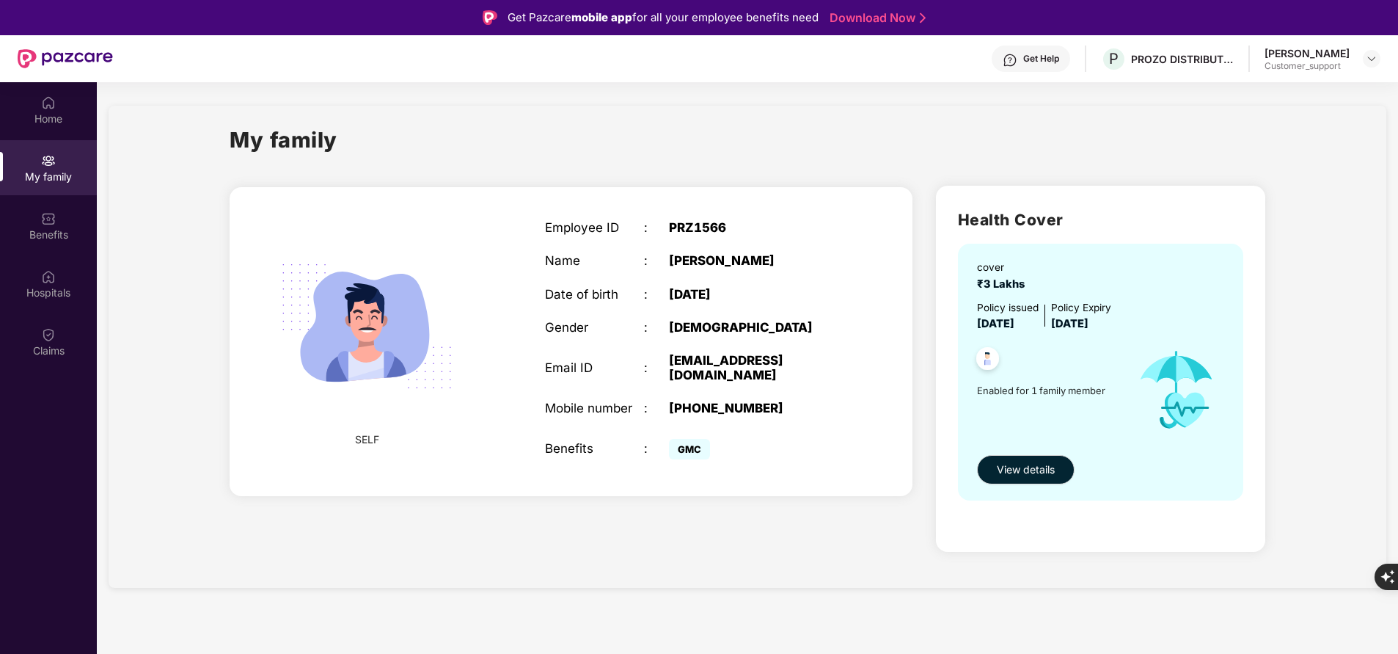
scroll to position [40, 0]
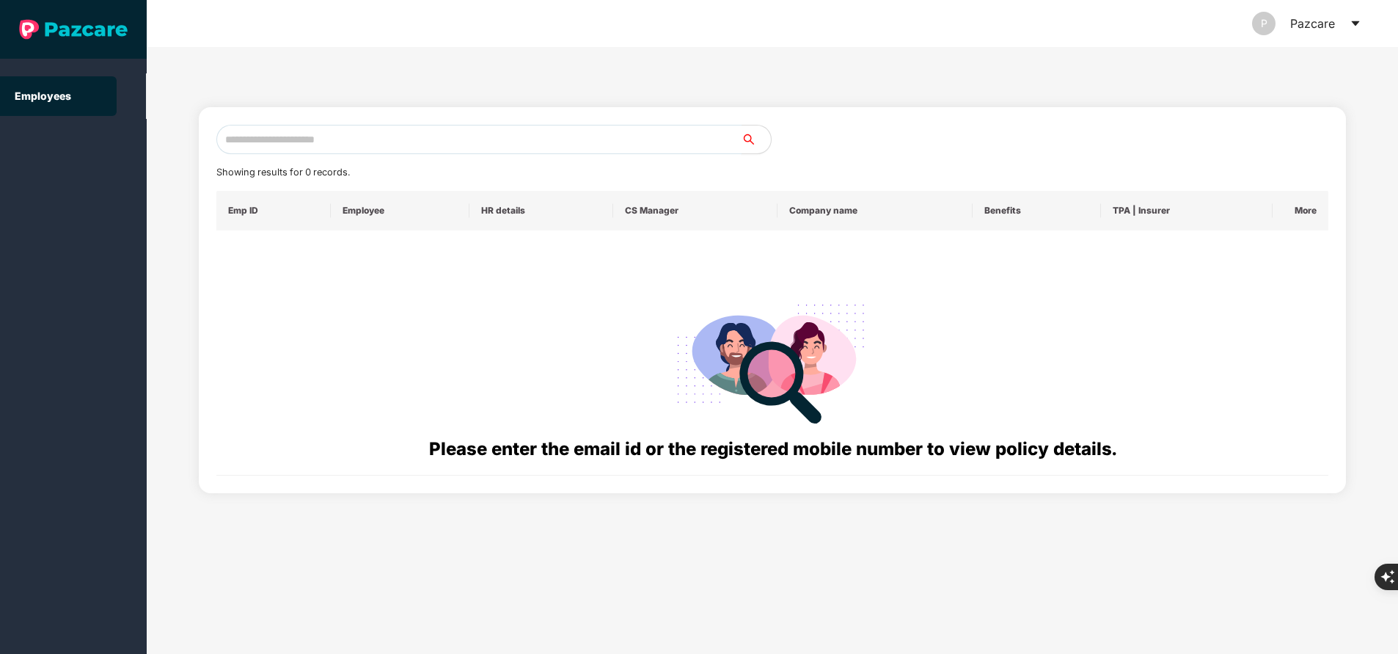
click at [350, 142] on input "text" at bounding box center [478, 139] width 525 height 29
paste input "**********"
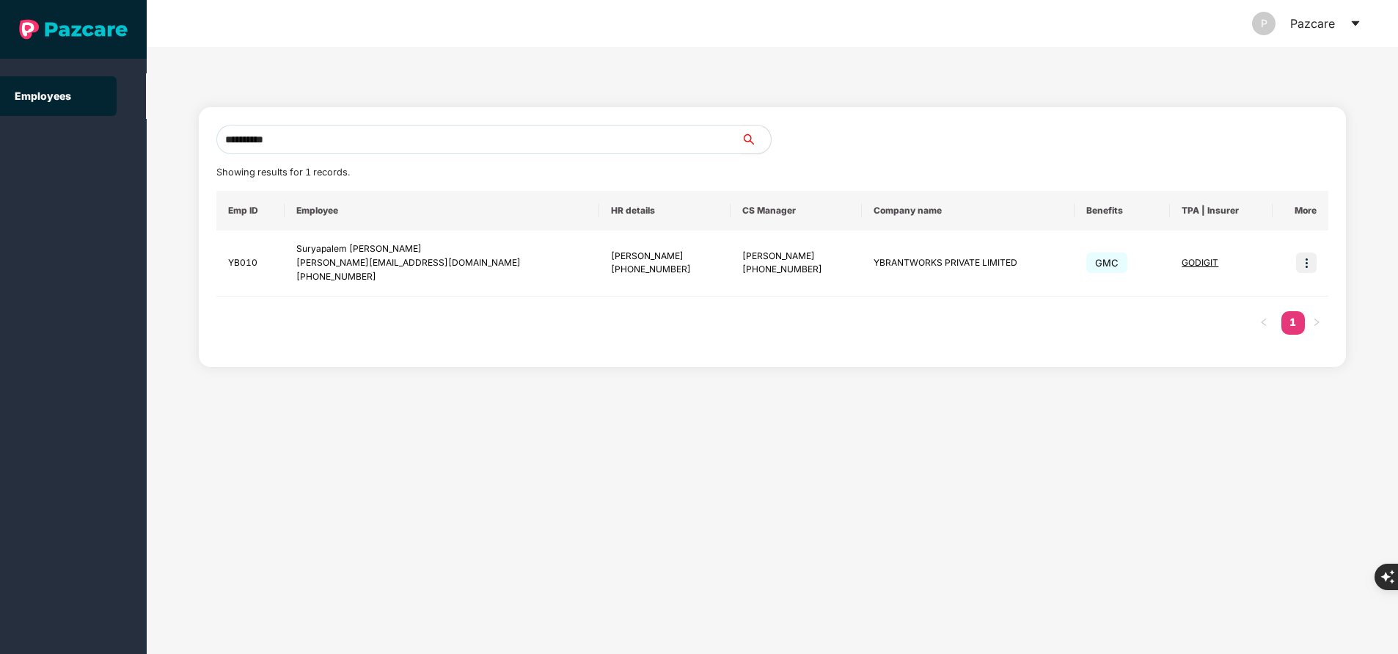
click at [331, 132] on input "**********" at bounding box center [478, 139] width 525 height 29
type input "*"
paste input "**********"
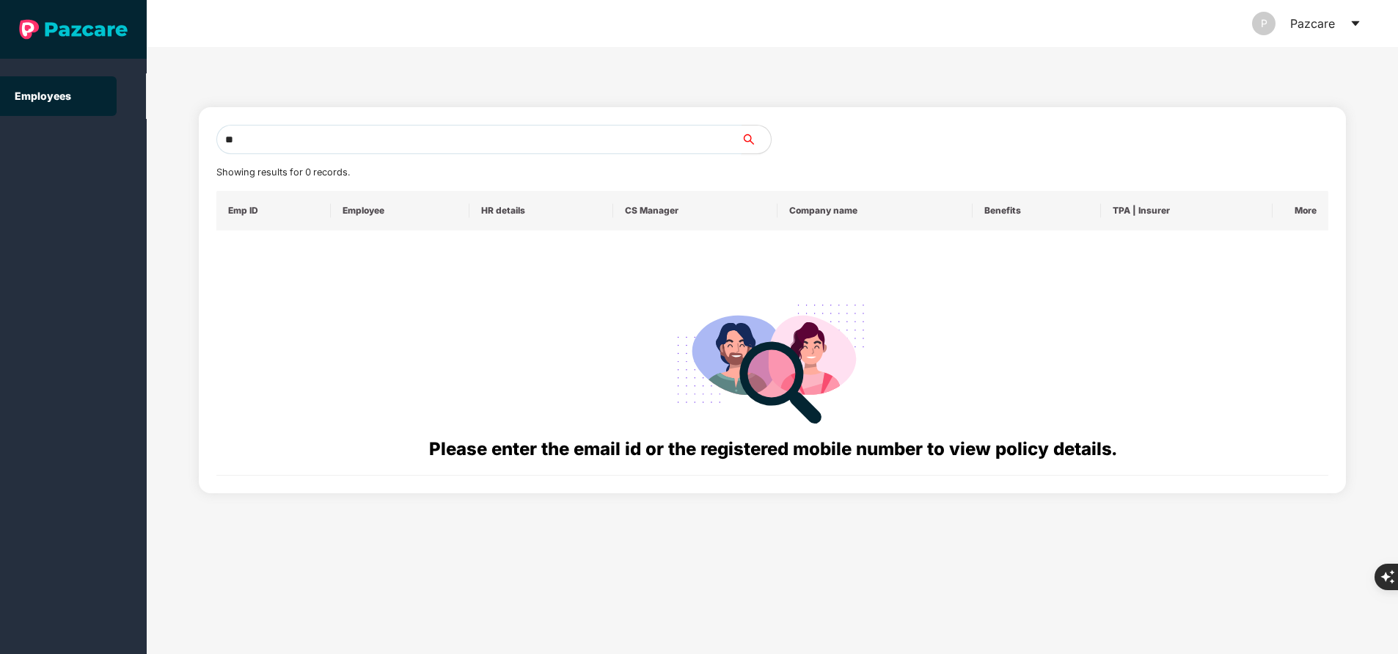
type input "*"
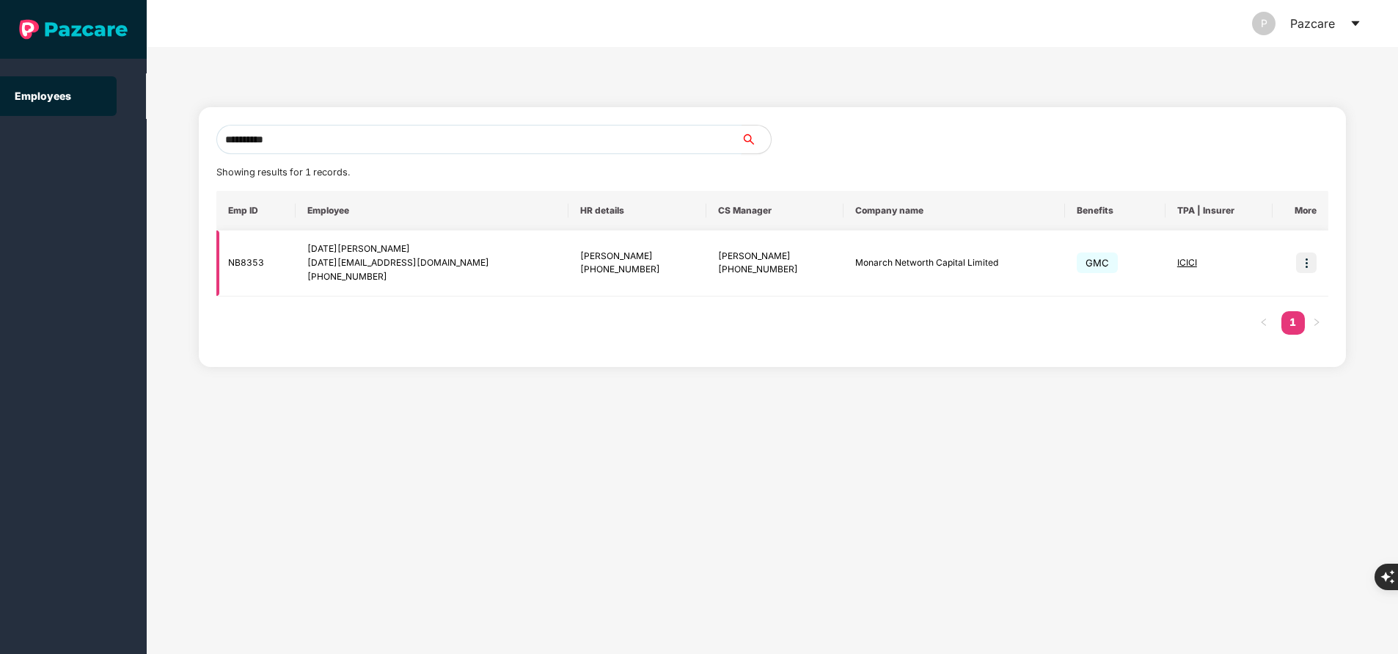
type input "**********"
click at [1304, 263] on img at bounding box center [1306, 262] width 21 height 21
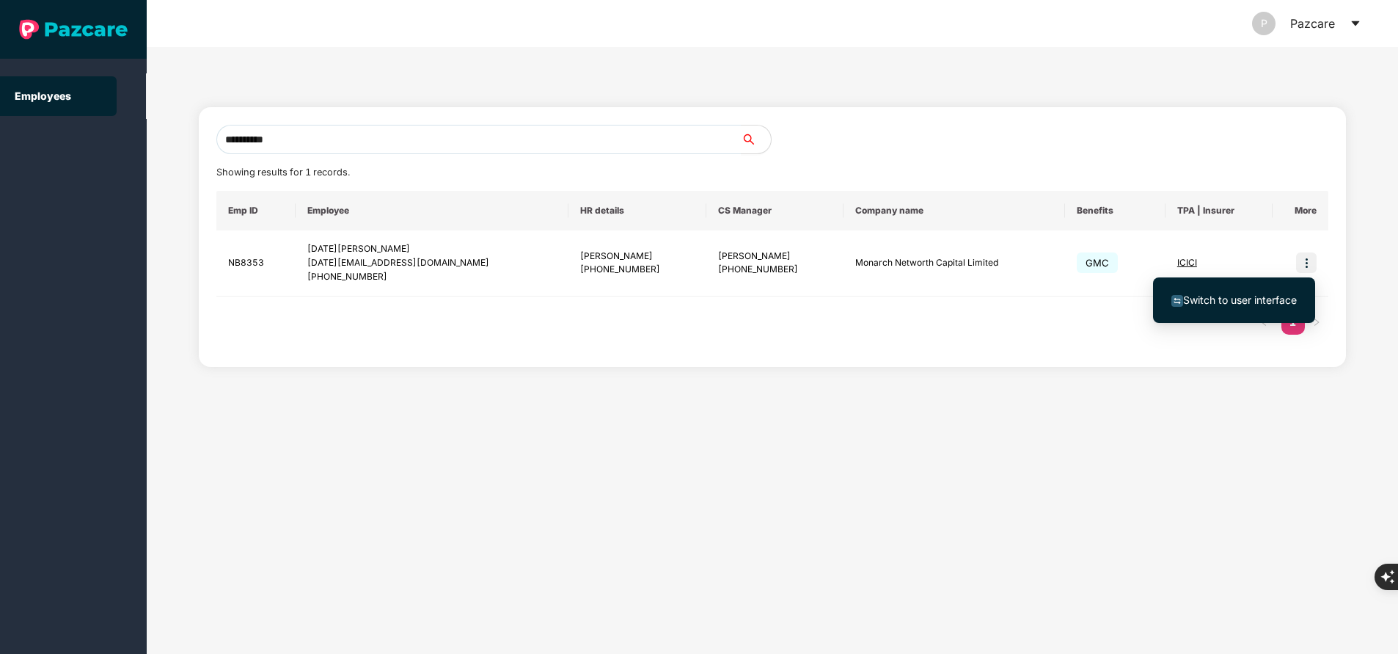
click at [1220, 301] on span "Switch to user interface" at bounding box center [1240, 299] width 114 height 12
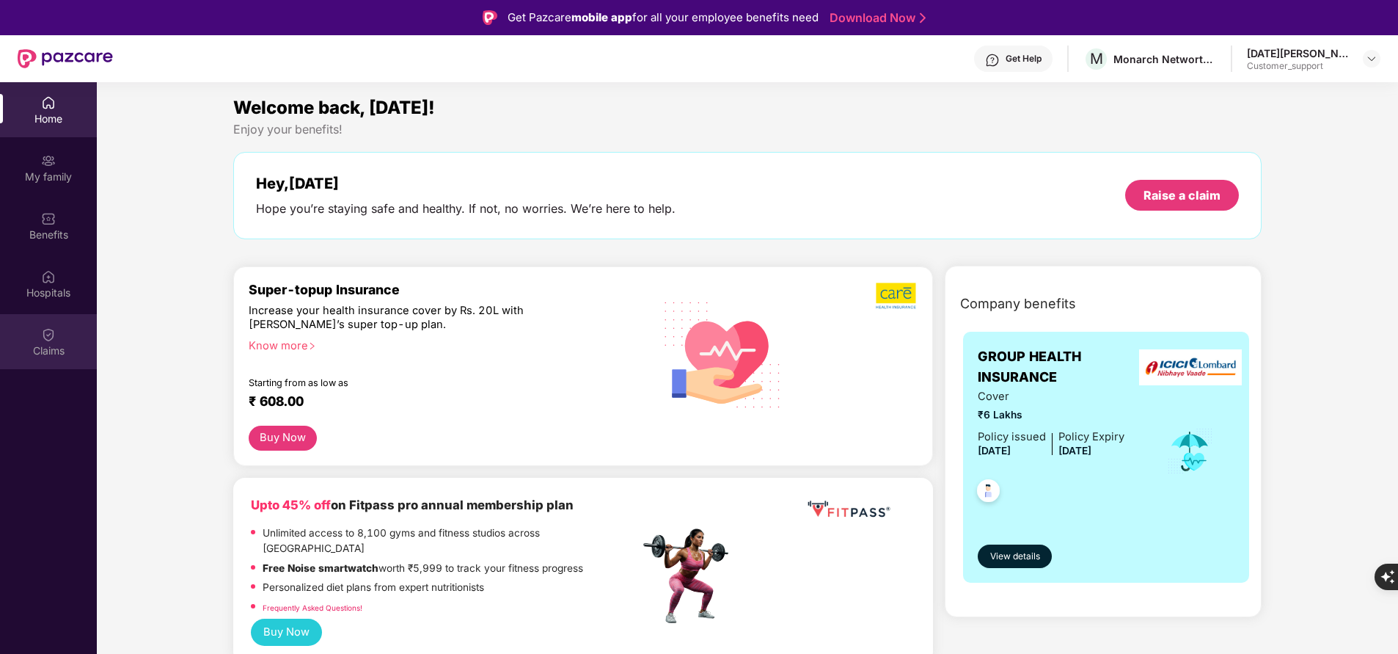
click at [51, 357] on div "Claims" at bounding box center [48, 350] width 97 height 15
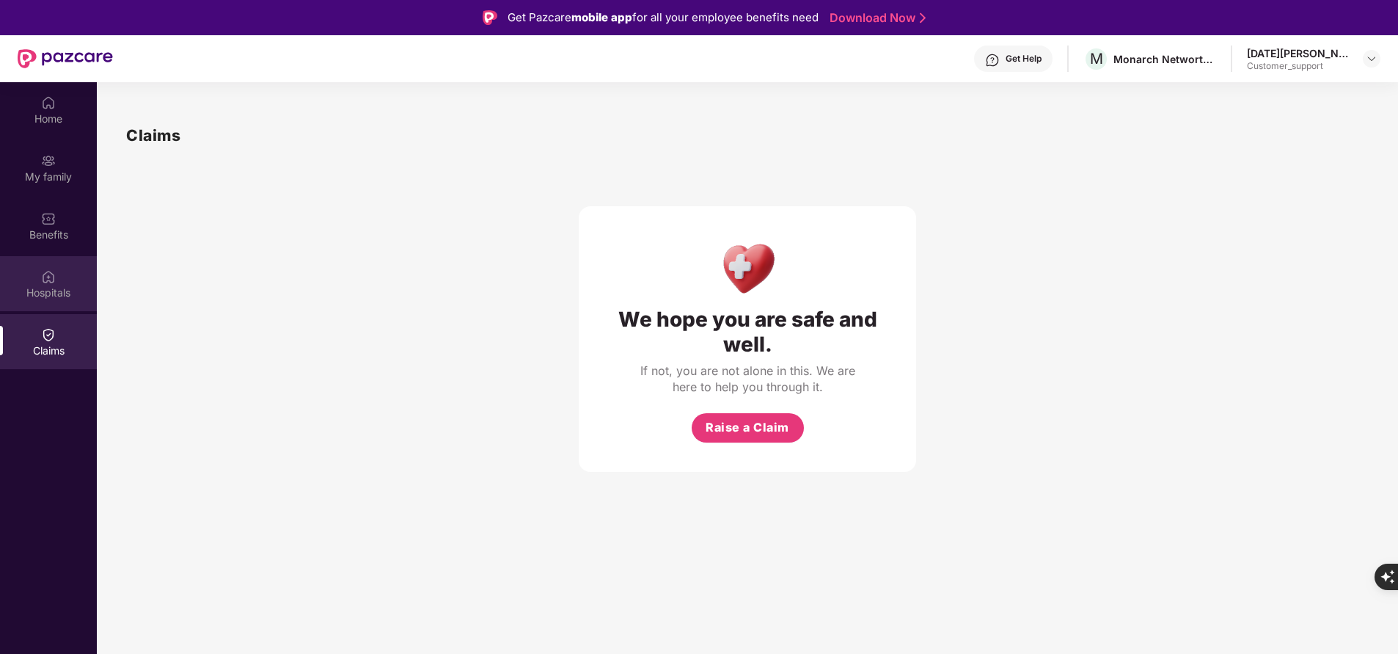
click at [54, 285] on div "Hospitals" at bounding box center [48, 292] width 97 height 15
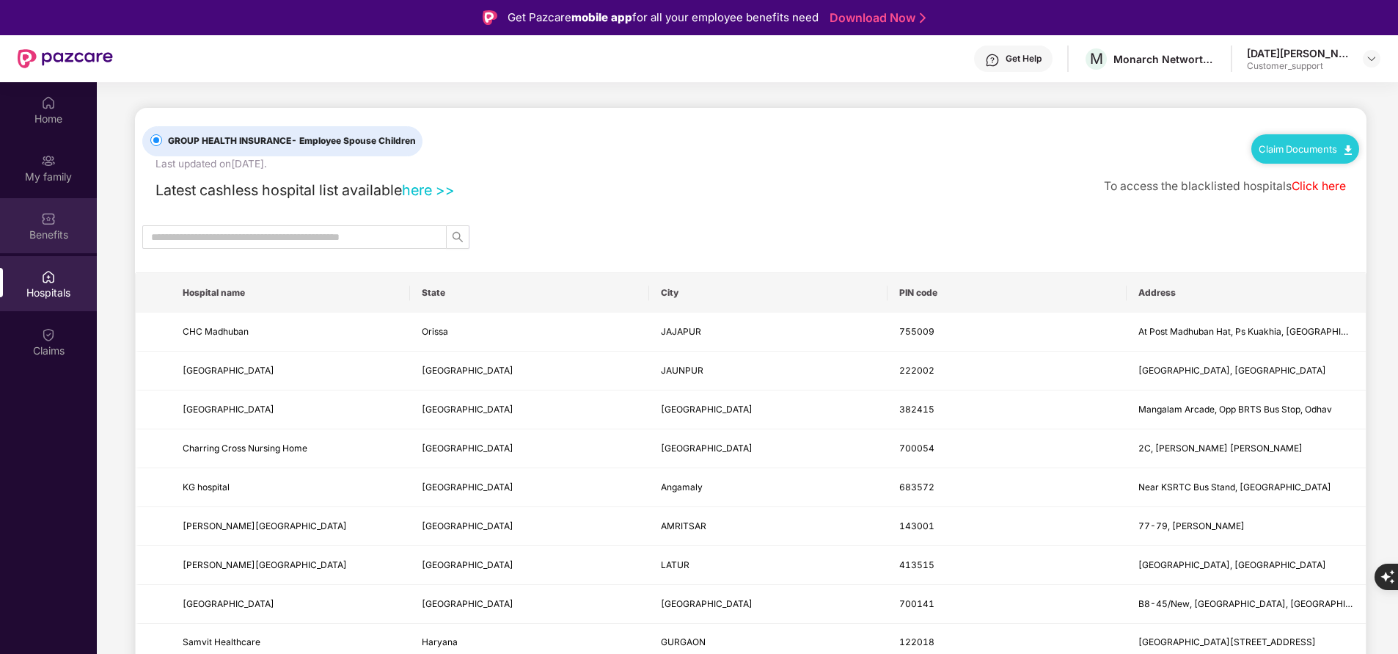
click at [40, 226] on div "Benefits" at bounding box center [48, 225] width 97 height 55
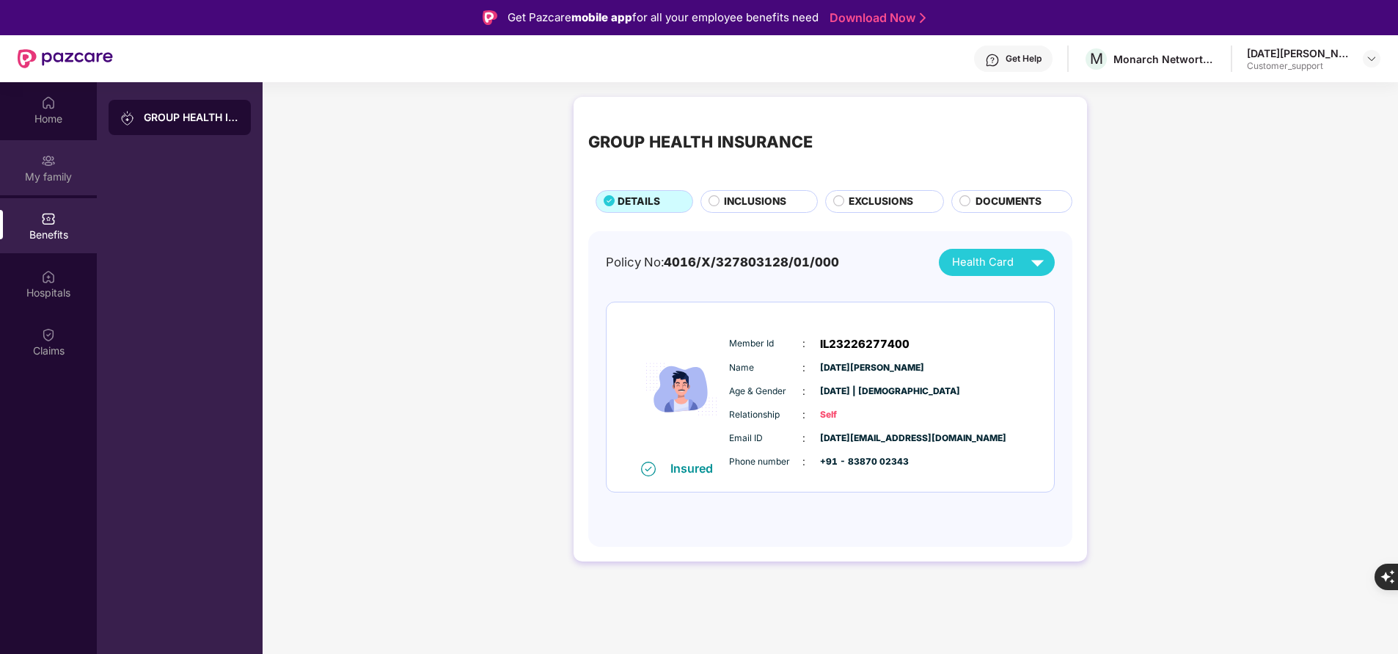
click at [33, 175] on div "My family" at bounding box center [48, 176] width 97 height 15
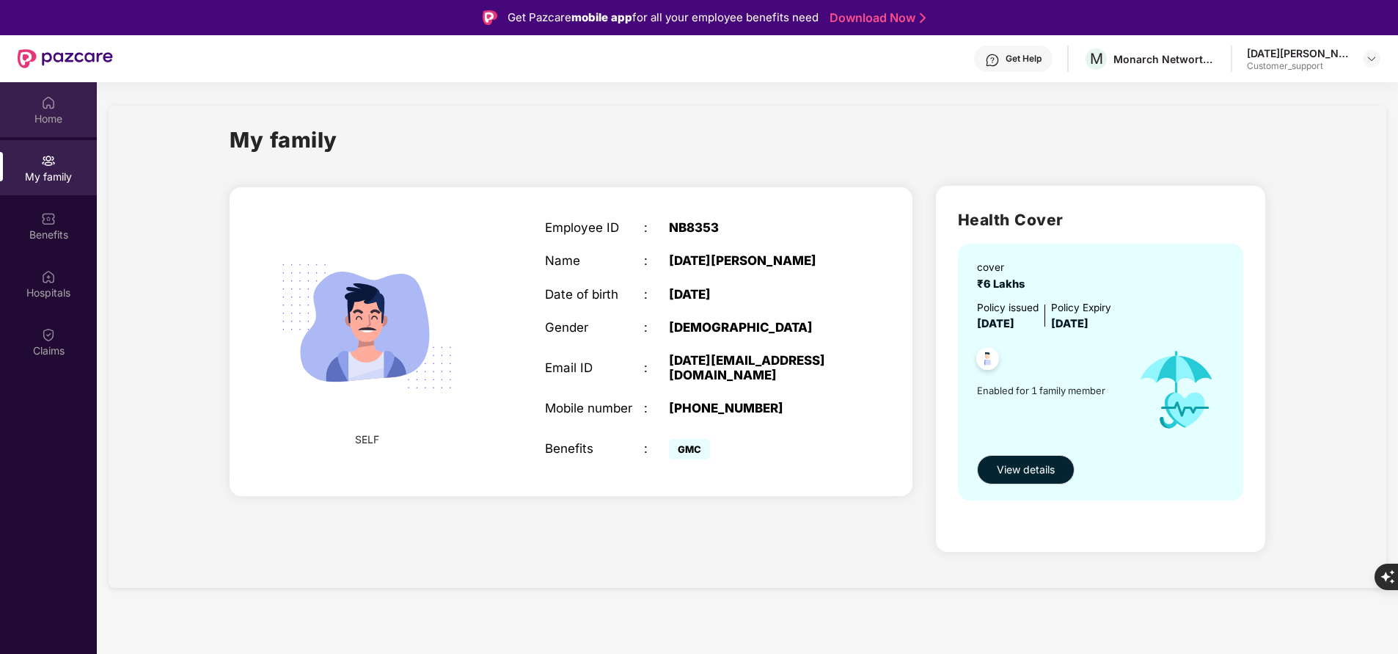
click at [52, 103] on img at bounding box center [48, 102] width 15 height 15
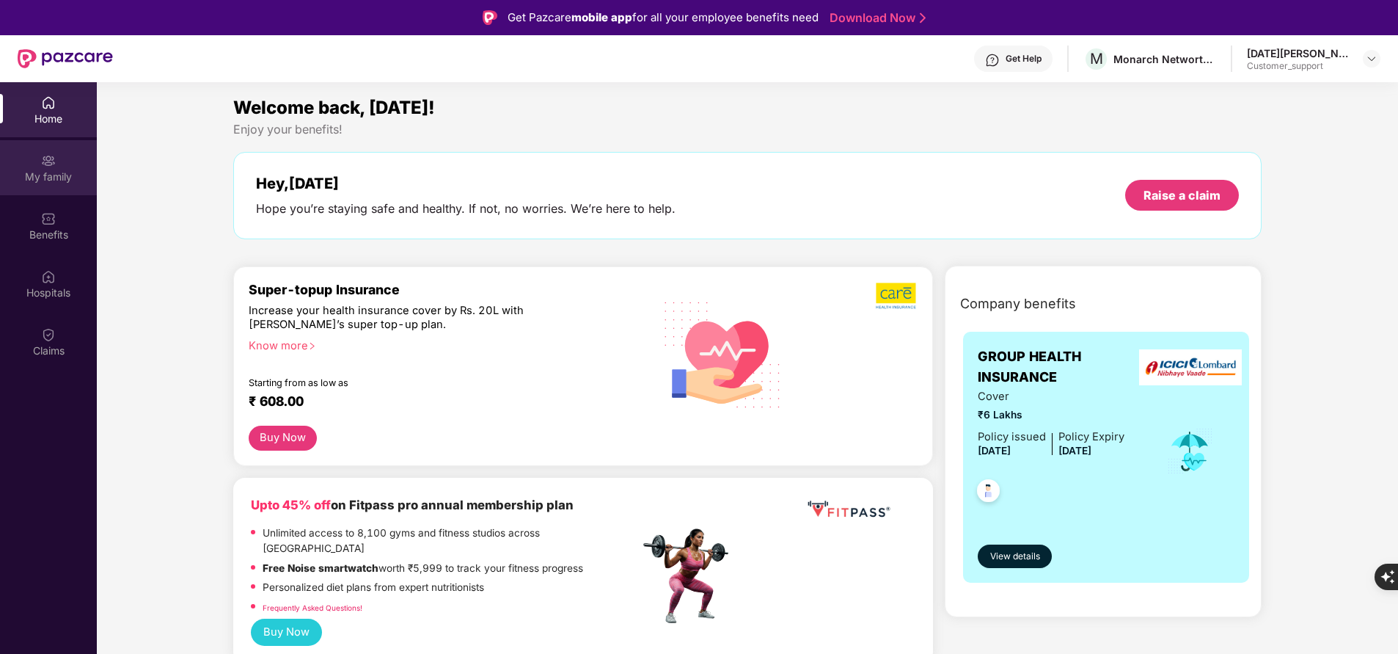
click at [57, 158] on div "My family" at bounding box center [48, 167] width 97 height 55
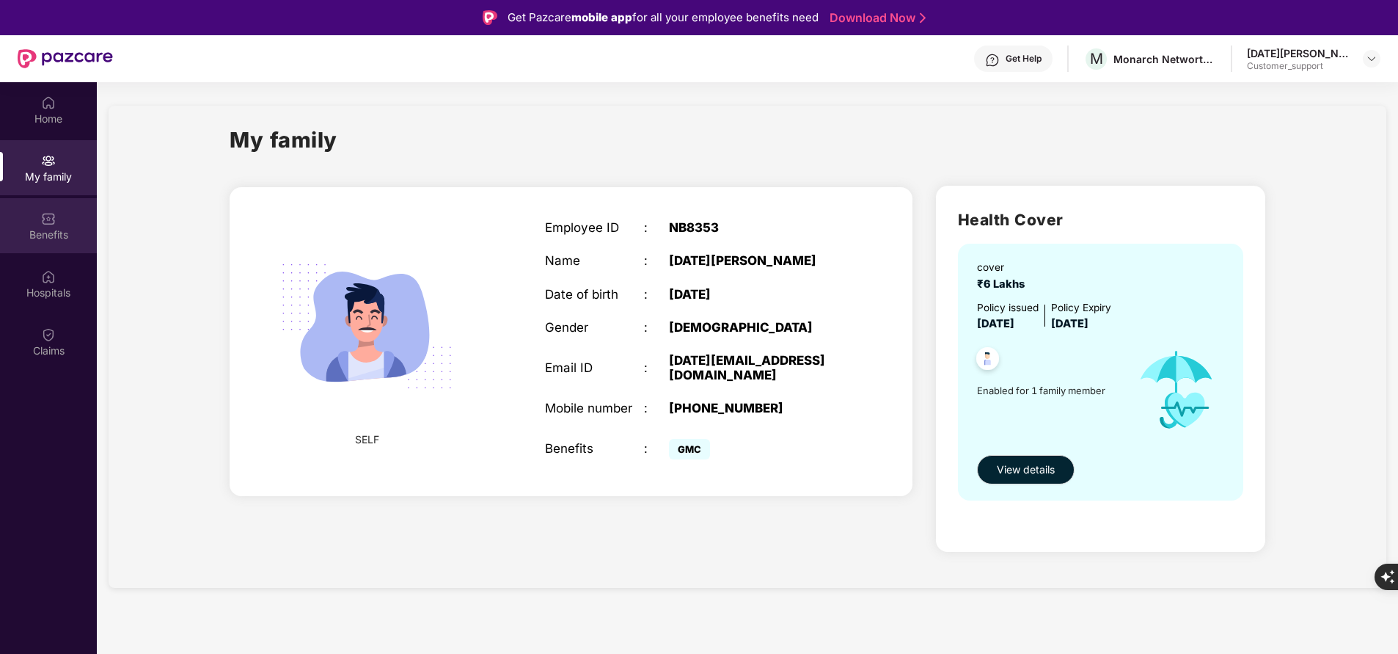
click at [75, 217] on div "Benefits" at bounding box center [48, 225] width 97 height 55
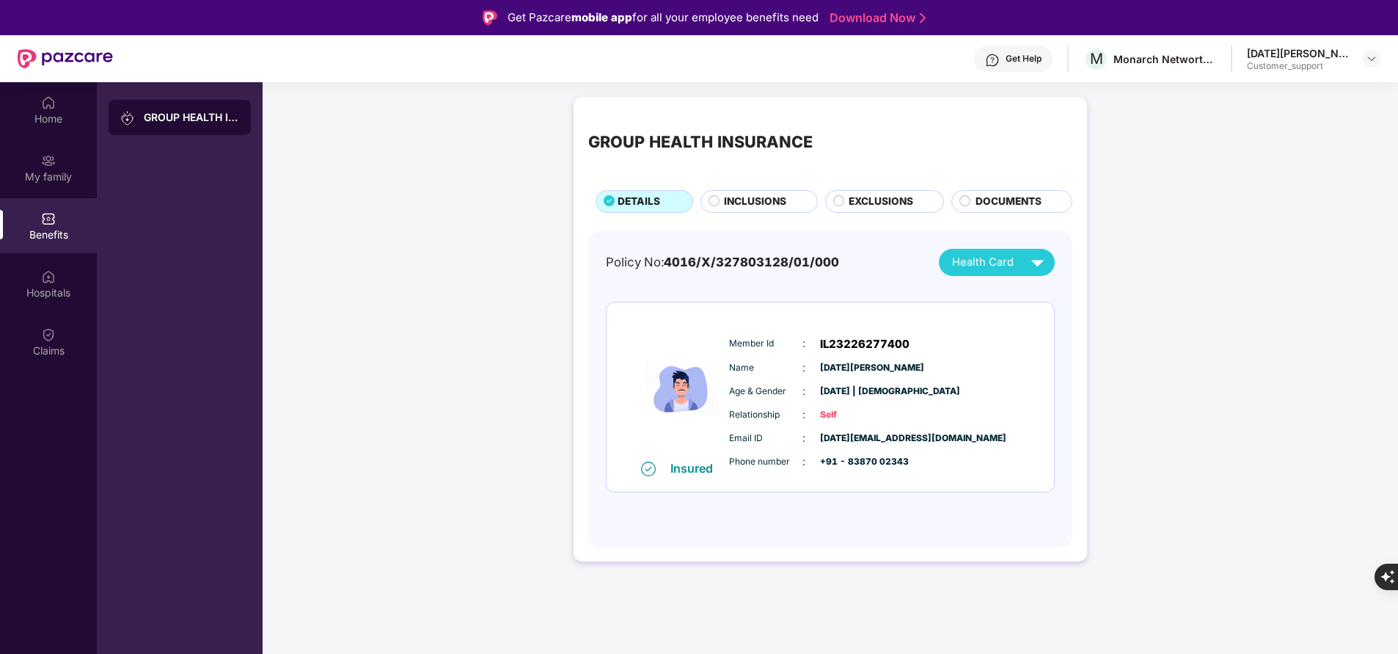
click at [852, 207] on span "EXCLUSIONS" at bounding box center [881, 201] width 65 height 15
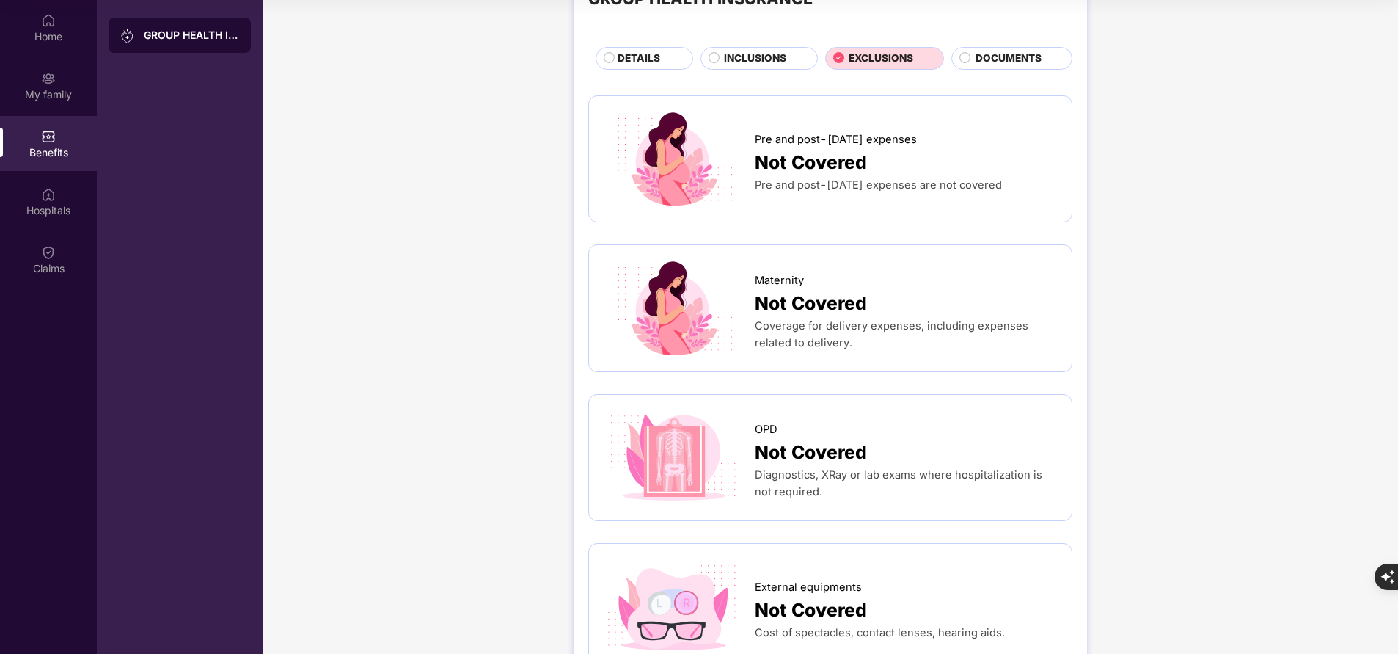
scroll to position [64, 0]
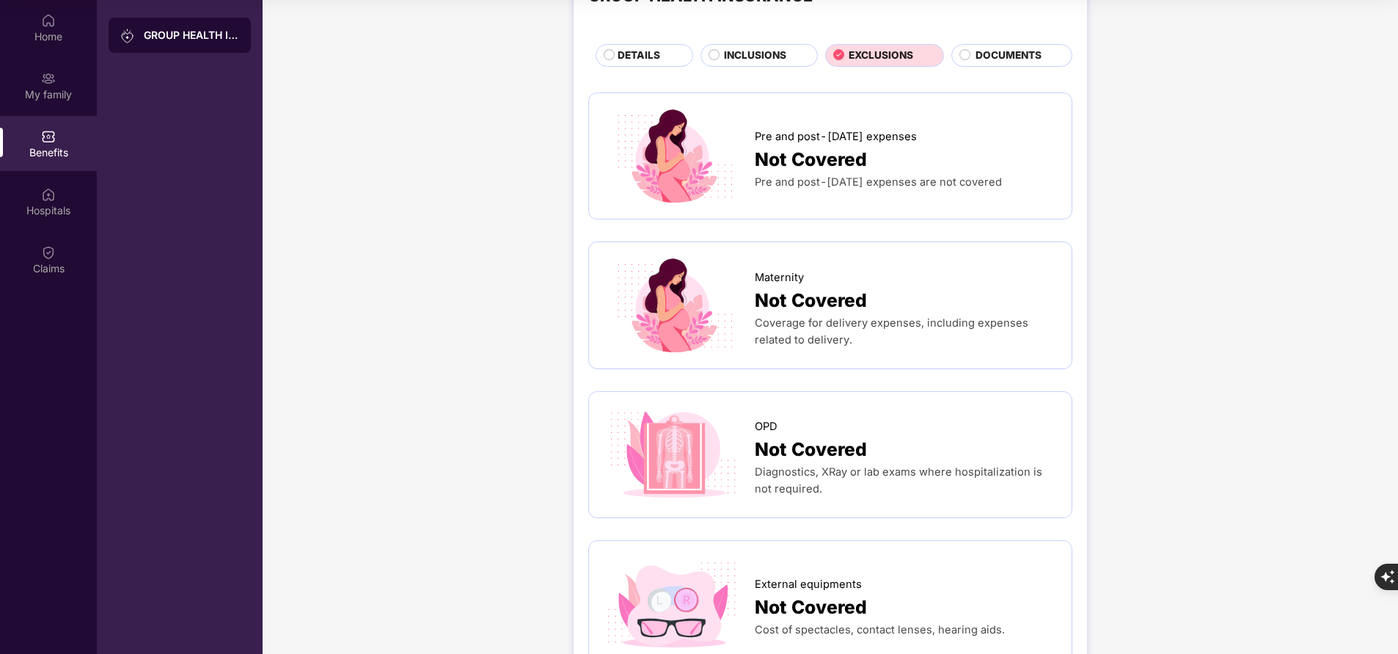
click at [770, 53] on span "INCLUSIONS" at bounding box center [755, 55] width 62 height 15
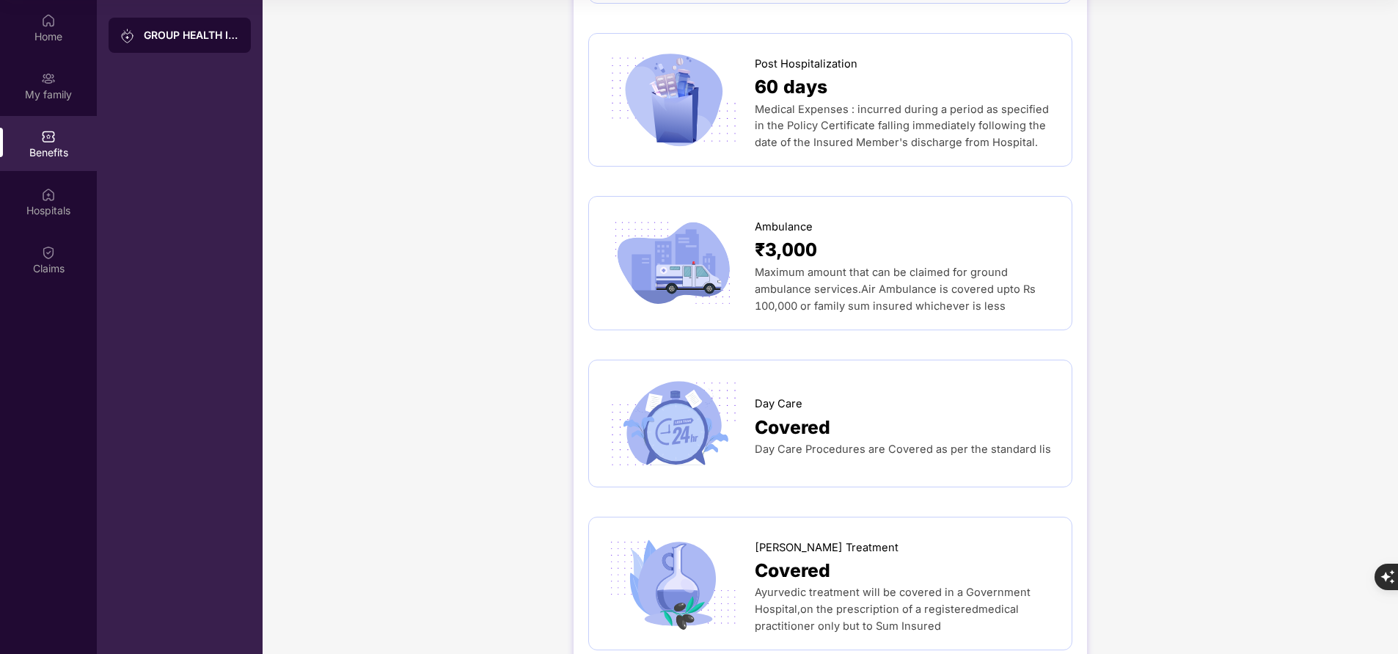
scroll to position [1051, 0]
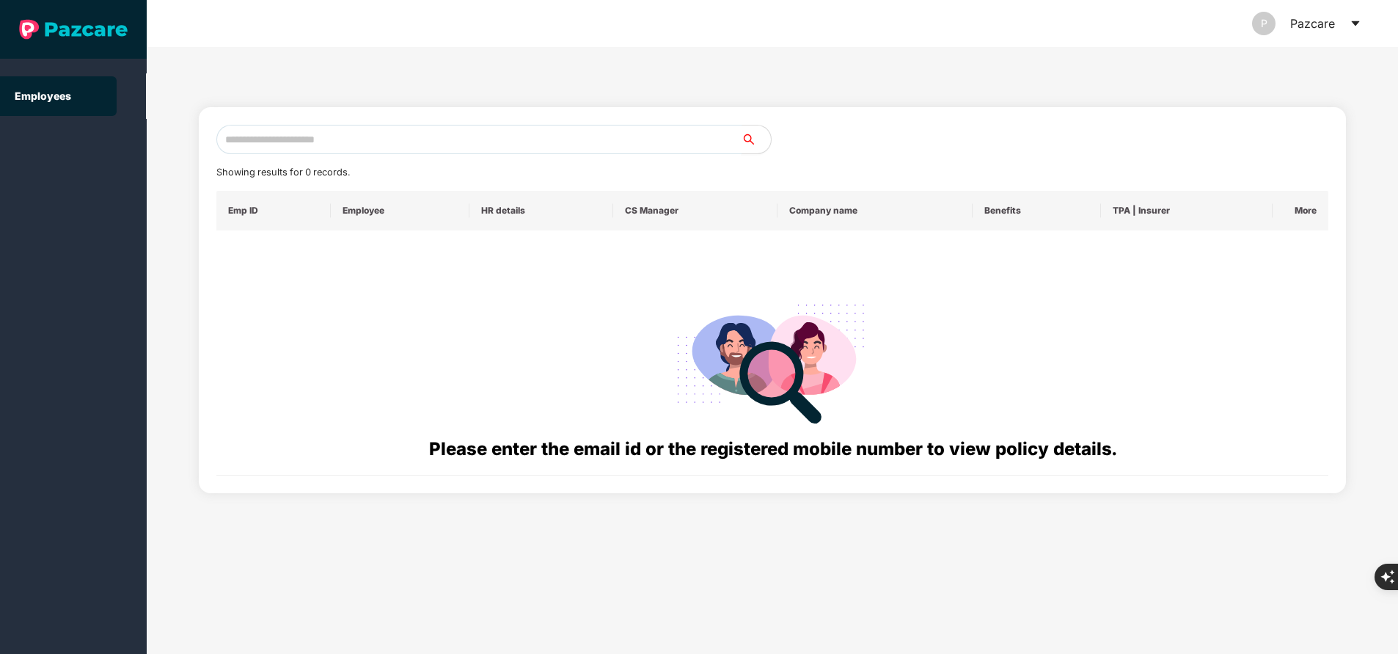
click at [351, 147] on input "text" at bounding box center [478, 139] width 525 height 29
paste input "**********"
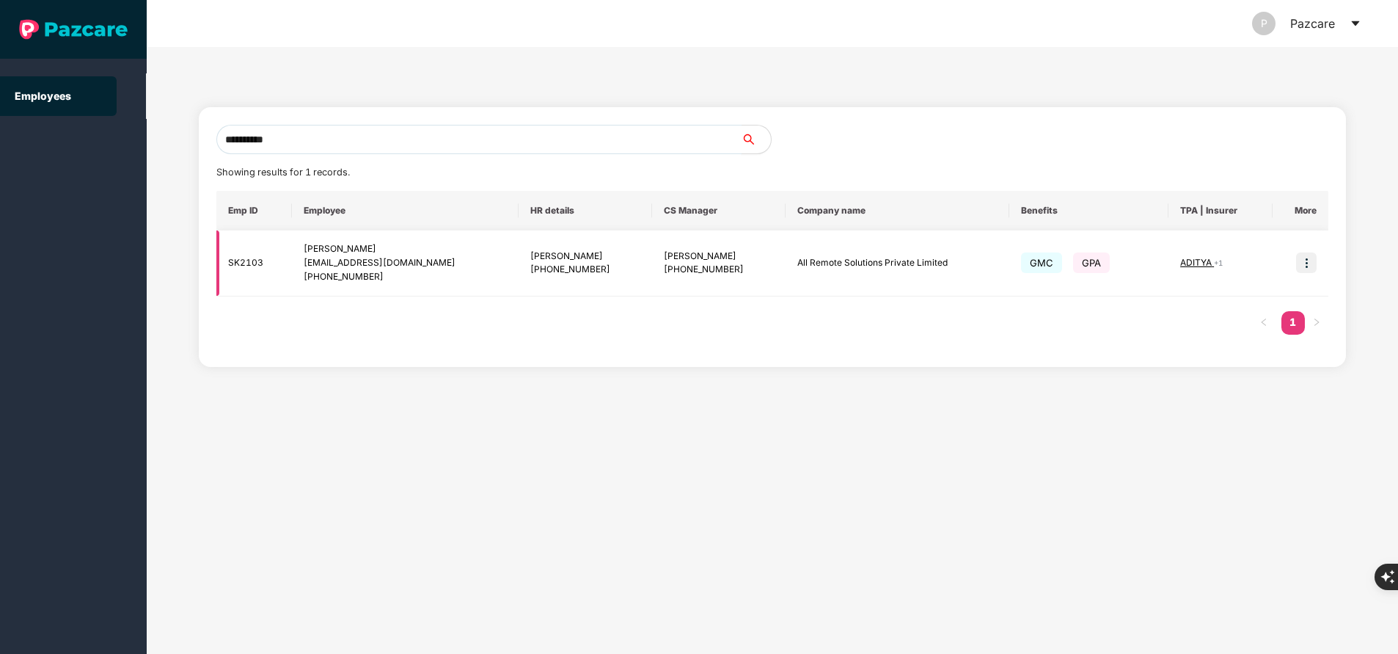
type input "**********"
click at [1300, 269] on img at bounding box center [1306, 262] width 21 height 21
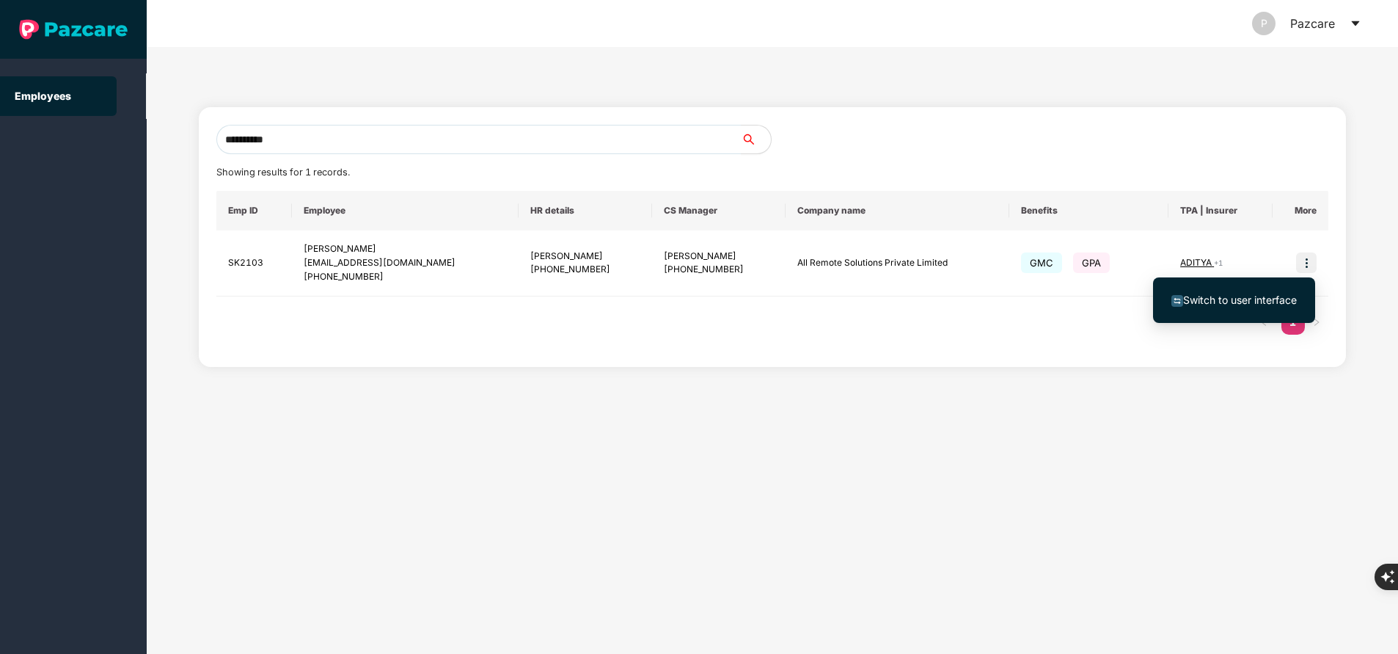
click at [1222, 292] on span "Switch to user interface" at bounding box center [1234, 300] width 125 height 16
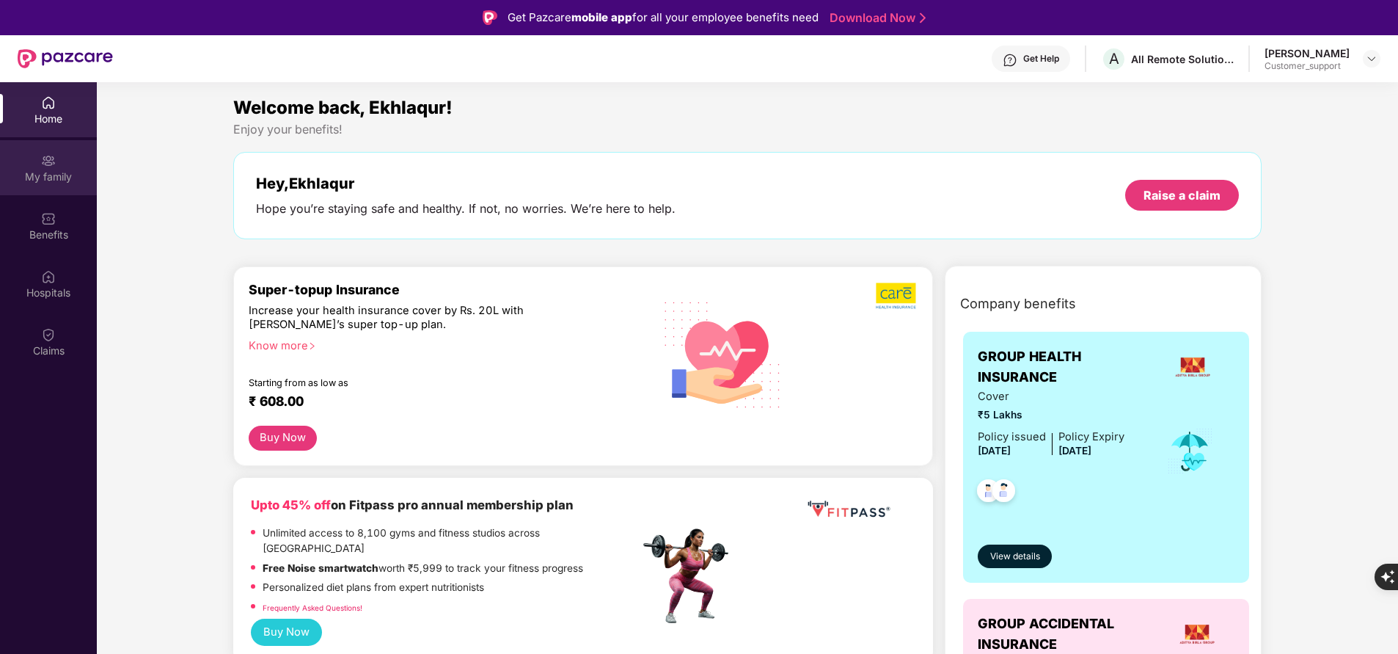
click at [43, 161] on img at bounding box center [48, 160] width 15 height 15
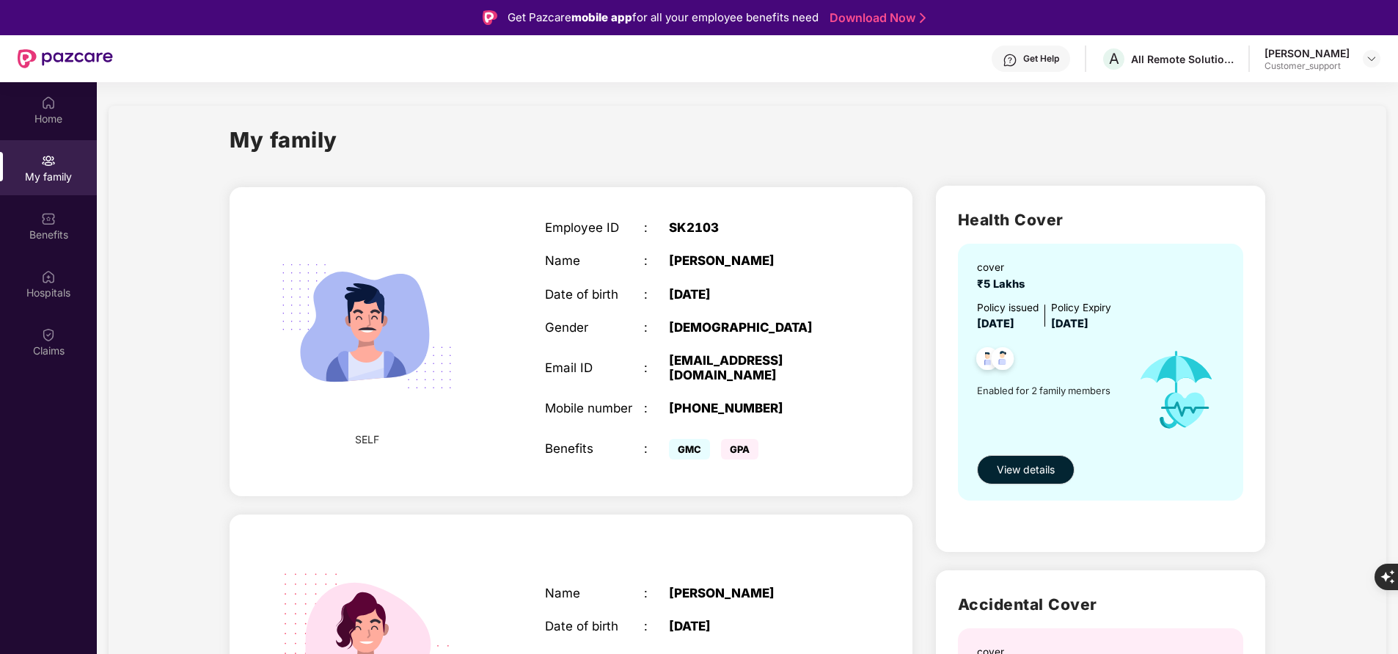
scroll to position [260, 0]
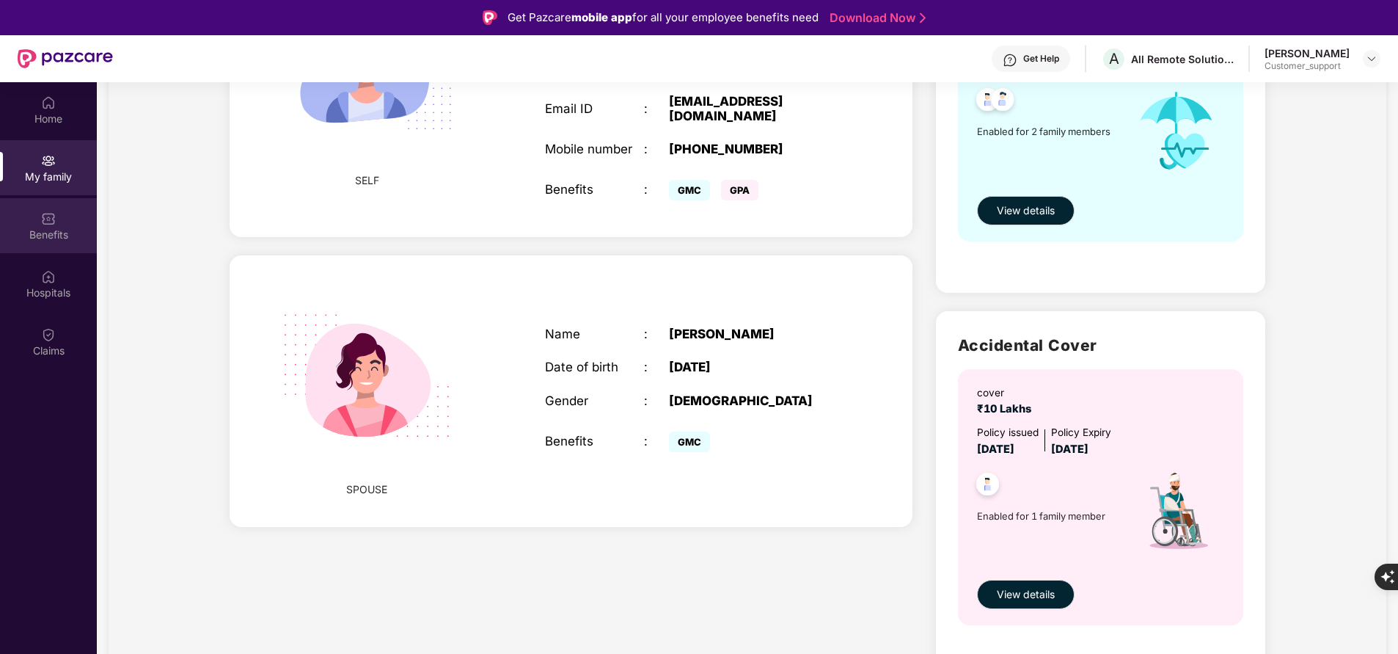
click at [58, 222] on div "Benefits" at bounding box center [48, 225] width 97 height 55
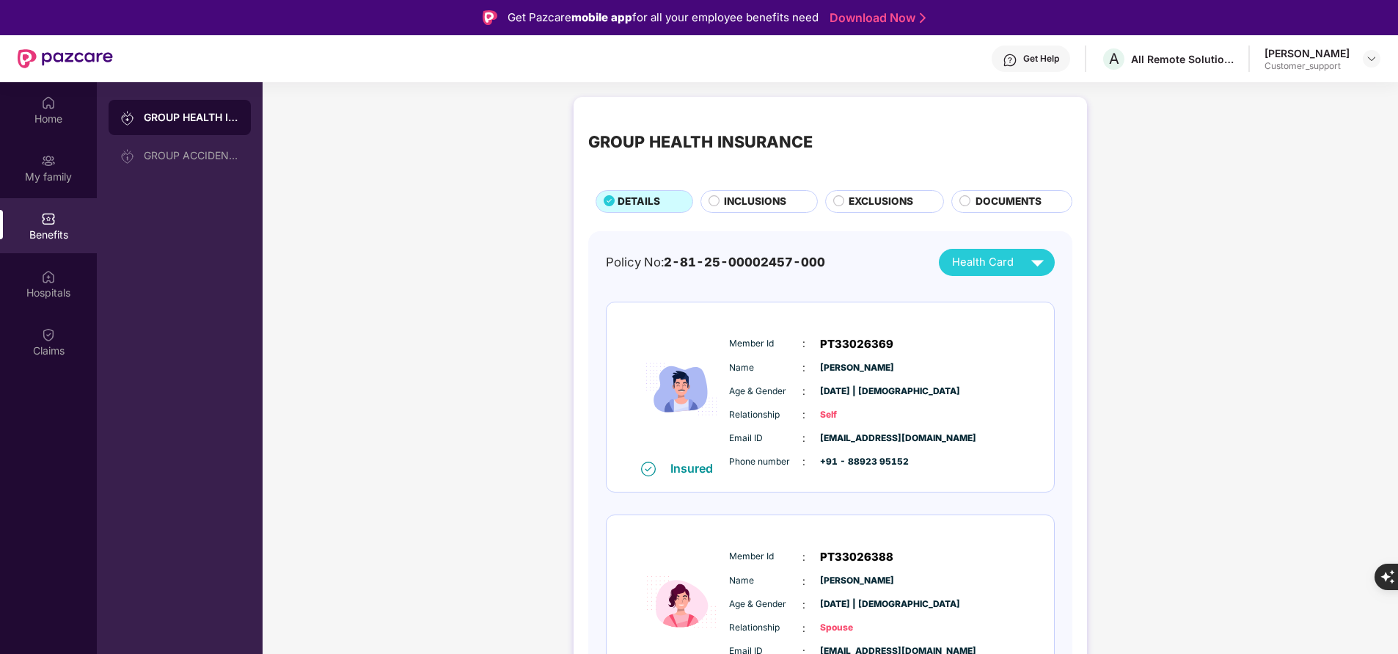
click at [738, 208] on span "INCLUSIONS" at bounding box center [755, 201] width 62 height 15
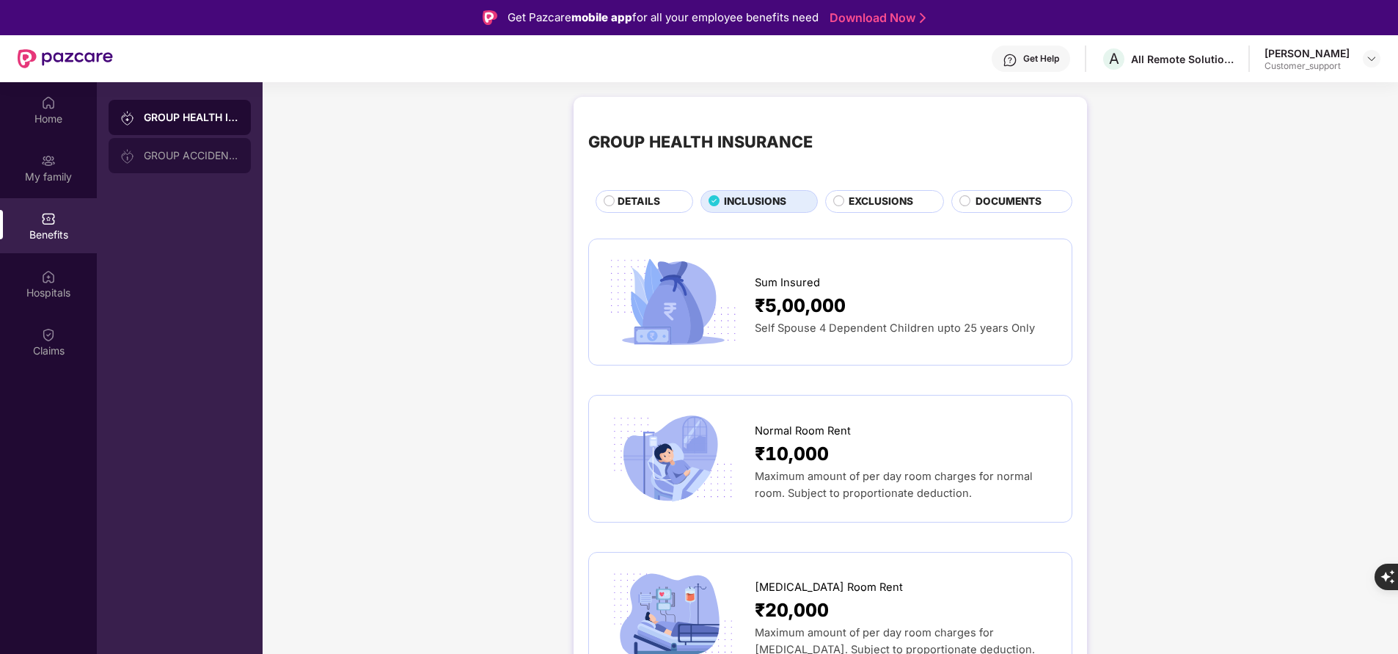
click at [194, 151] on div "GROUP ACCIDENTAL INSURANCE" at bounding box center [191, 156] width 95 height 12
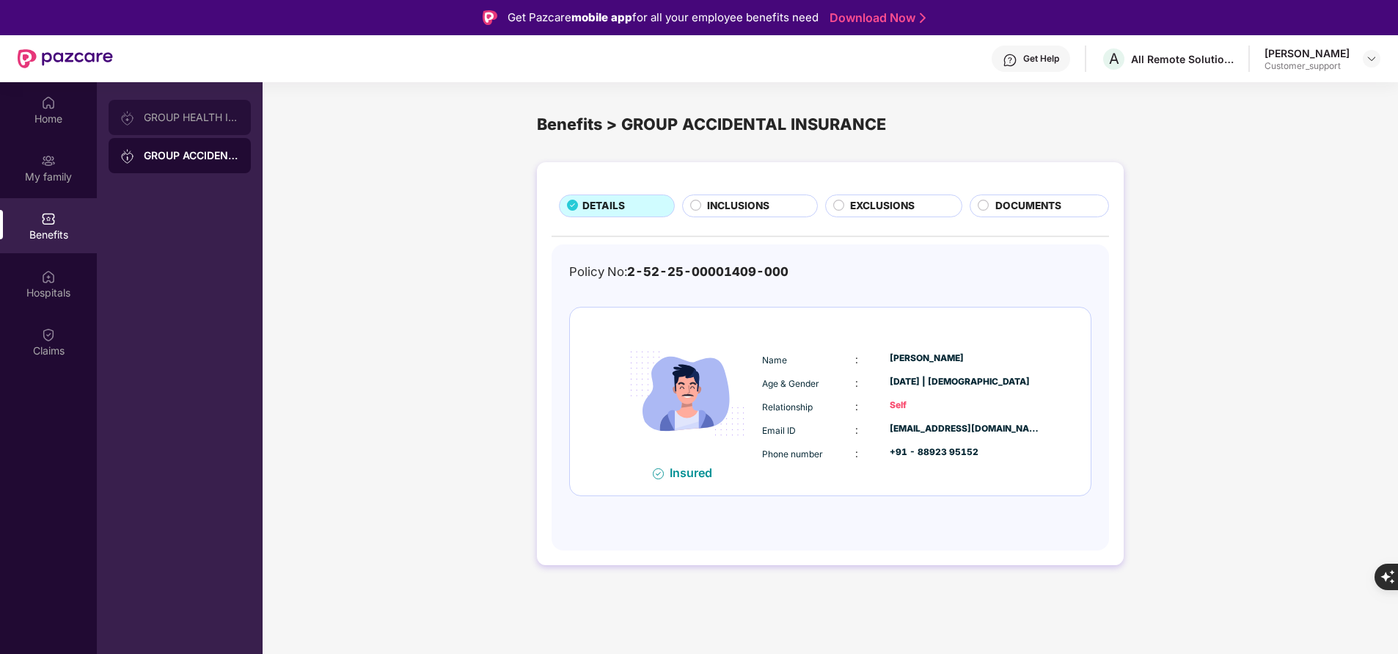
click at [150, 129] on div "GROUP HEALTH INSURANCE" at bounding box center [180, 117] width 142 height 35
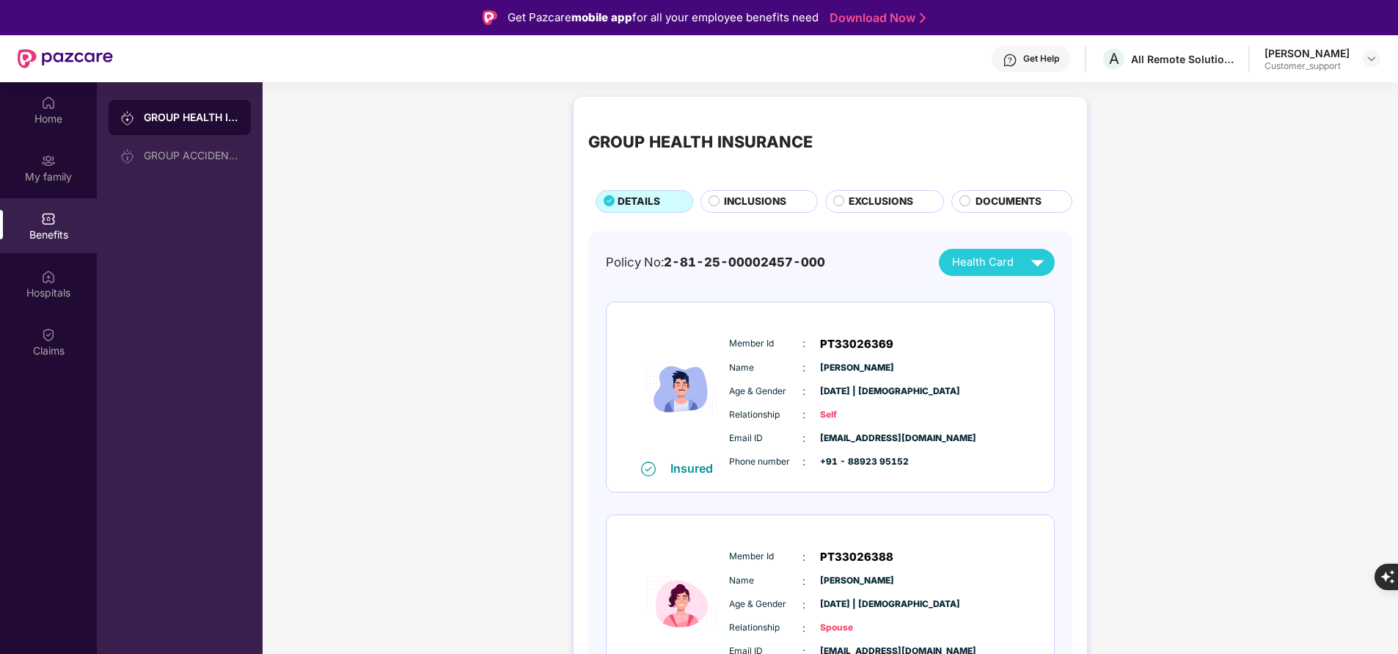
click at [742, 197] on span "INCLUSIONS" at bounding box center [755, 201] width 62 height 15
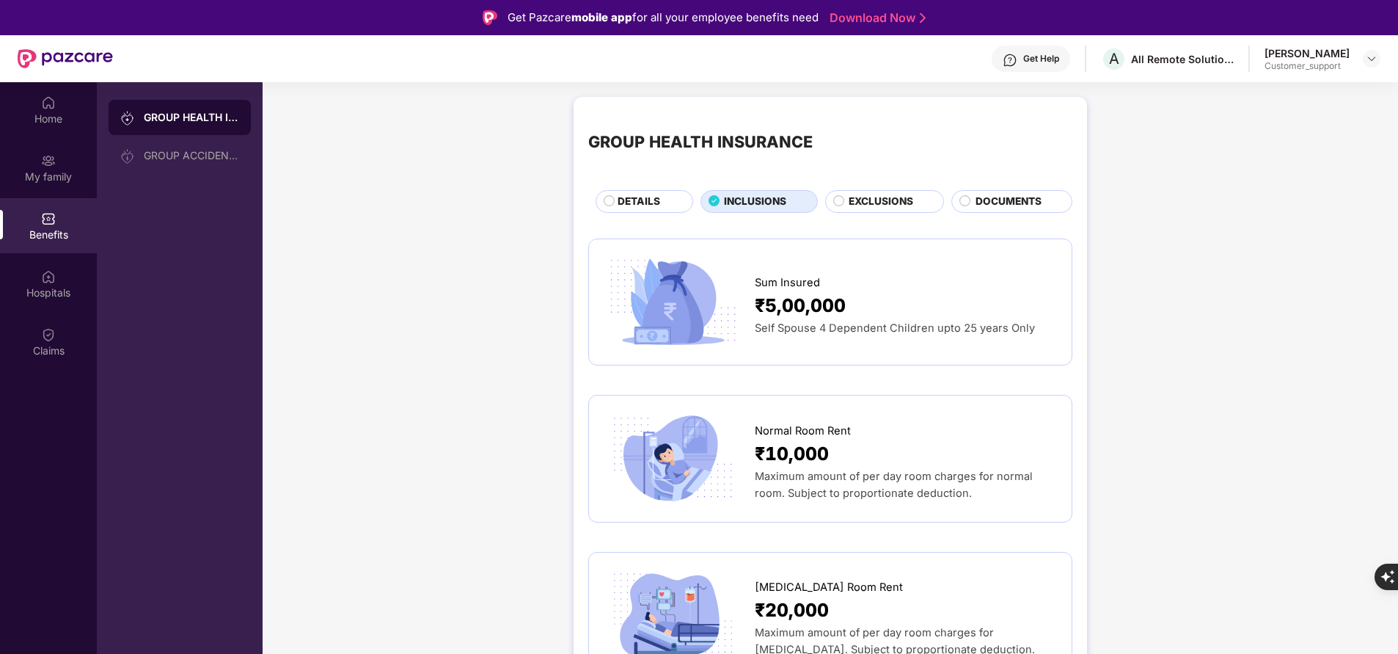
click at [640, 192] on div "DETAILS" at bounding box center [645, 201] width 98 height 22
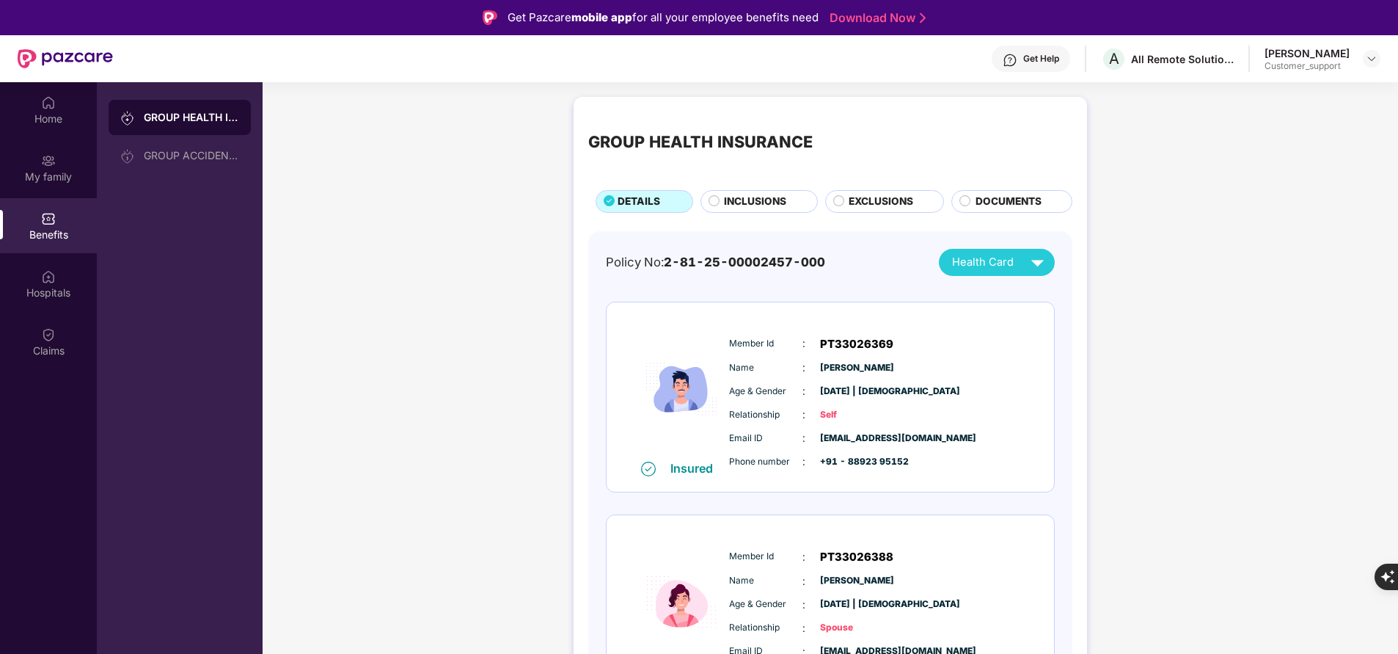
click at [764, 203] on span "INCLUSIONS" at bounding box center [755, 201] width 62 height 15
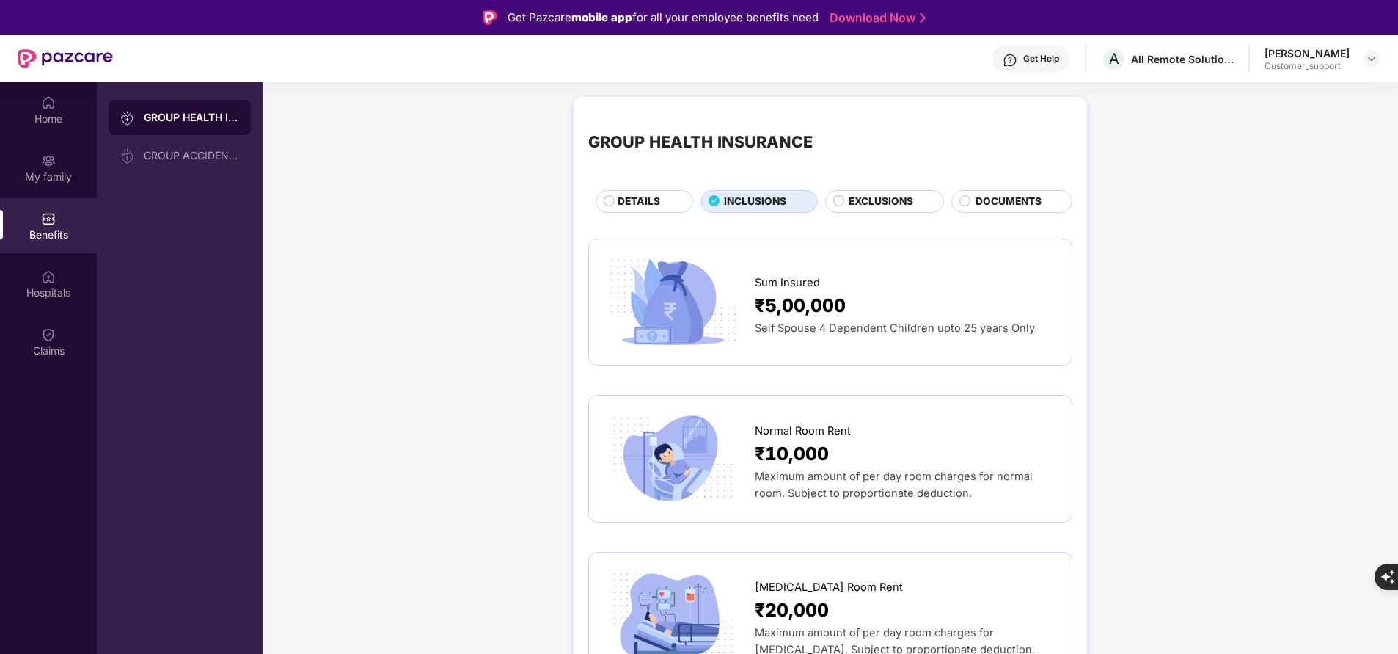
click at [625, 208] on span "DETAILS" at bounding box center [639, 201] width 43 height 15
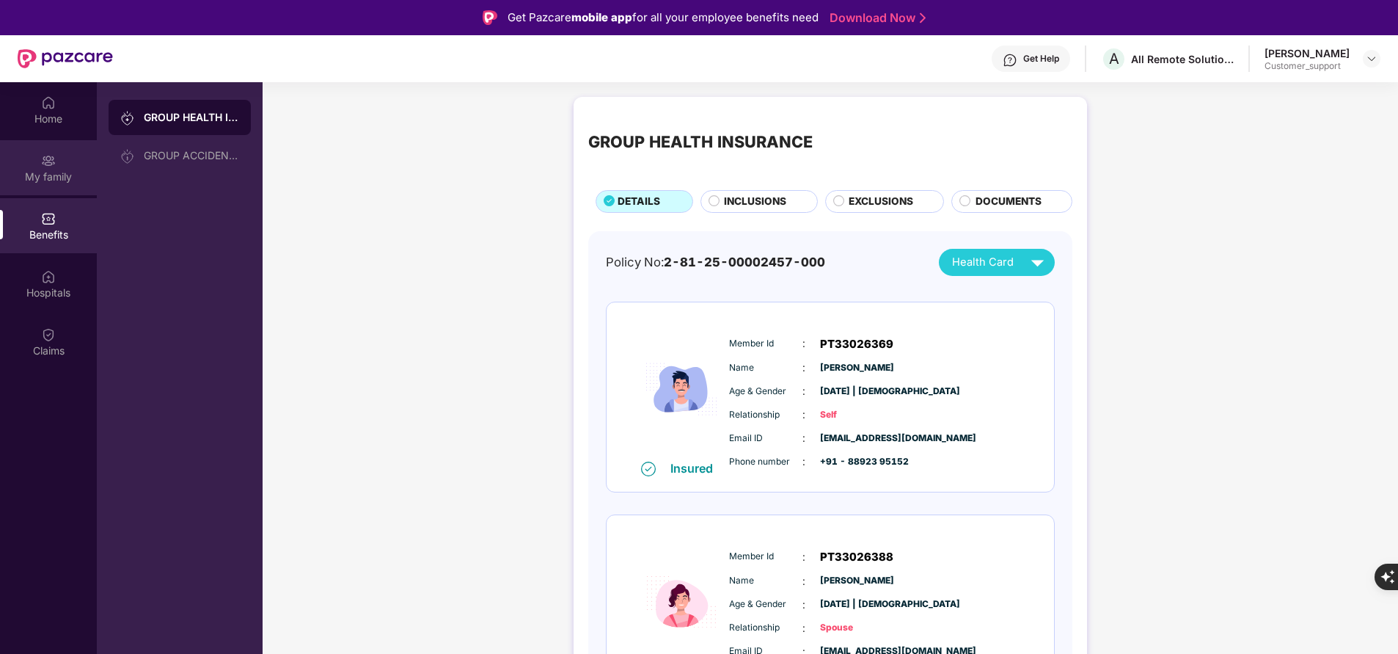
click at [66, 169] on div "My family" at bounding box center [48, 176] width 97 height 15
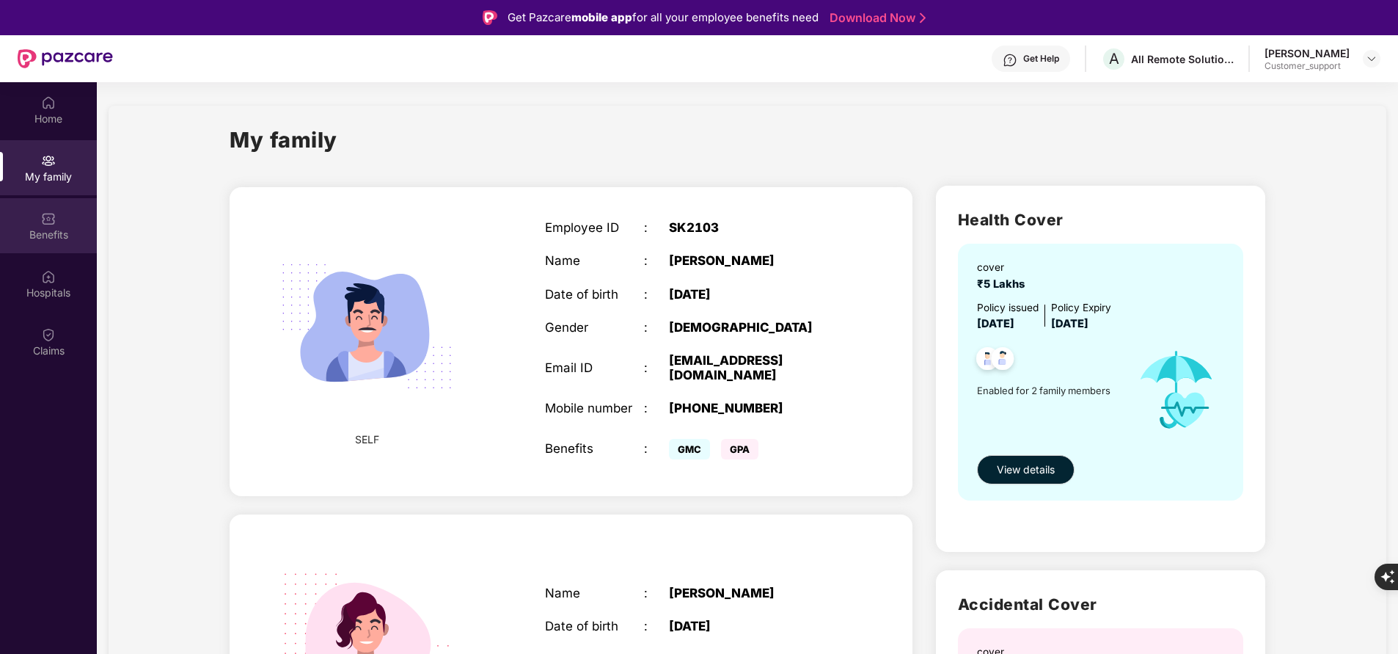
click at [39, 234] on div "Benefits" at bounding box center [48, 234] width 97 height 15
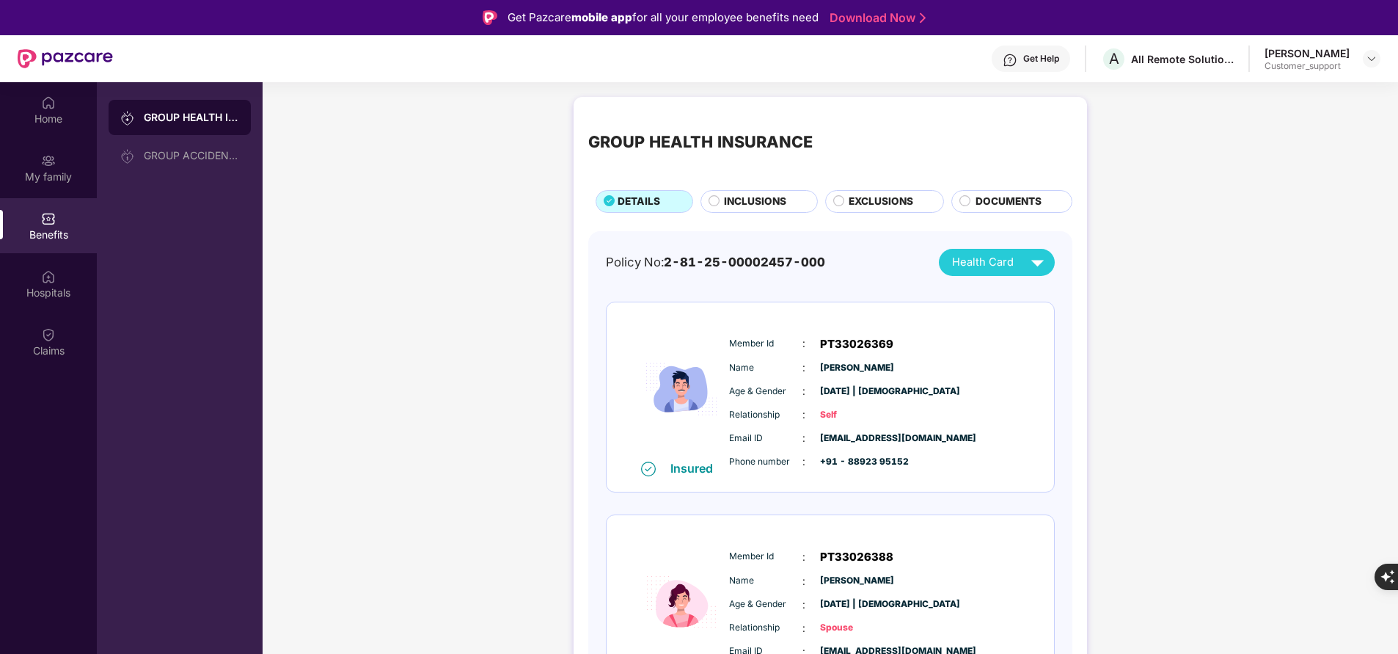
click at [729, 204] on span "INCLUSIONS" at bounding box center [755, 201] width 62 height 15
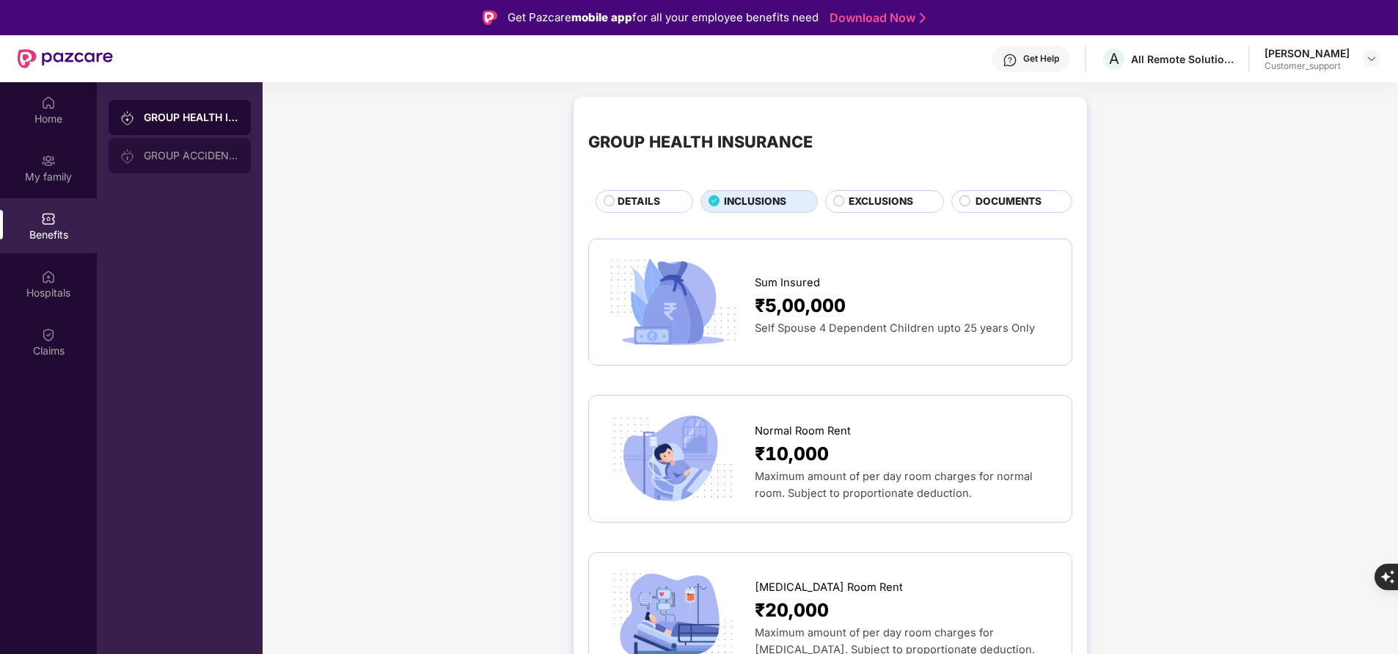
click at [191, 162] on div "GROUP ACCIDENTAL INSURANCE" at bounding box center [180, 155] width 142 height 35
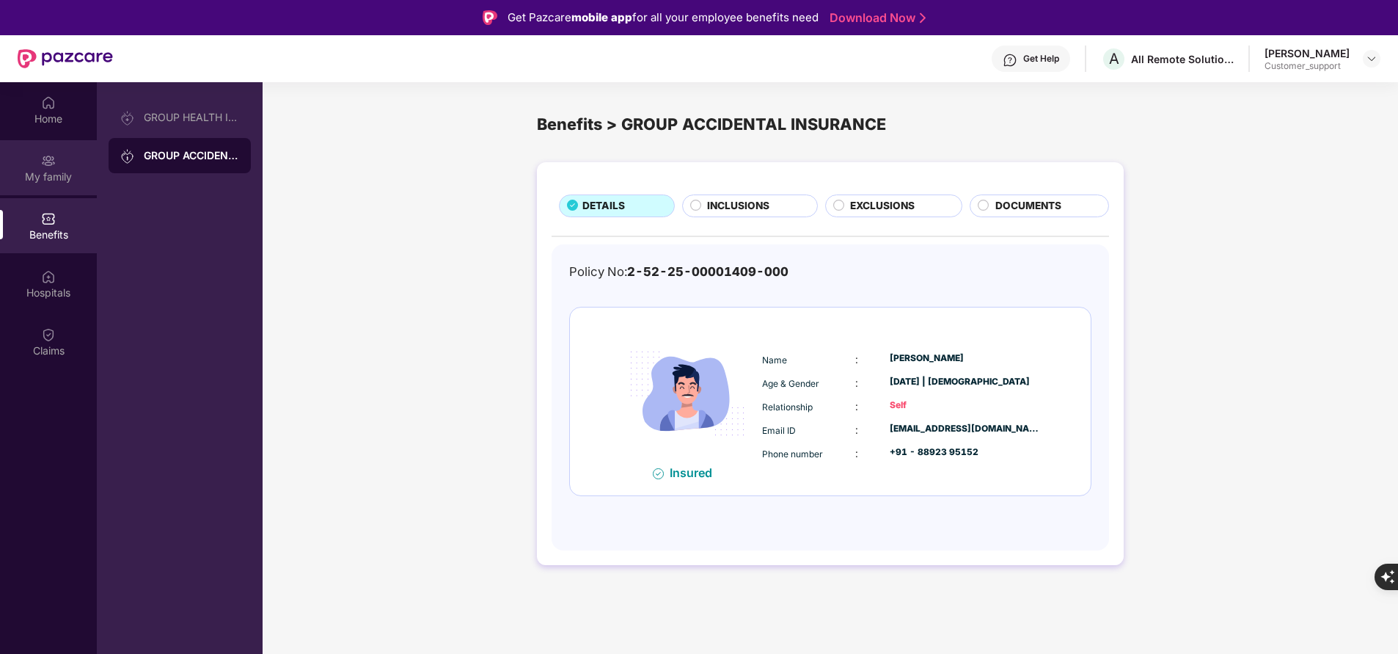
click at [56, 173] on div "My family" at bounding box center [48, 176] width 97 height 15
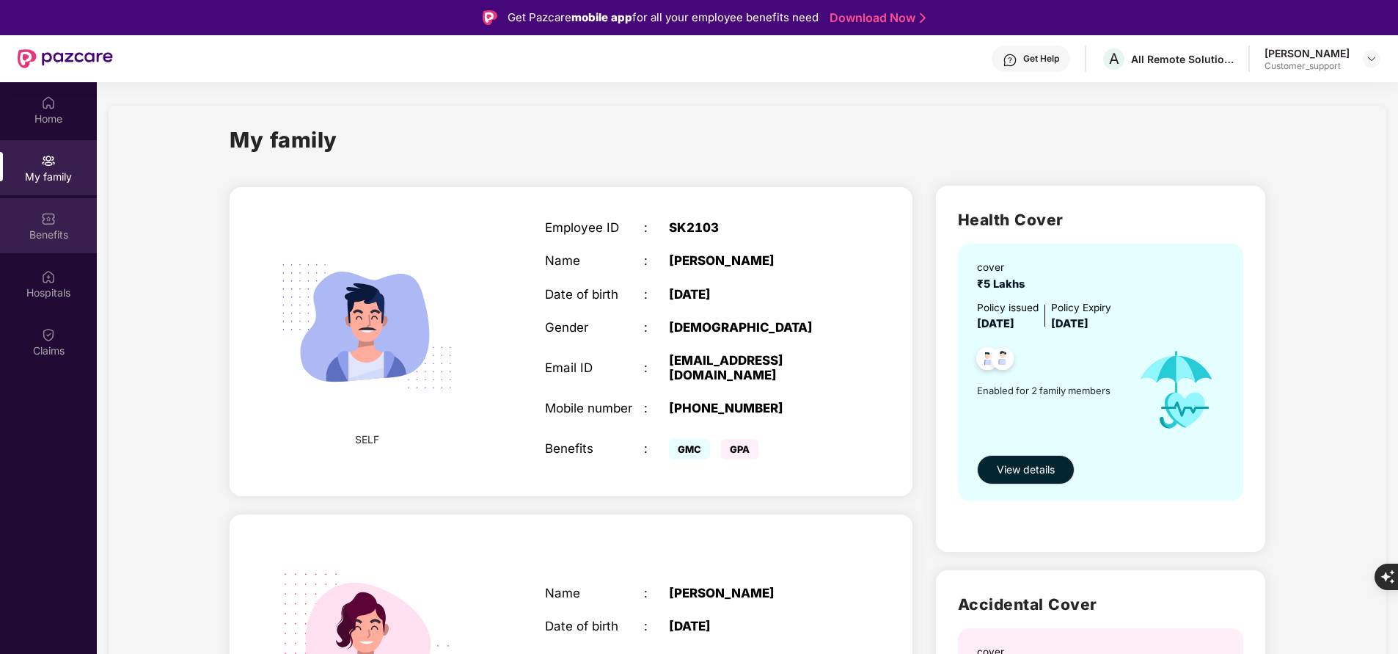
click at [51, 219] on img at bounding box center [48, 218] width 15 height 15
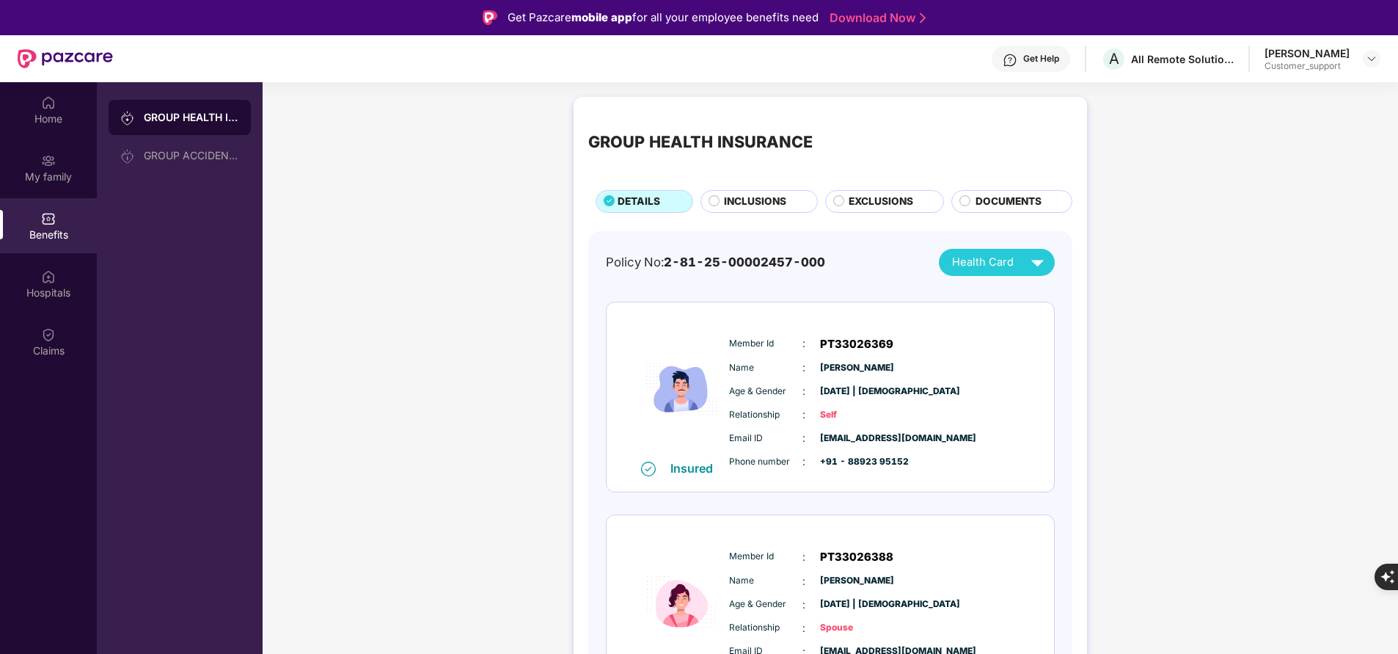
click at [778, 206] on span "INCLUSIONS" at bounding box center [755, 201] width 62 height 15
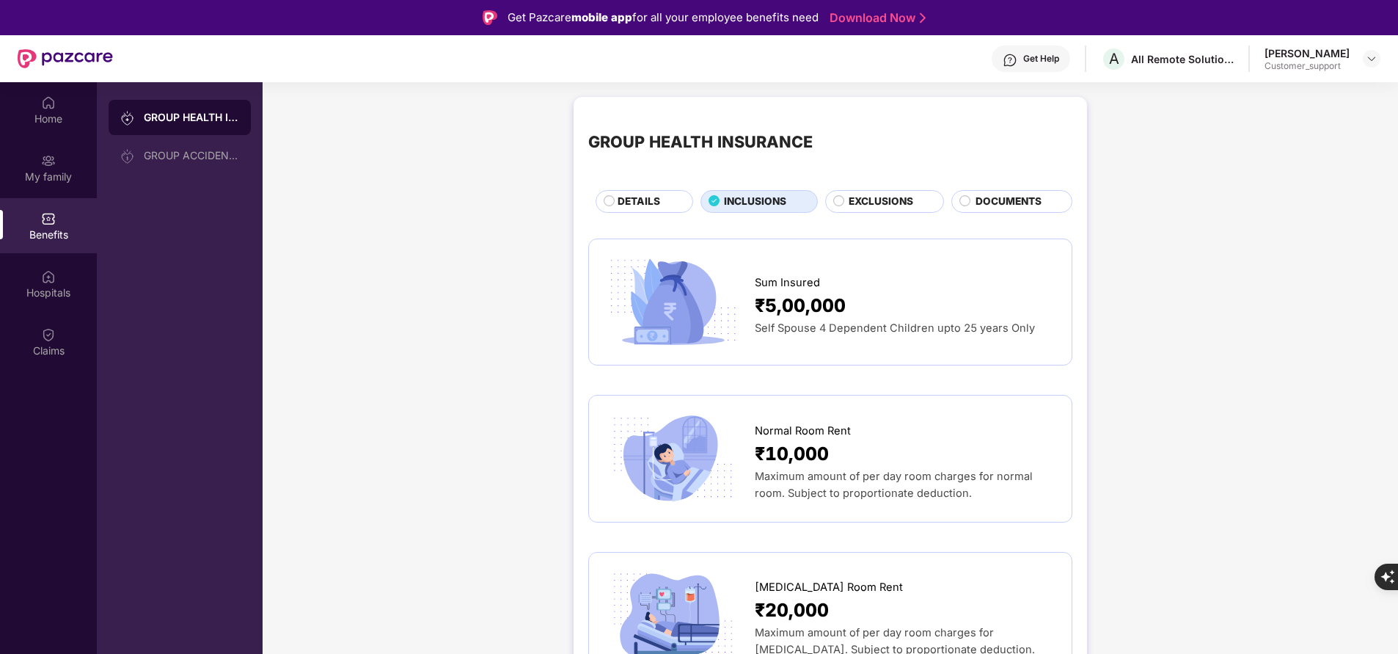
click at [628, 200] on span "DETAILS" at bounding box center [639, 201] width 43 height 15
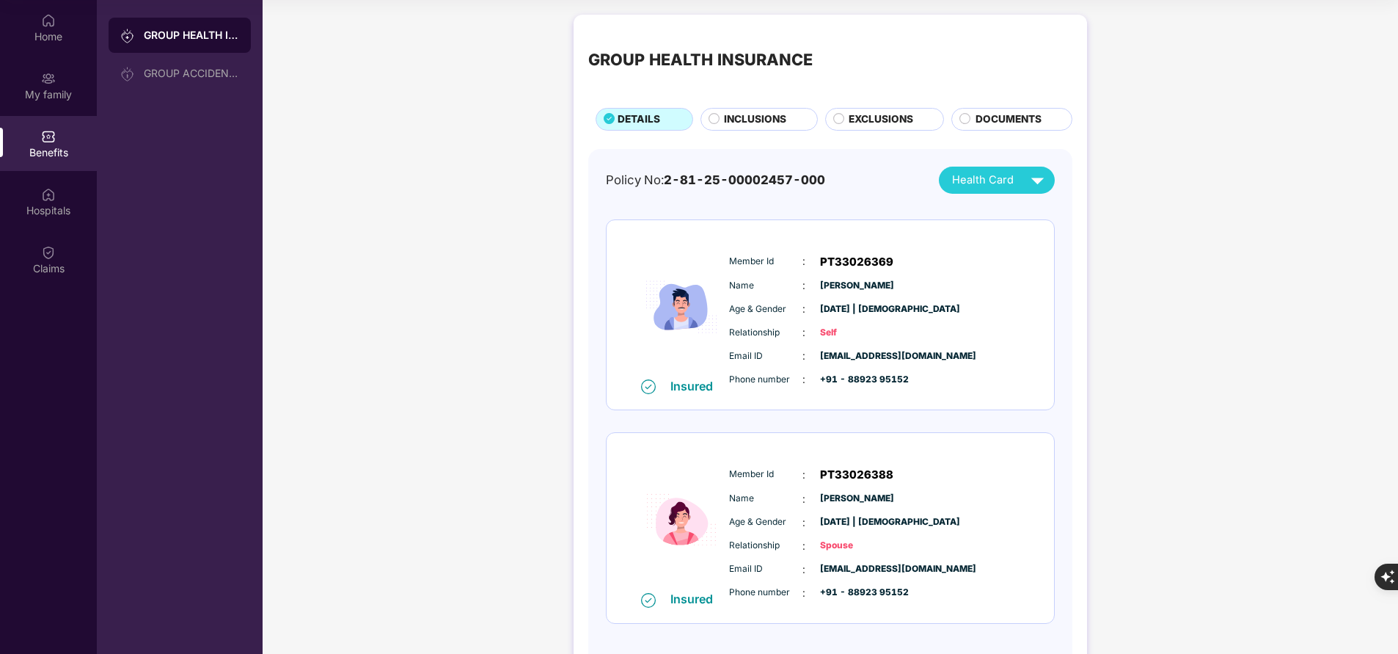
scroll to position [61, 0]
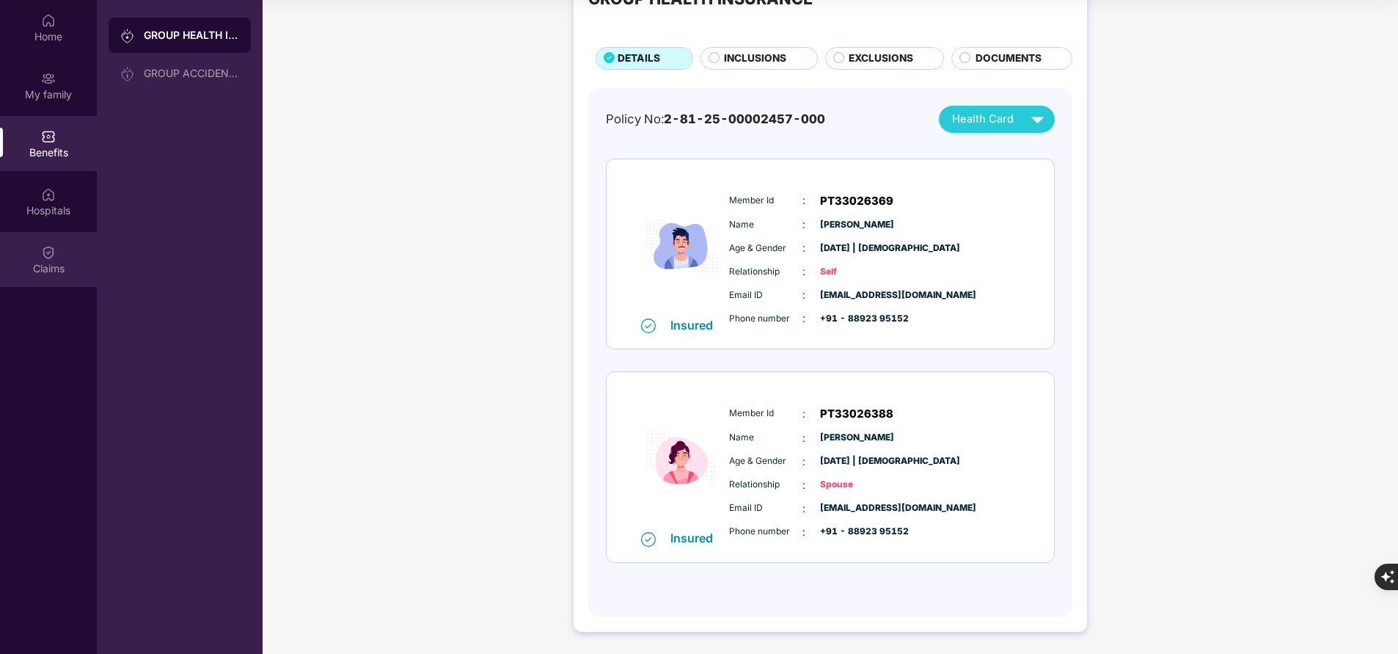
click at [65, 267] on div "Claims" at bounding box center [48, 267] width 97 height 15
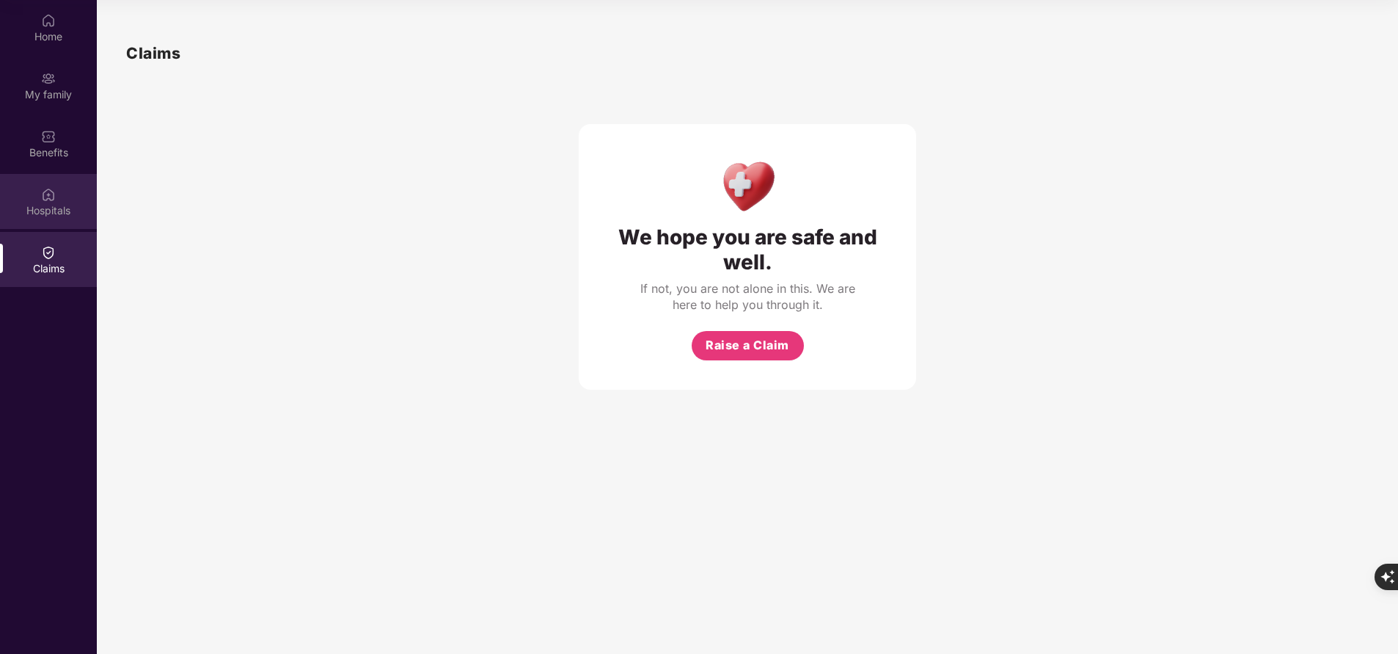
click at [61, 224] on div "Hospitals" at bounding box center [48, 201] width 97 height 55
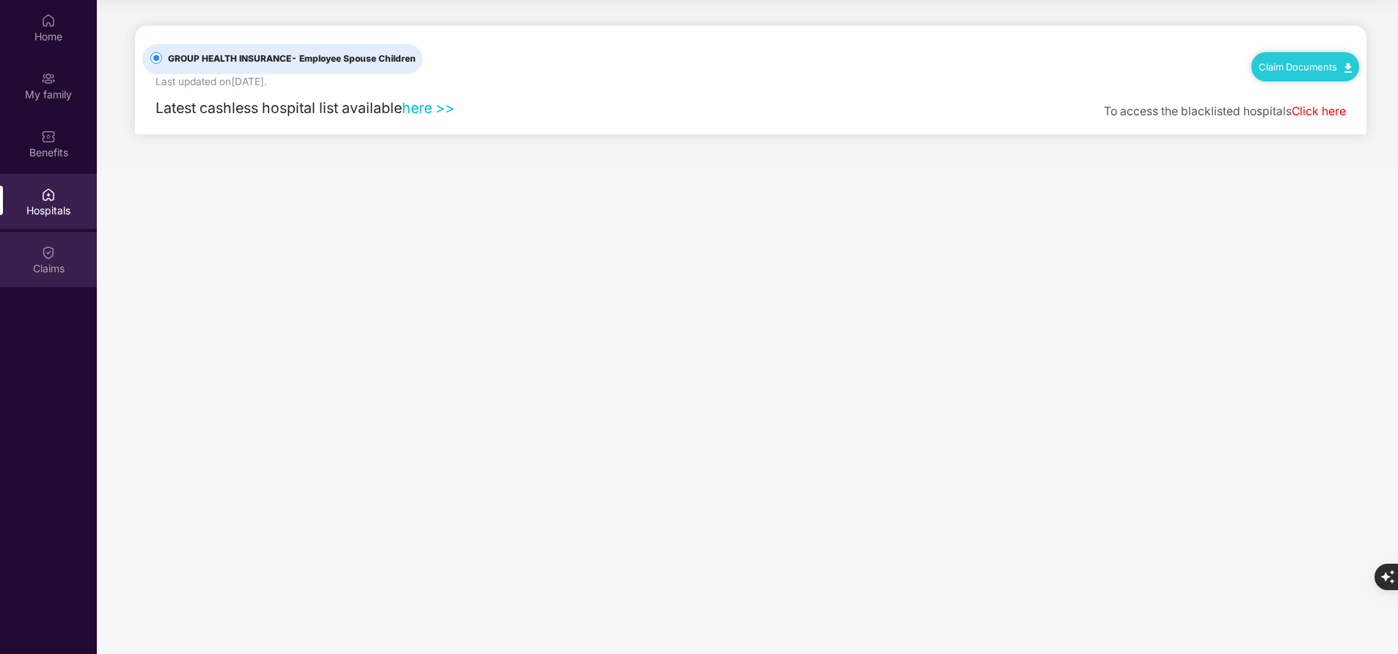
click at [26, 261] on div "Claims" at bounding box center [48, 268] width 97 height 15
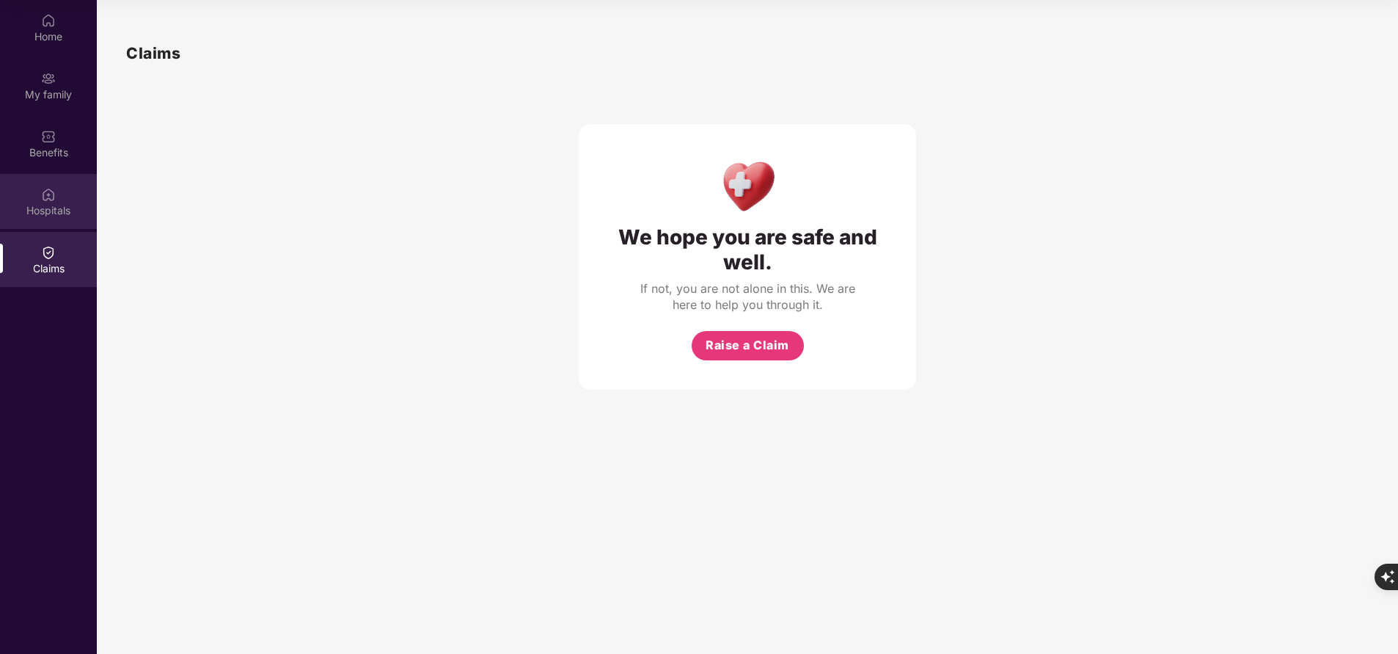
click at [56, 200] on div "Hospitals" at bounding box center [48, 201] width 97 height 55
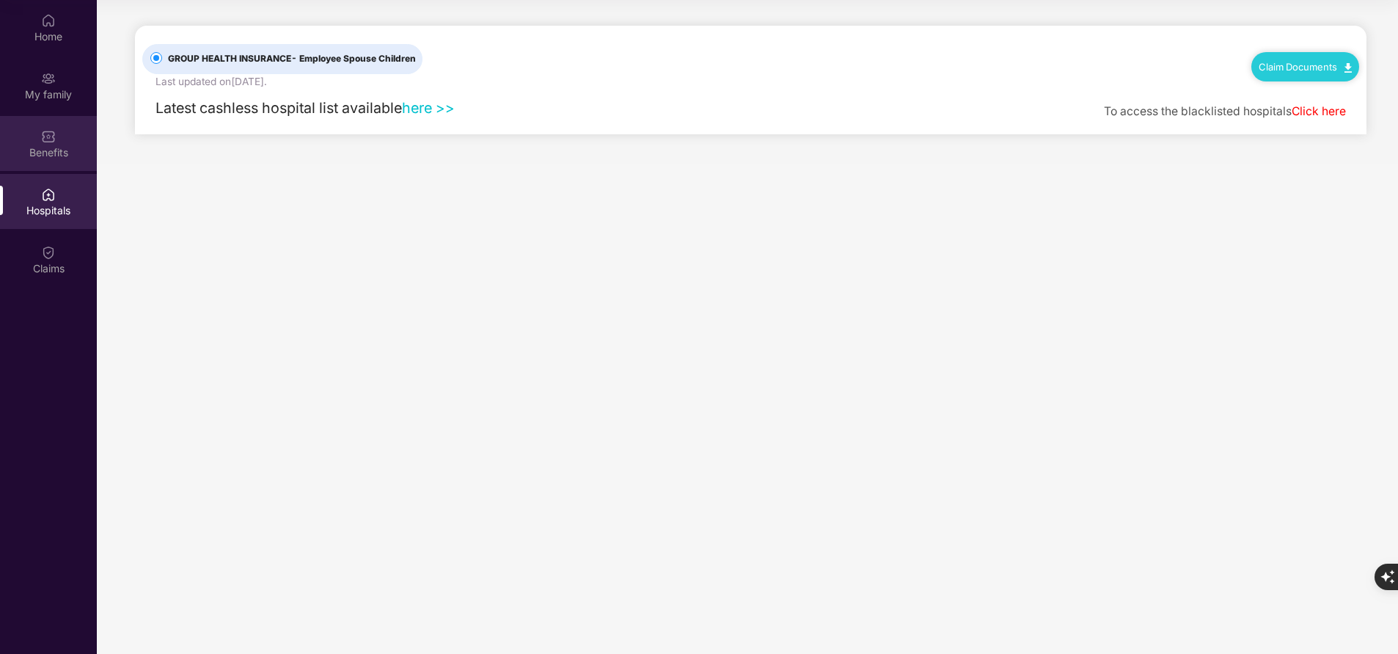
click at [45, 134] on img at bounding box center [48, 136] width 15 height 15
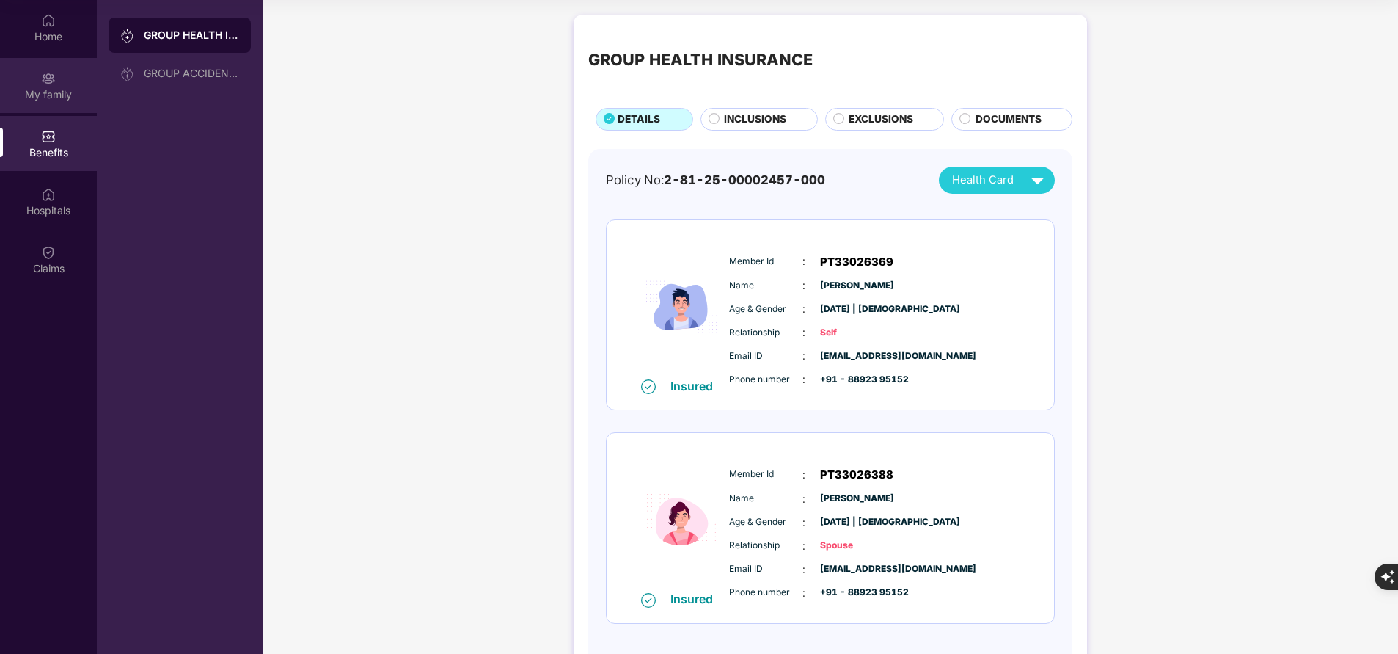
click at [56, 93] on div "My family" at bounding box center [48, 94] width 97 height 15
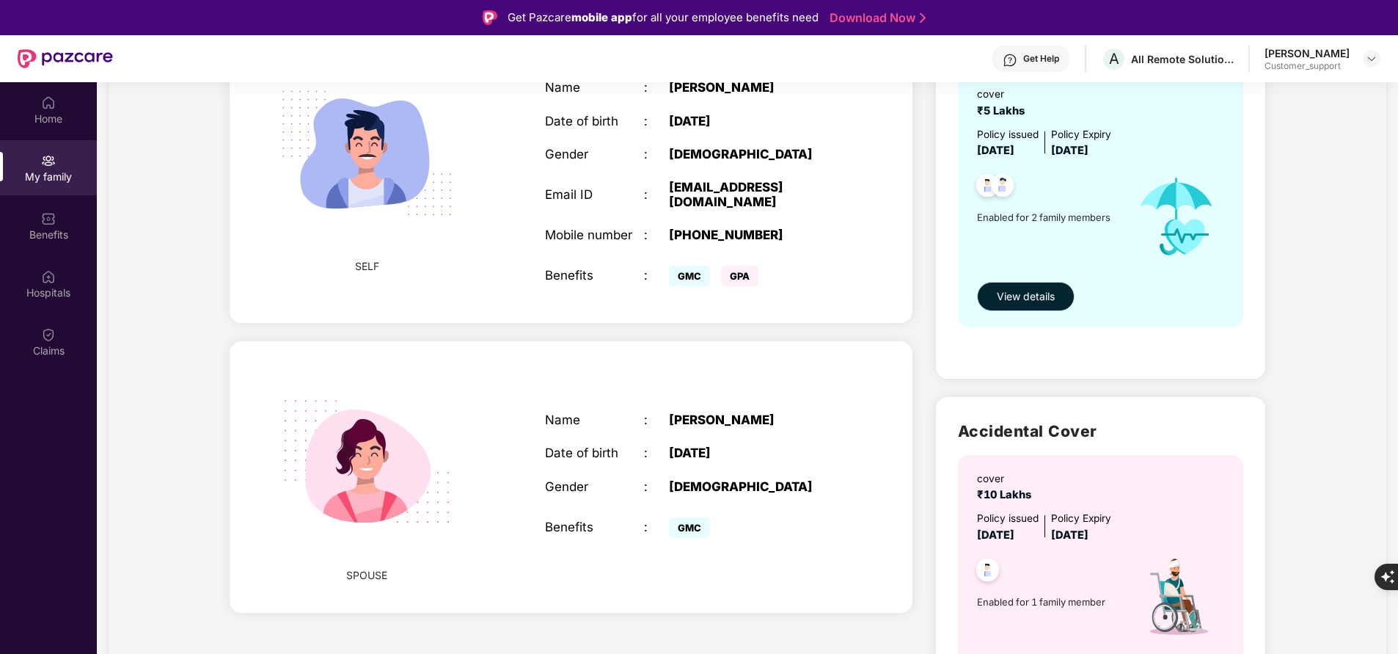
scroll to position [260, 0]
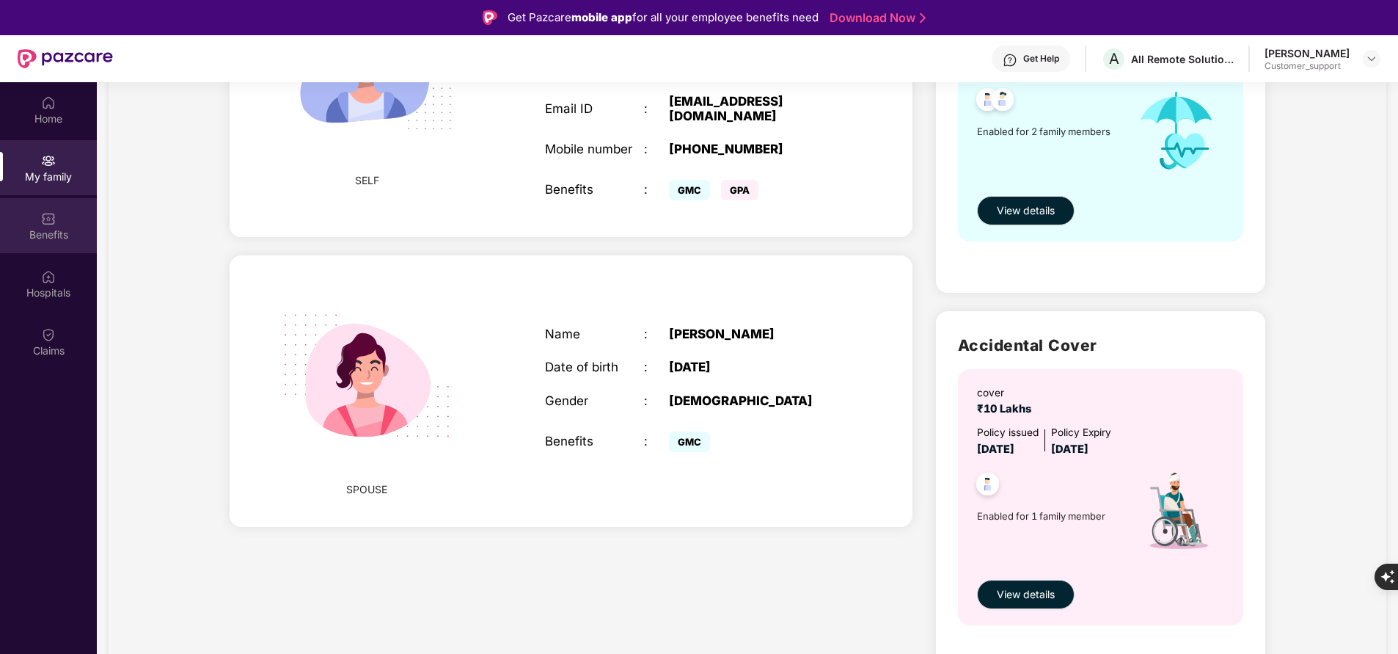
click at [36, 228] on div "Benefits" at bounding box center [48, 234] width 97 height 15
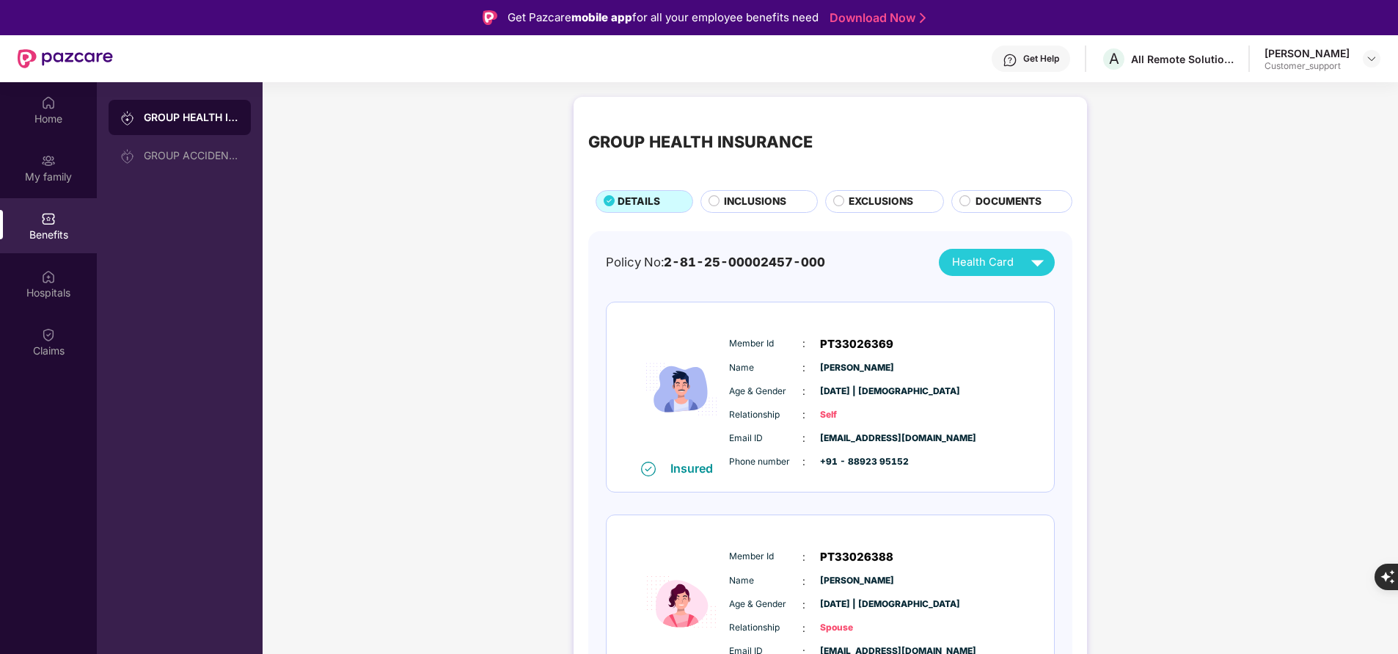
click at [725, 208] on span "INCLUSIONS" at bounding box center [755, 201] width 62 height 15
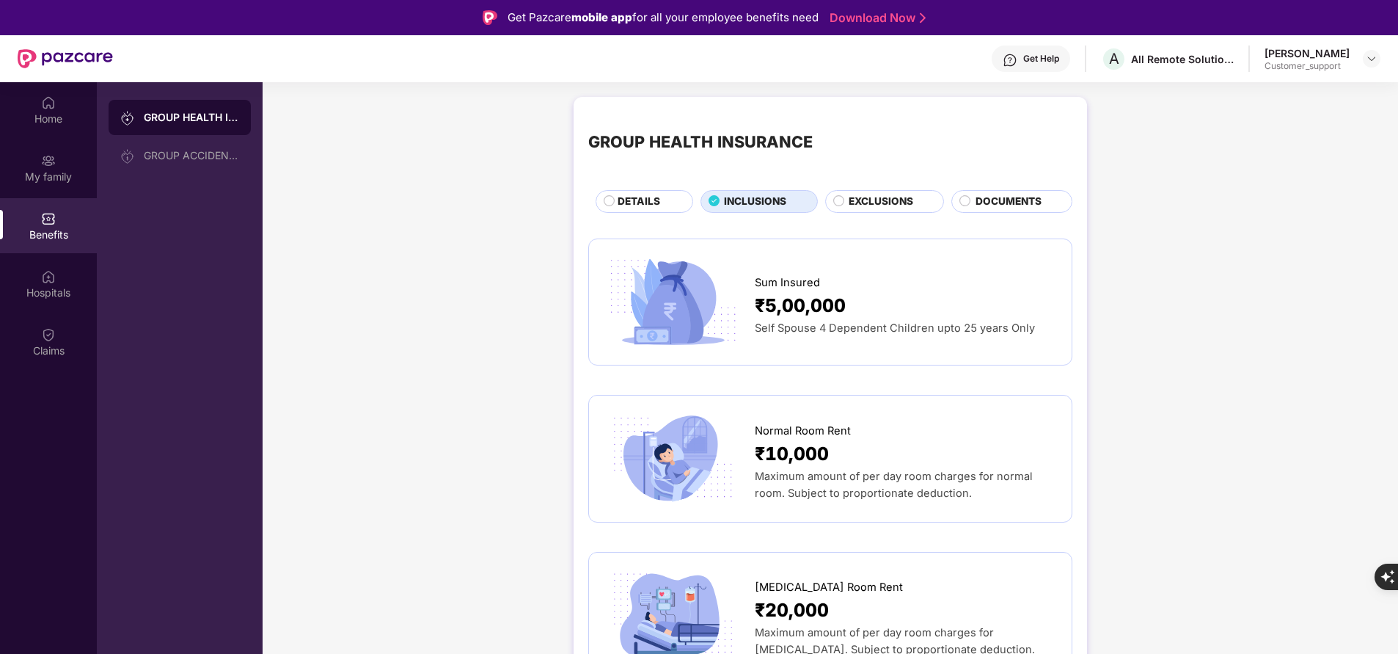
click at [639, 202] on span "DETAILS" at bounding box center [639, 201] width 43 height 15
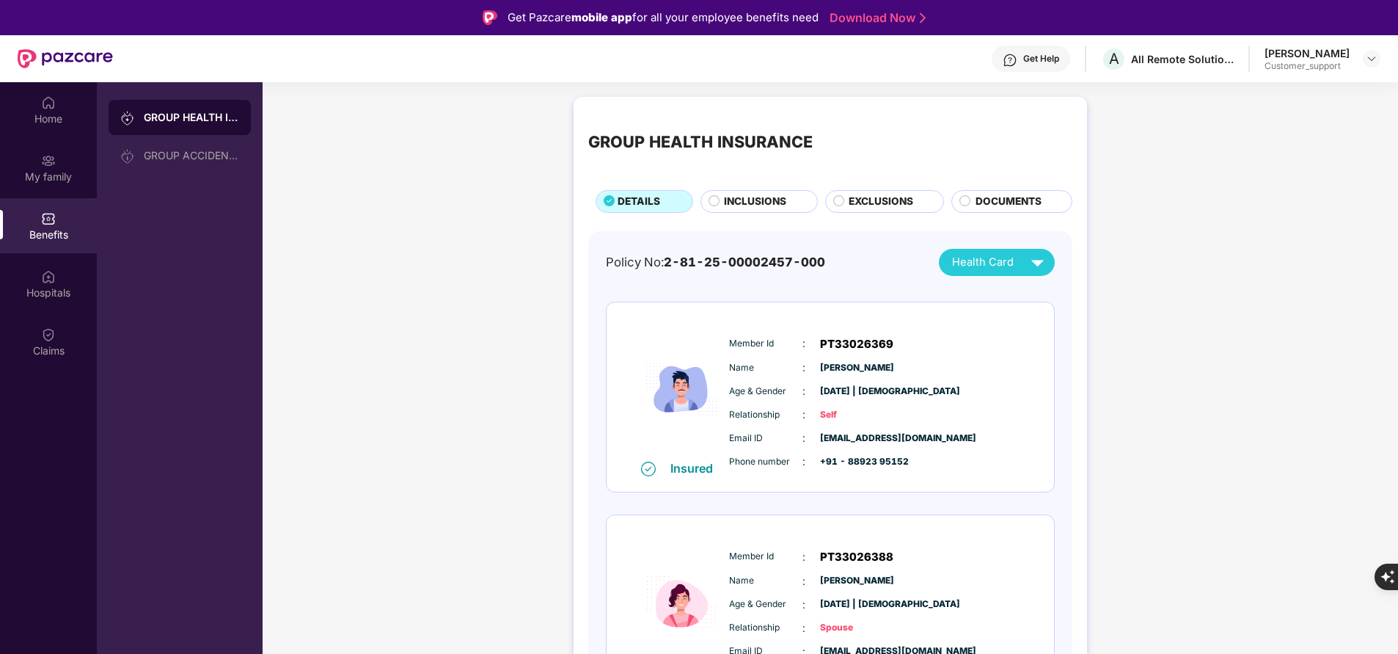
click at [769, 193] on div "INCLUSIONS" at bounding box center [759, 201] width 117 height 22
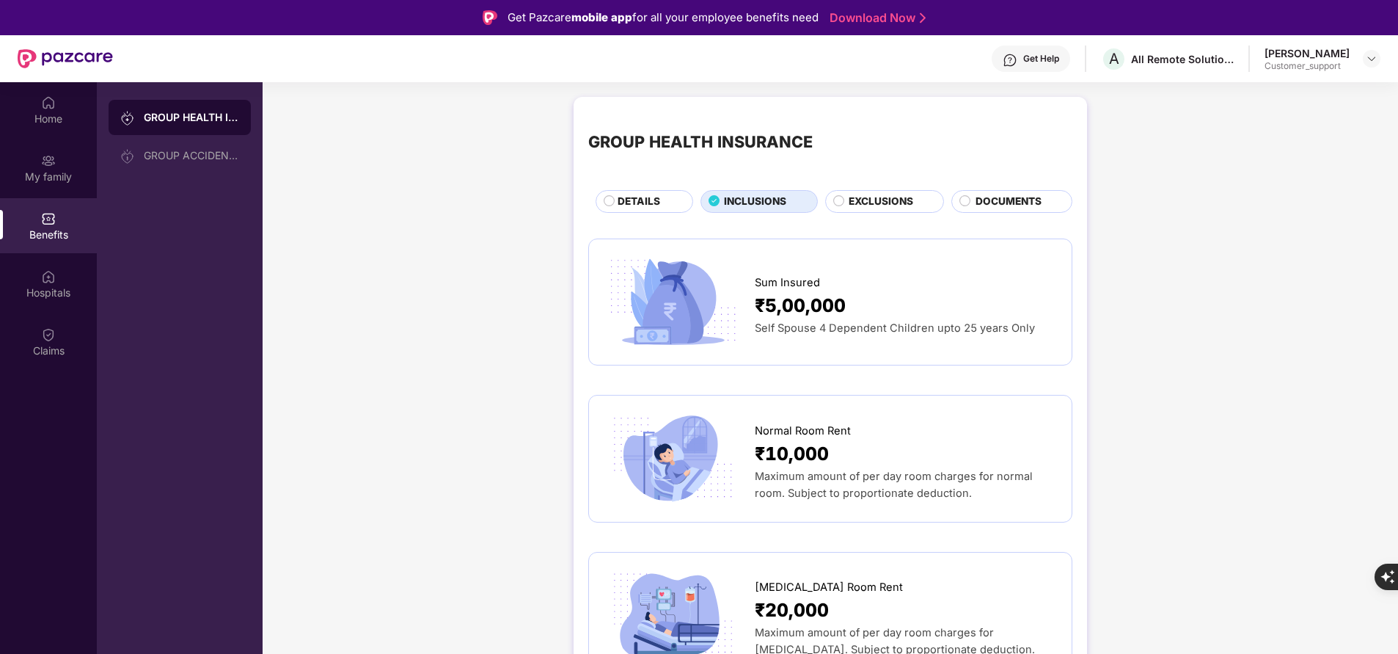
click at [902, 201] on span "EXCLUSIONS" at bounding box center [881, 201] width 65 height 15
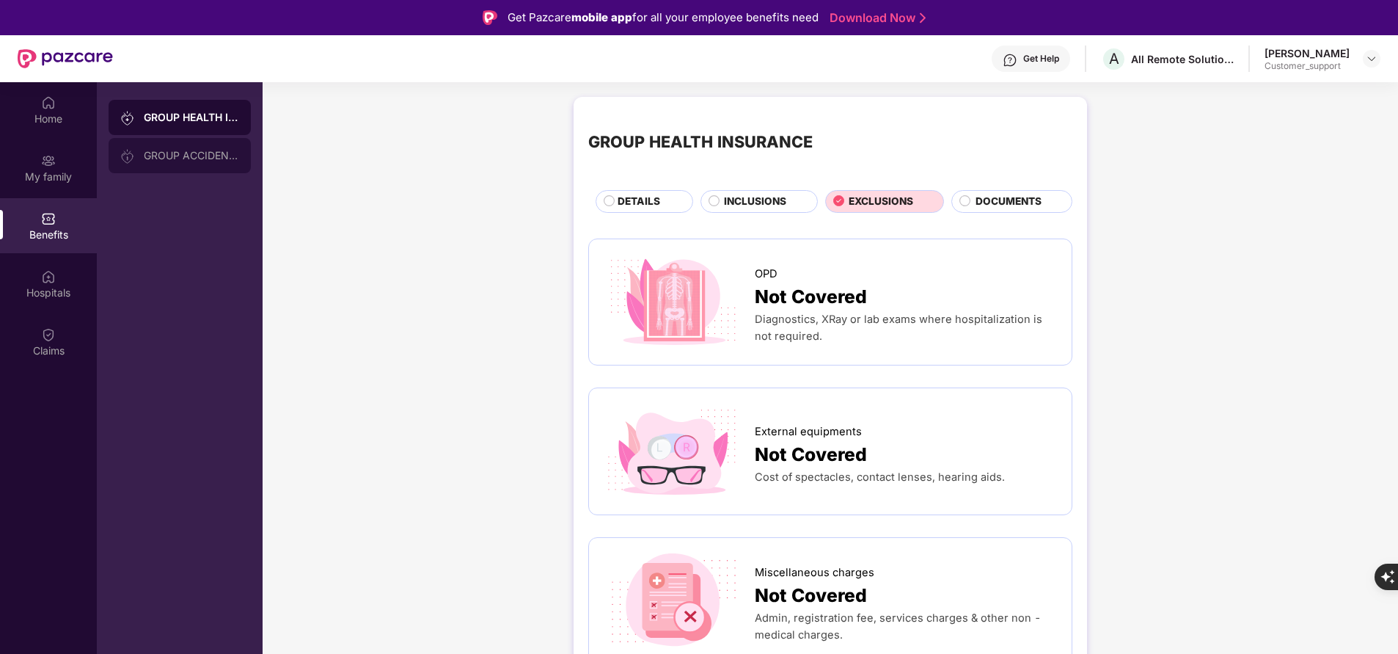
click at [163, 152] on div "GROUP ACCIDENTAL INSURANCE" at bounding box center [191, 156] width 95 height 12
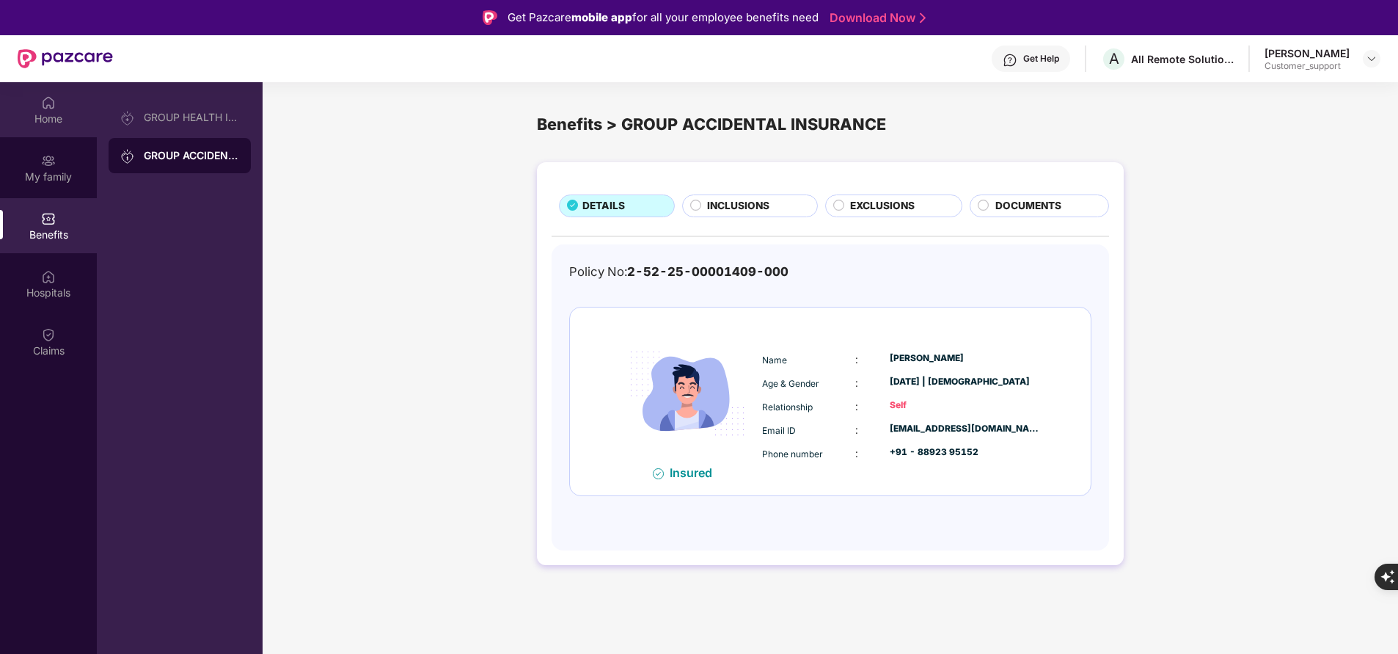
click at [43, 112] on div "Home" at bounding box center [48, 119] width 97 height 15
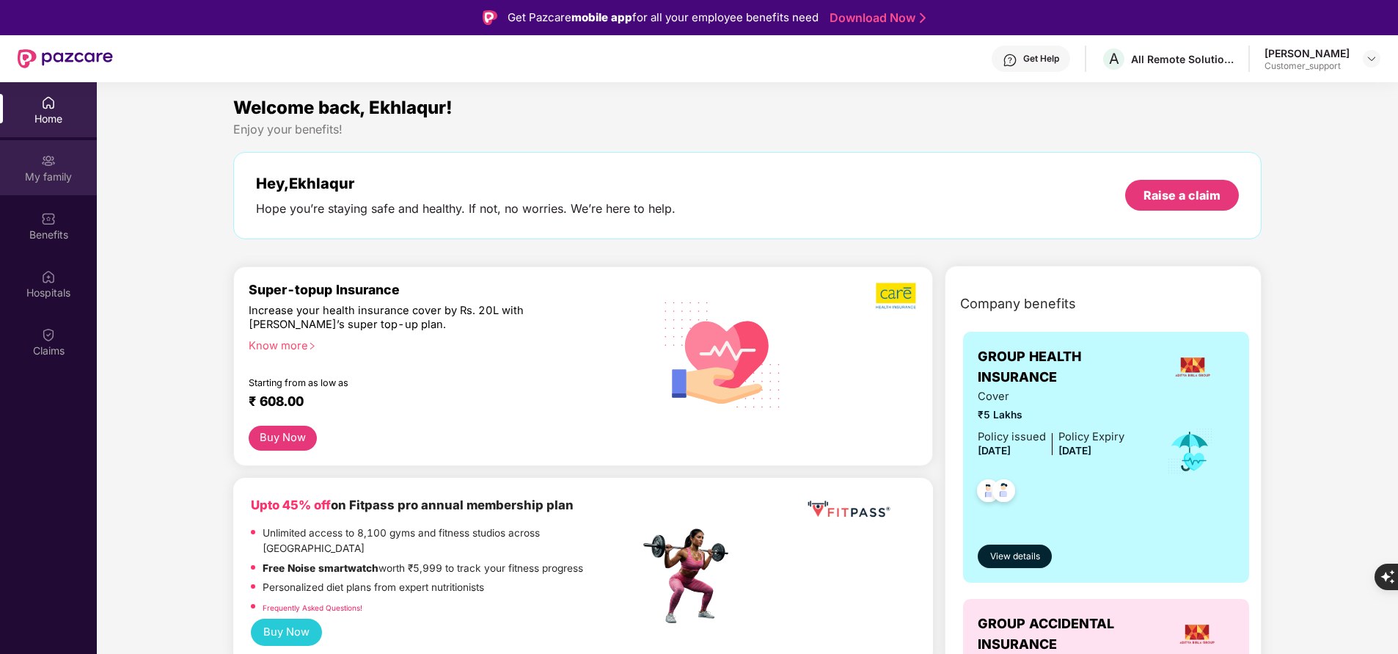
click at [41, 159] on img at bounding box center [48, 160] width 15 height 15
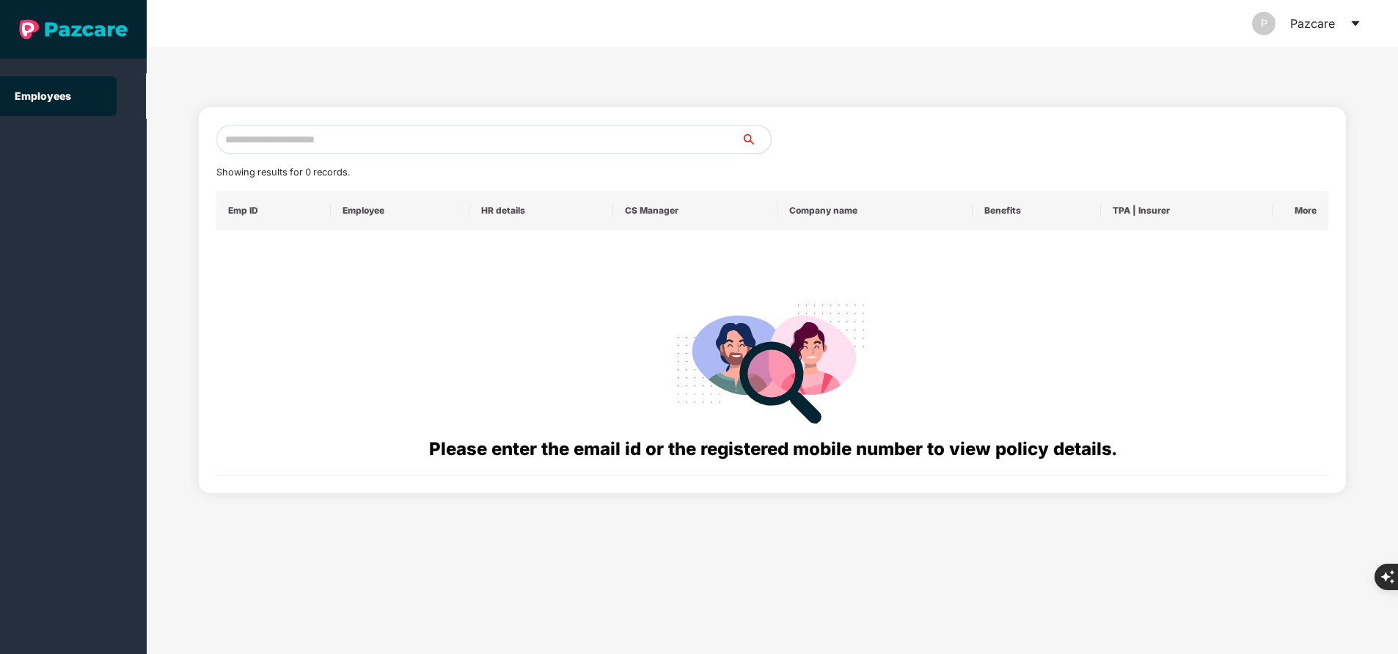
click at [313, 135] on input "text" at bounding box center [478, 139] width 525 height 29
paste input "**********"
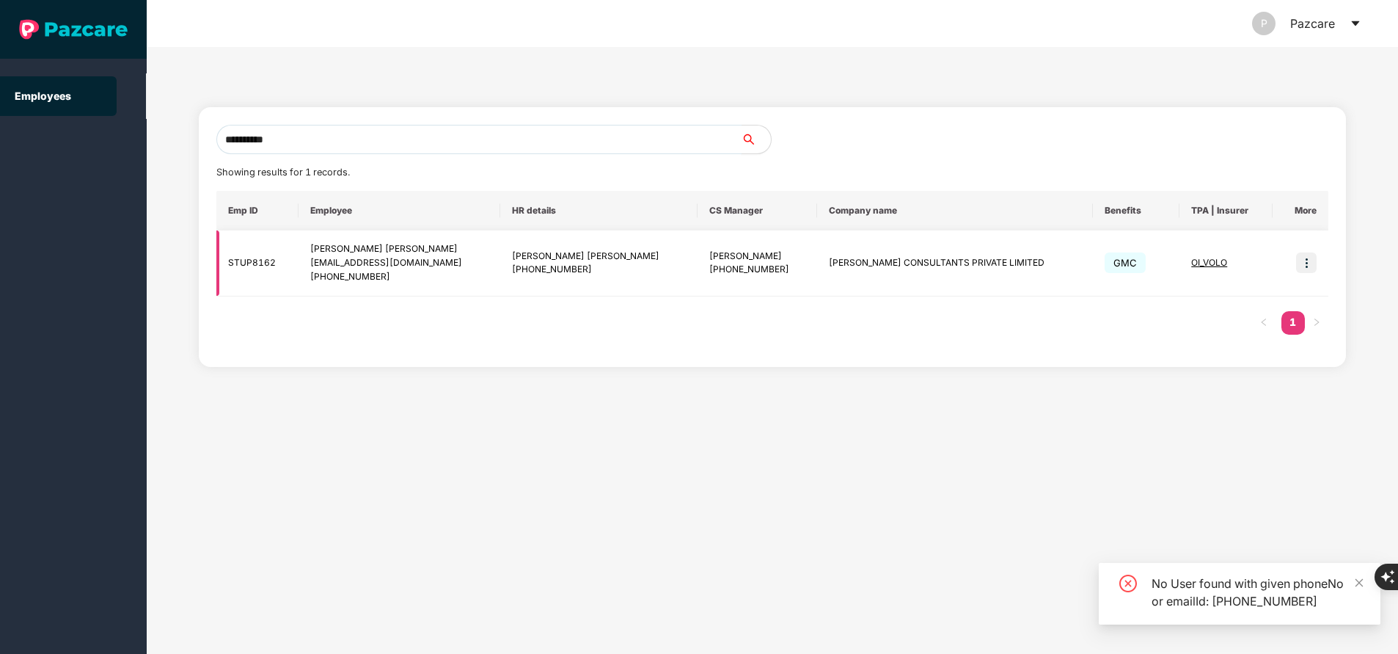
type input "**********"
click at [1302, 268] on img at bounding box center [1306, 262] width 21 height 21
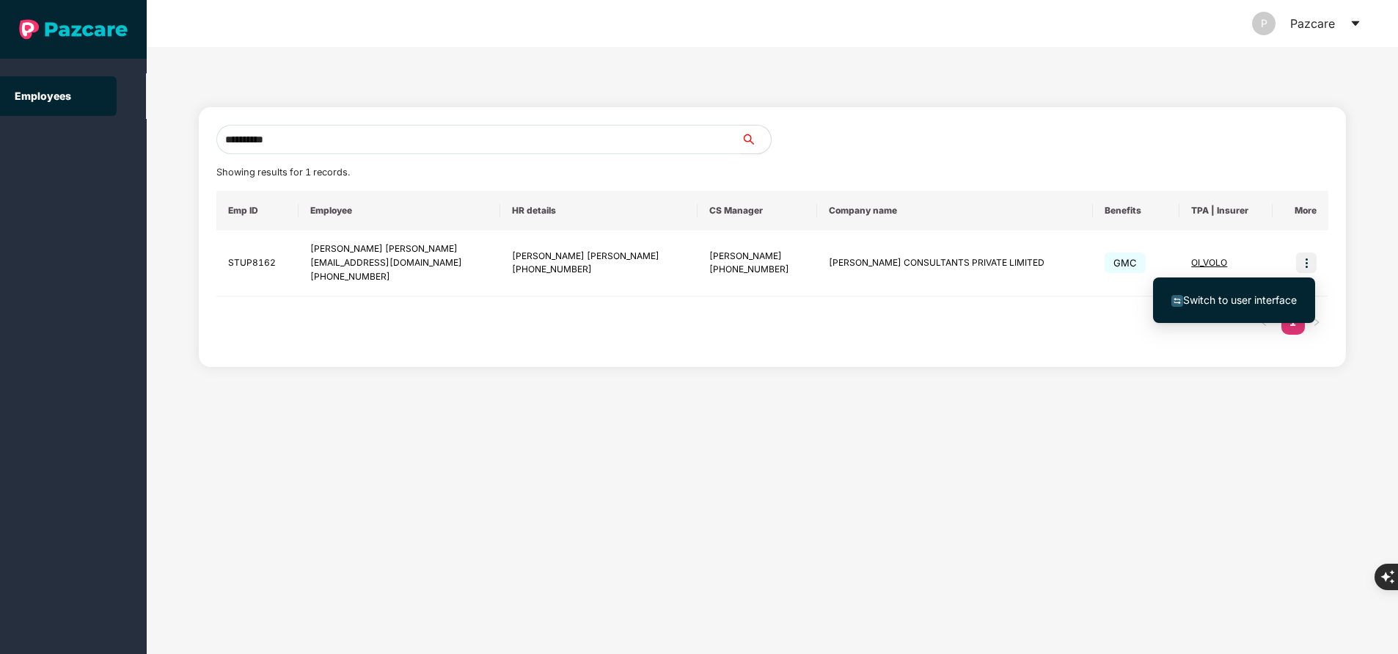
click at [1210, 296] on span "Switch to user interface" at bounding box center [1240, 299] width 114 height 12
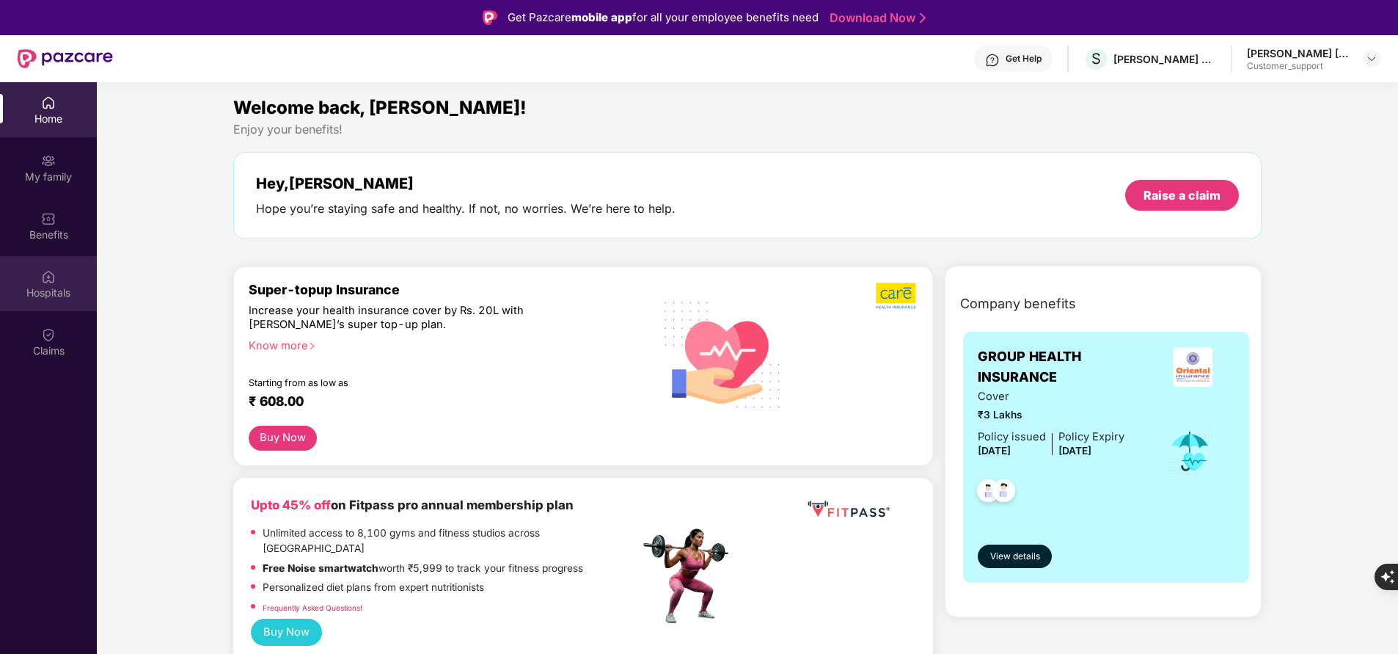
click at [70, 289] on div "Hospitals" at bounding box center [48, 292] width 97 height 15
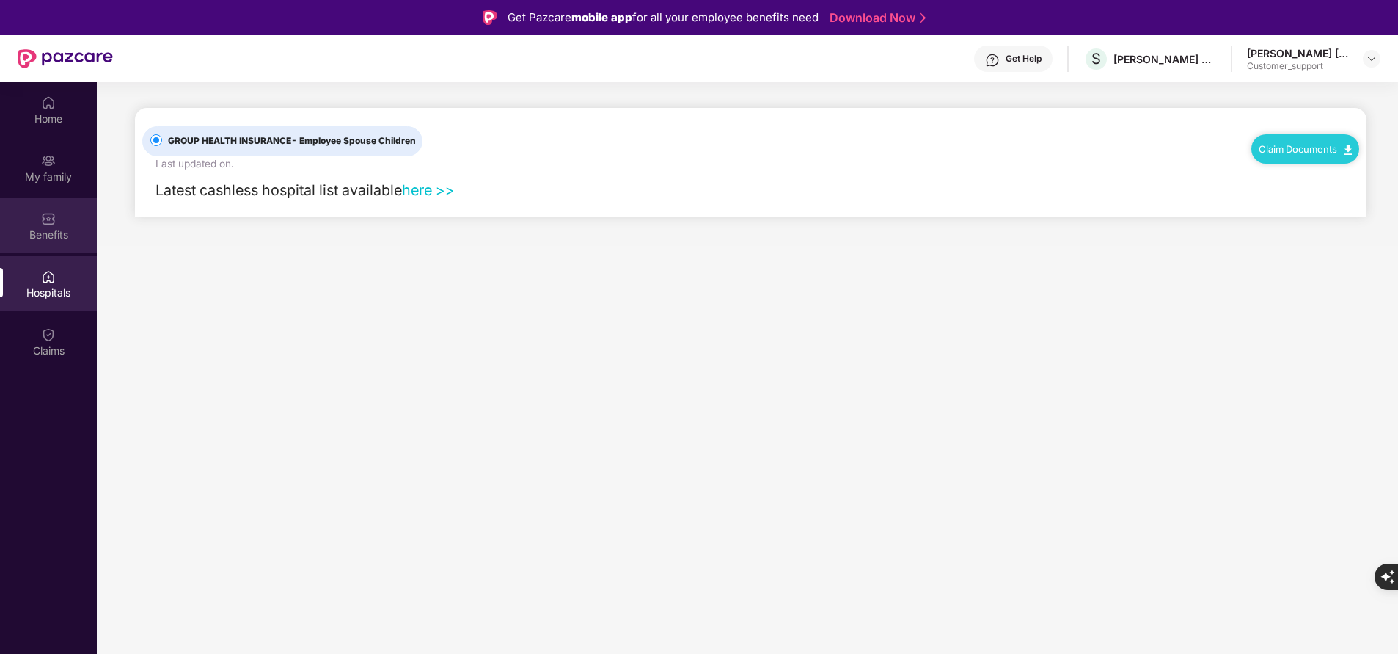
click at [59, 221] on div "Benefits" at bounding box center [48, 225] width 97 height 55
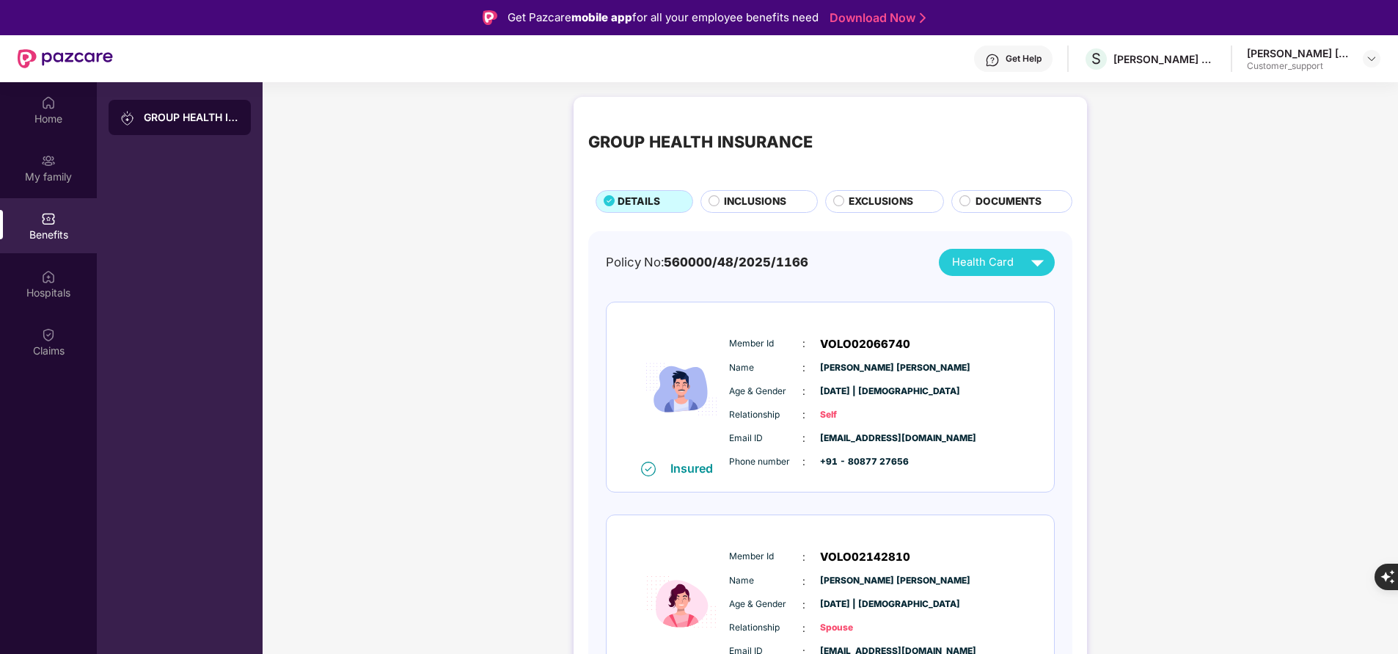
click at [747, 201] on span "INCLUSIONS" at bounding box center [755, 201] width 62 height 15
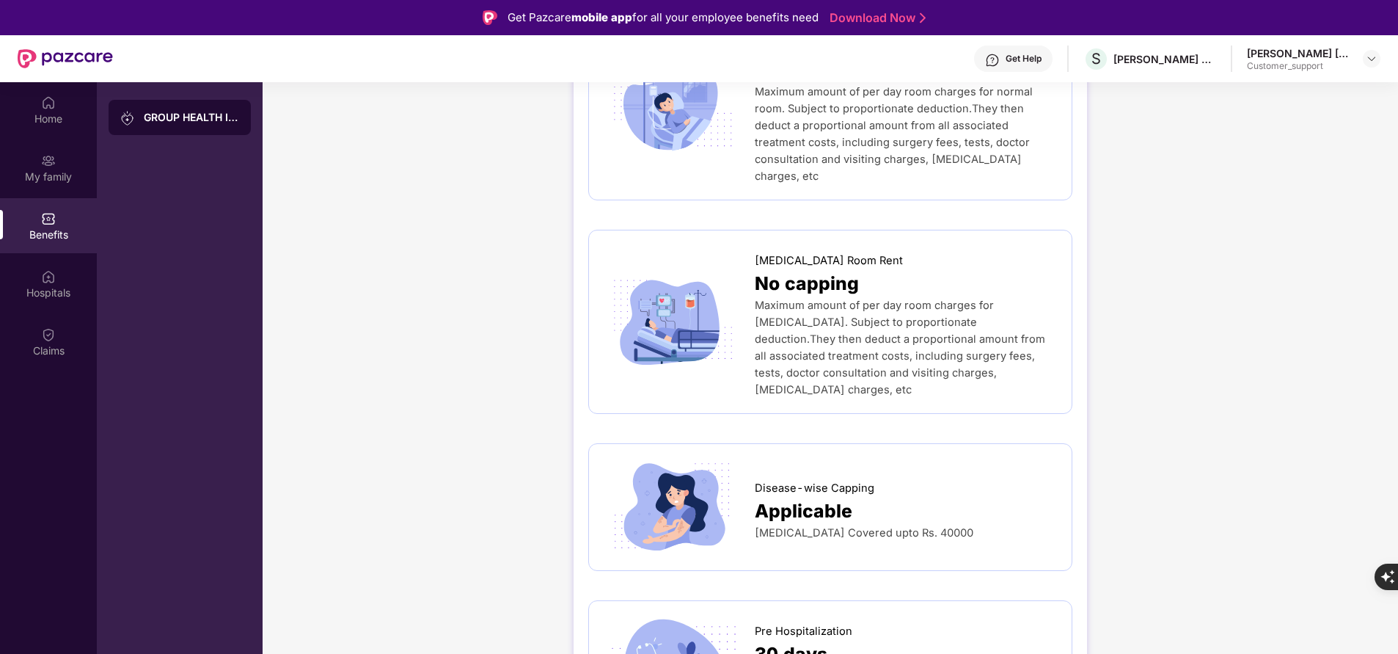
scroll to position [206, 0]
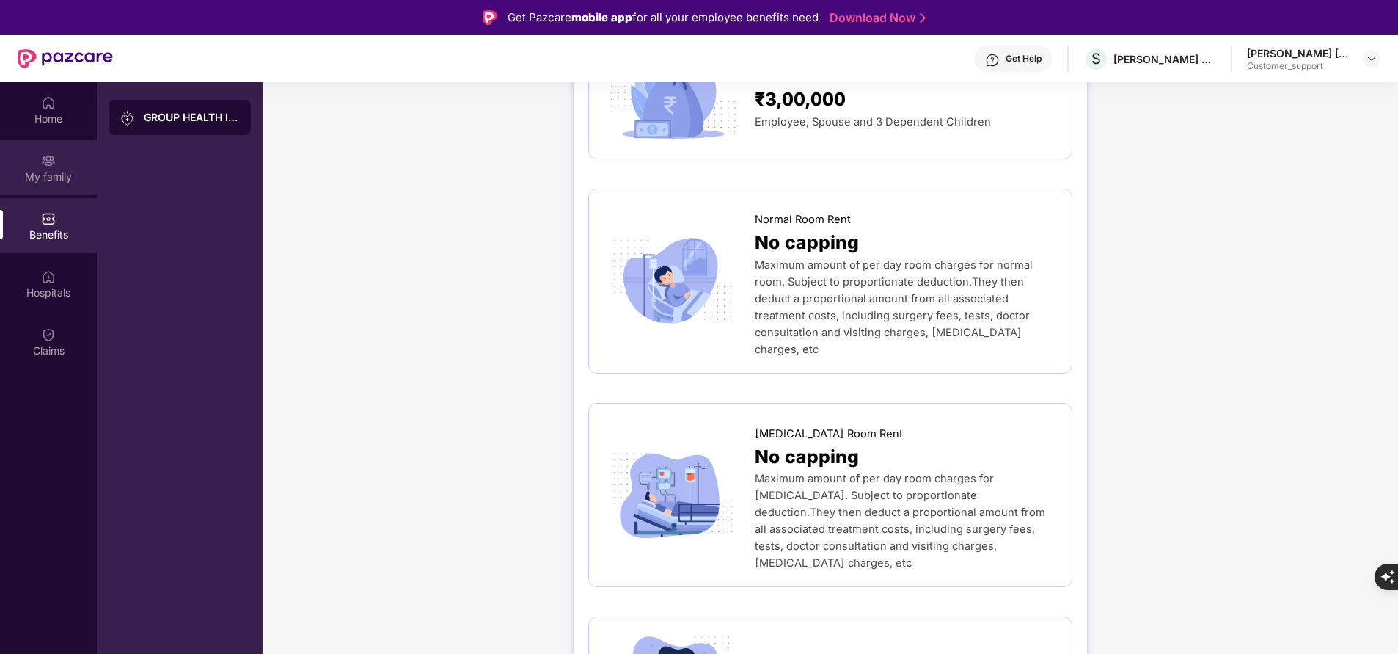
click at [56, 169] on div "My family" at bounding box center [48, 176] width 97 height 15
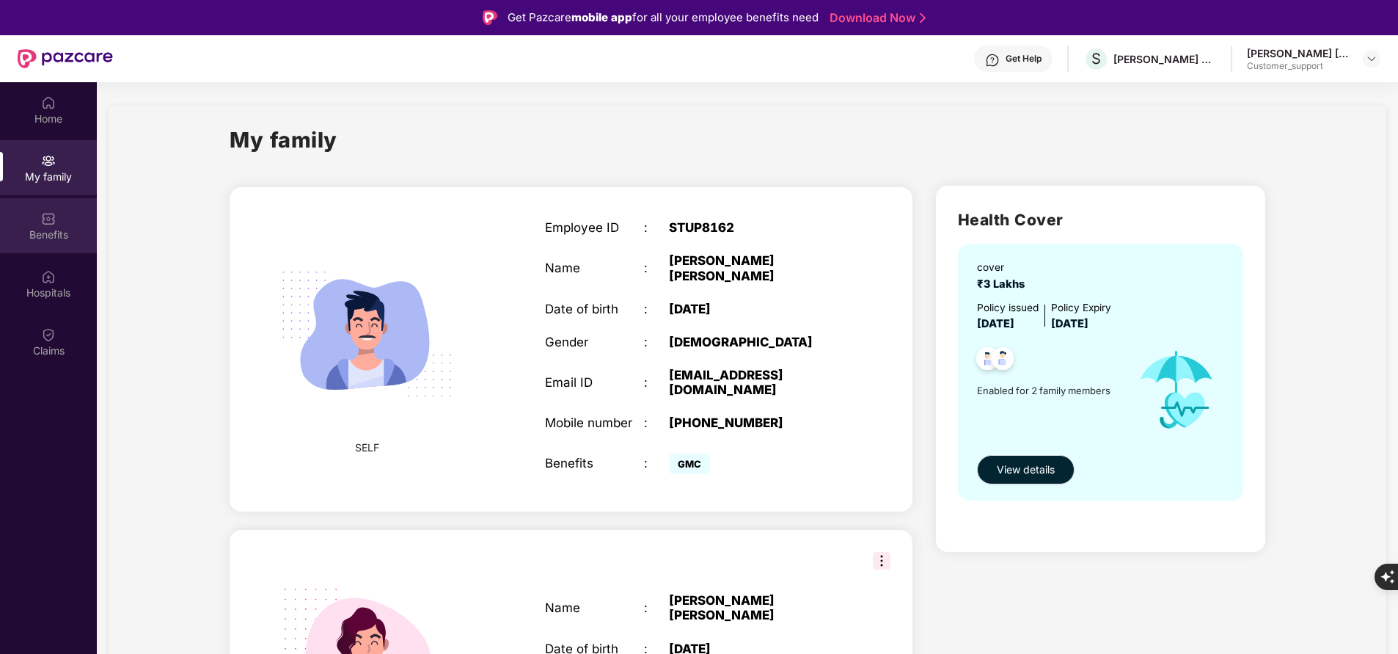
click at [58, 224] on div "Benefits" at bounding box center [48, 225] width 97 height 55
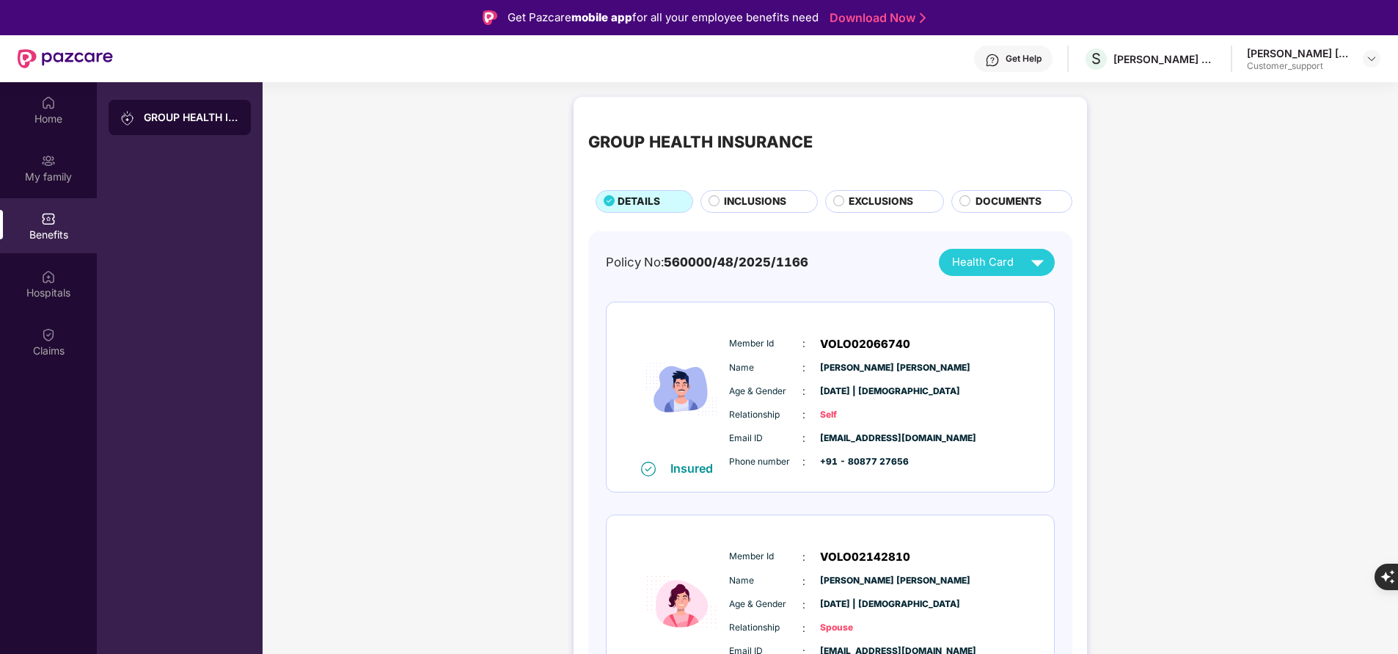
click at [778, 196] on span "INCLUSIONS" at bounding box center [755, 201] width 62 height 15
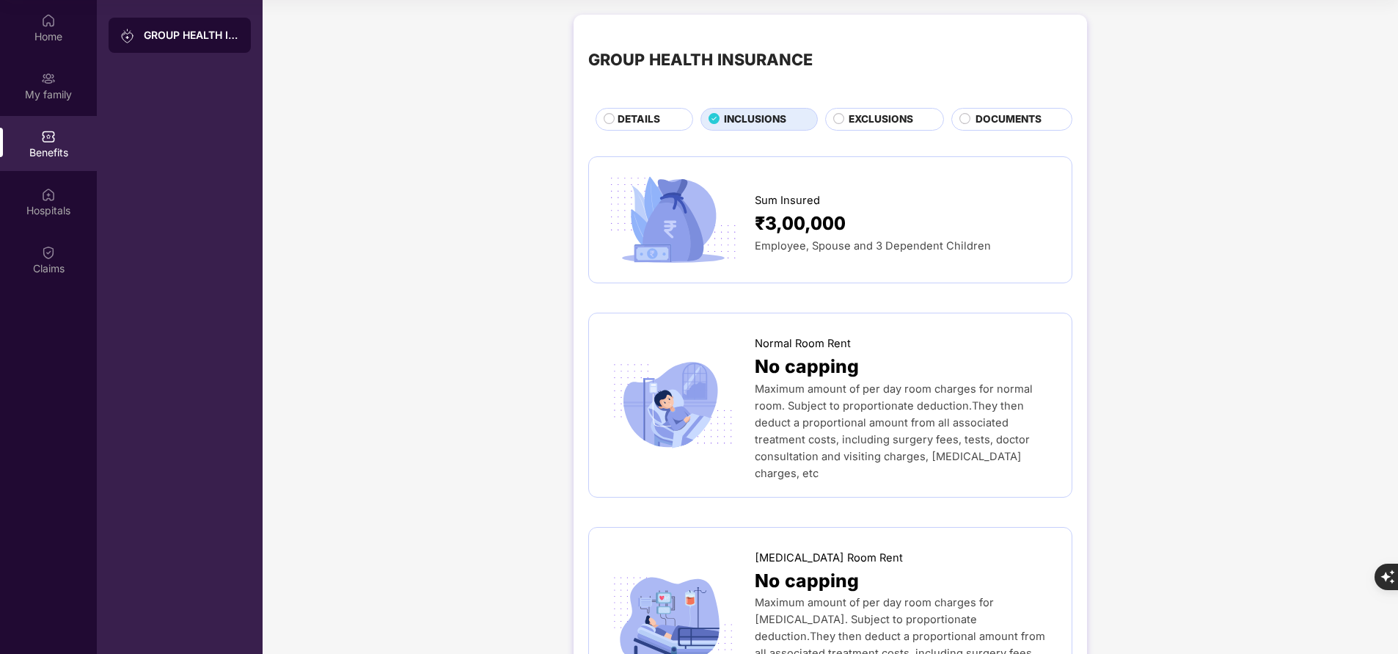
click at [634, 117] on span "DETAILS" at bounding box center [639, 119] width 43 height 15
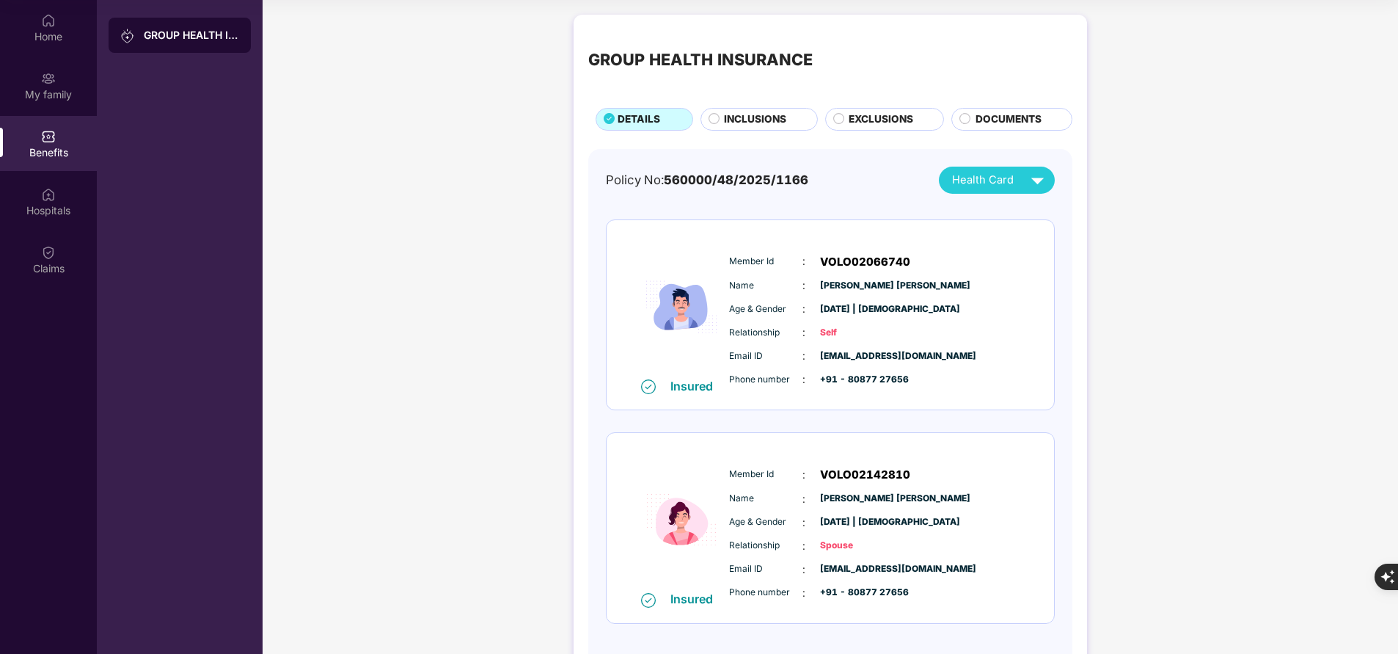
click at [749, 120] on span "INCLUSIONS" at bounding box center [755, 119] width 62 height 15
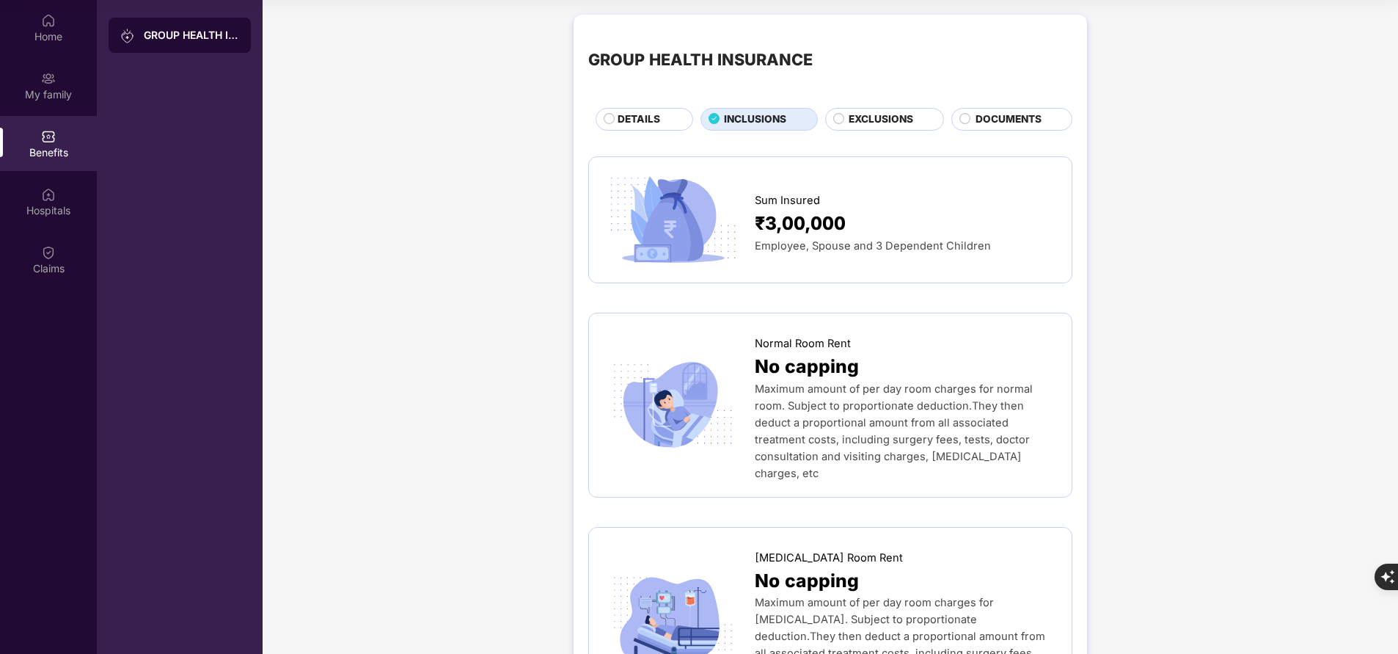
click at [654, 120] on span "DETAILS" at bounding box center [639, 119] width 43 height 15
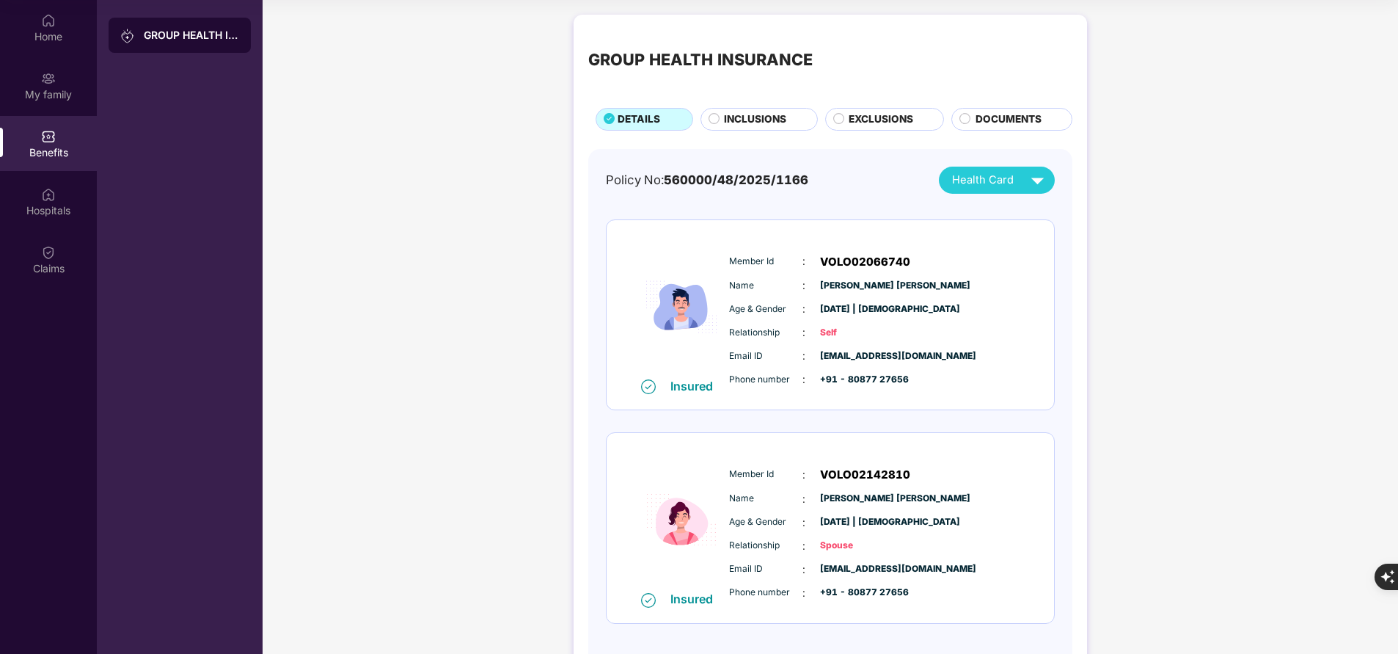
click at [749, 128] on div "INCLUSIONS" at bounding box center [763, 121] width 92 height 18
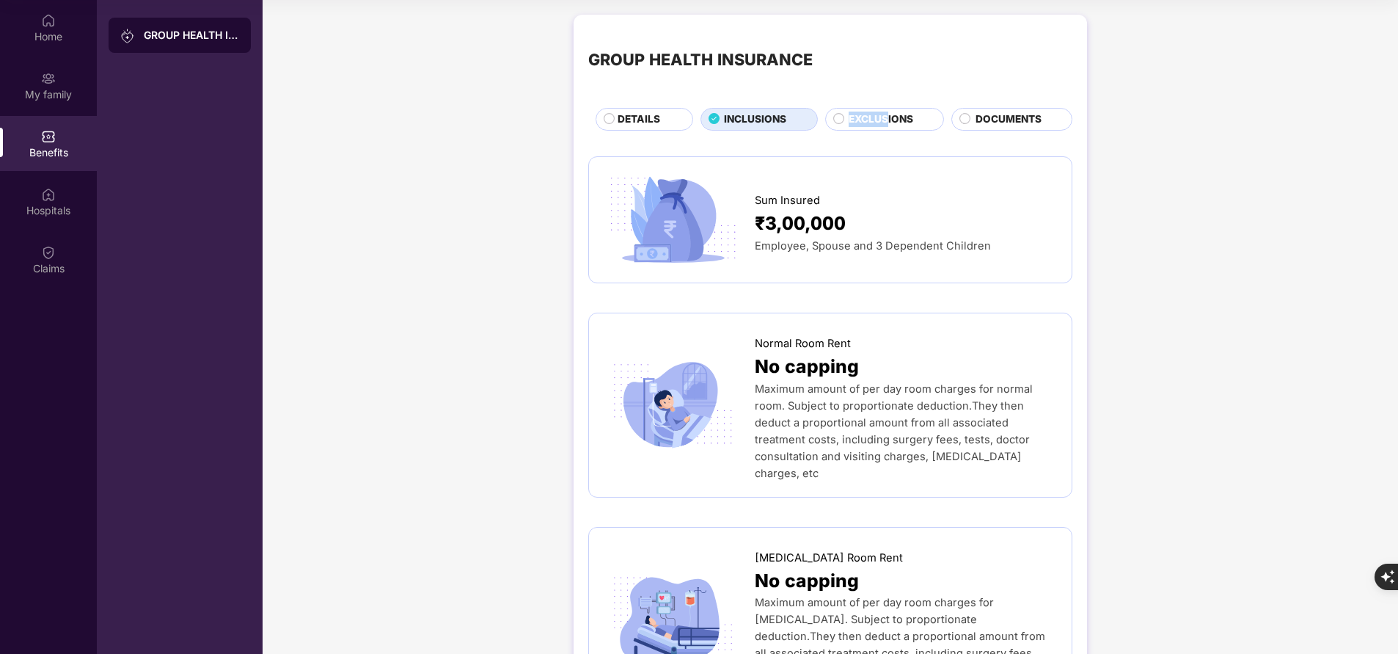
drag, startPoint x: 890, startPoint y: 106, endPoint x: 888, endPoint y: 116, distance: 9.8
click at [888, 116] on div "GROUP HEALTH INSURANCE DETAILS INCLUSIONS EXCLUSIONS DOCUMENTS" at bounding box center [830, 79] width 484 height 101
click at [888, 116] on span "EXCLUSIONS" at bounding box center [881, 119] width 65 height 15
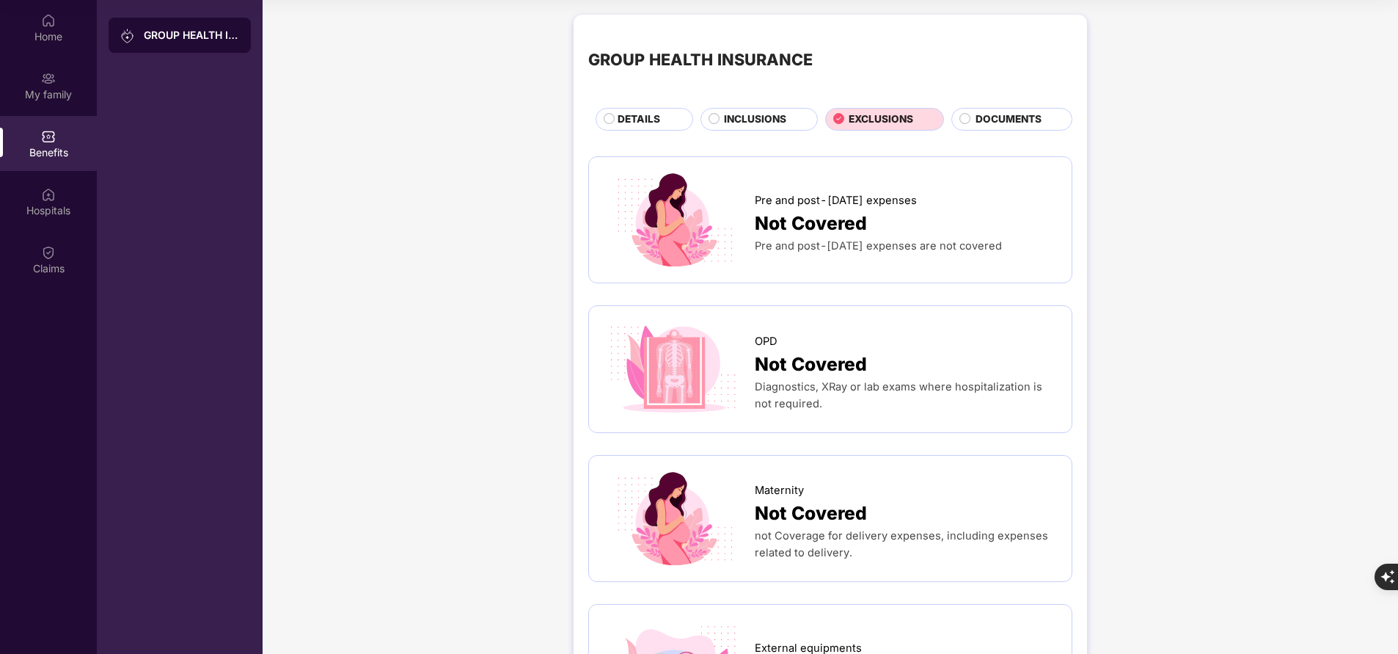
click at [759, 114] on span "INCLUSIONS" at bounding box center [755, 119] width 62 height 15
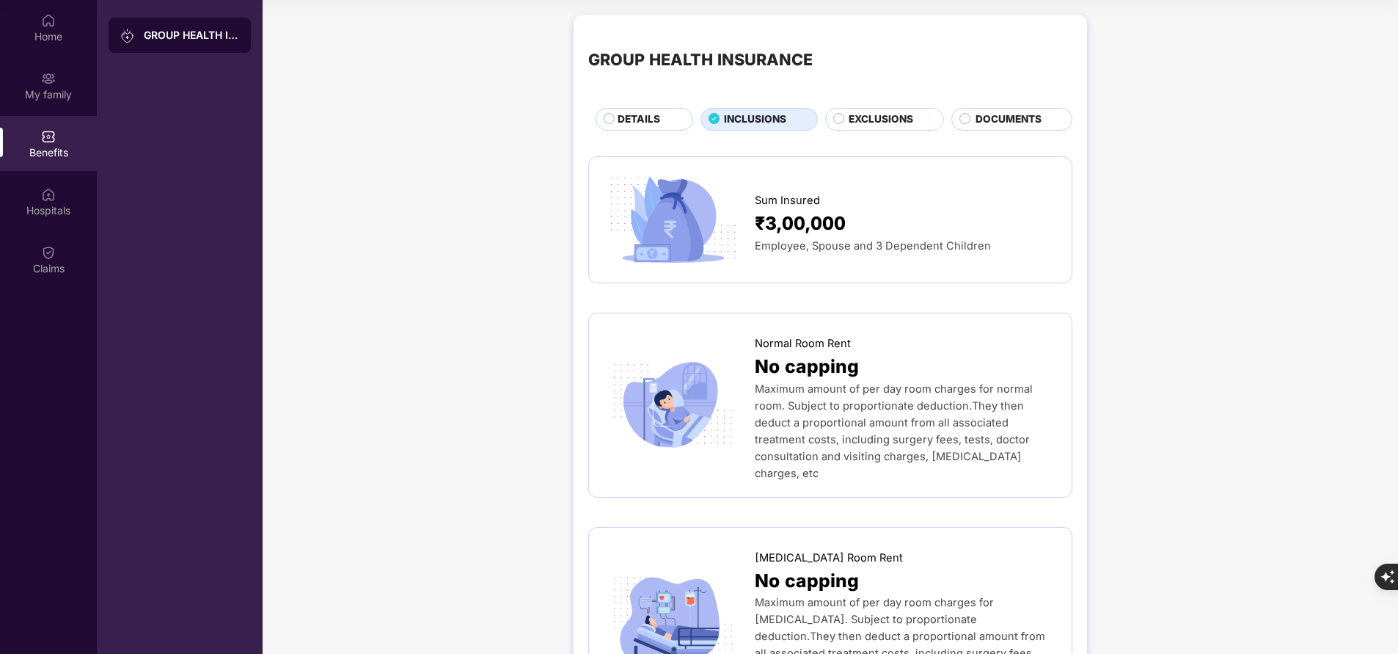
click at [621, 106] on div "GROUP HEALTH INSURANCE DETAILS INCLUSIONS EXCLUSIONS DOCUMENTS" at bounding box center [830, 79] width 484 height 101
click at [618, 119] on span "DETAILS" at bounding box center [639, 119] width 43 height 15
